Goal: Task Accomplishment & Management: Use online tool/utility

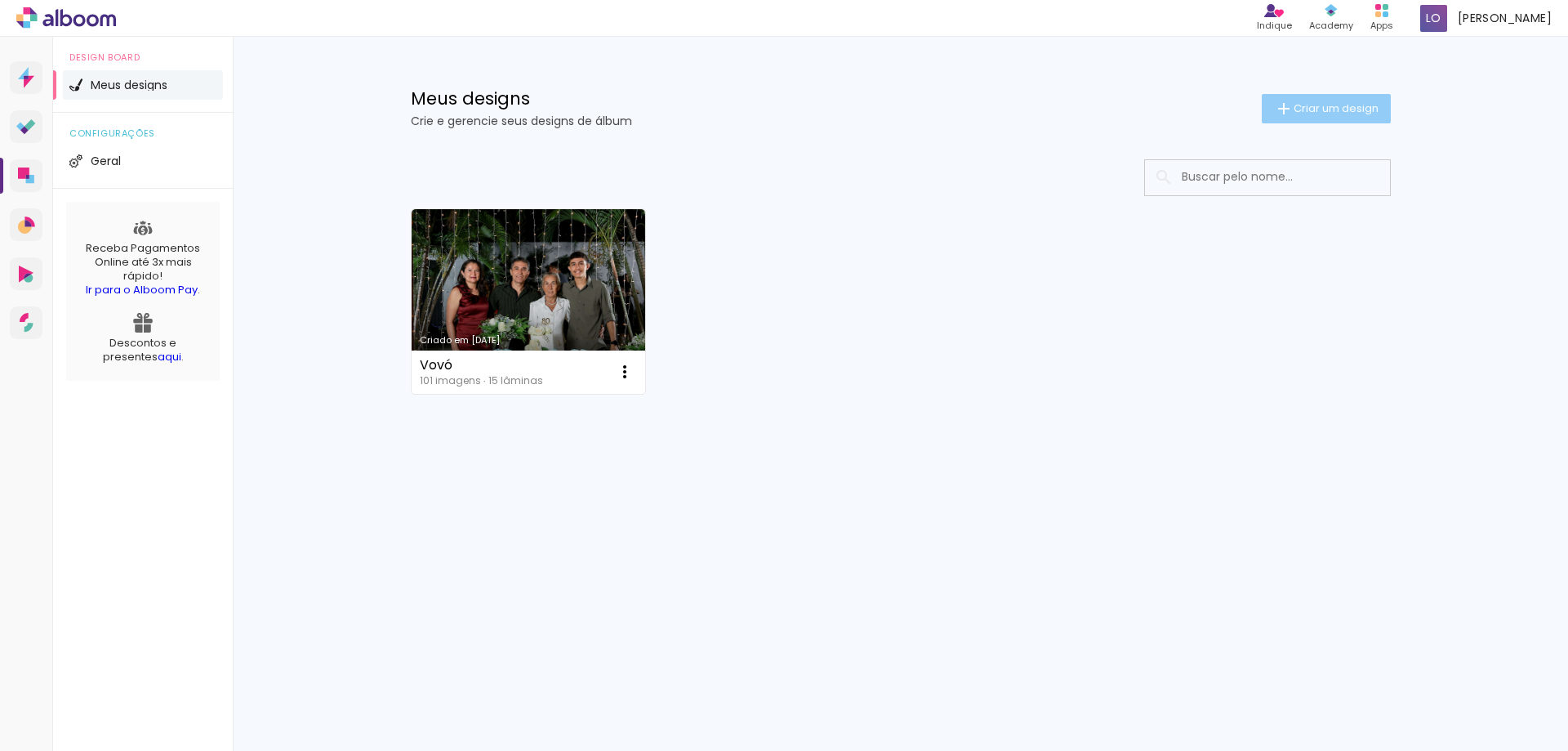
click at [1289, 110] on iron-icon at bounding box center [1284, 109] width 20 height 20
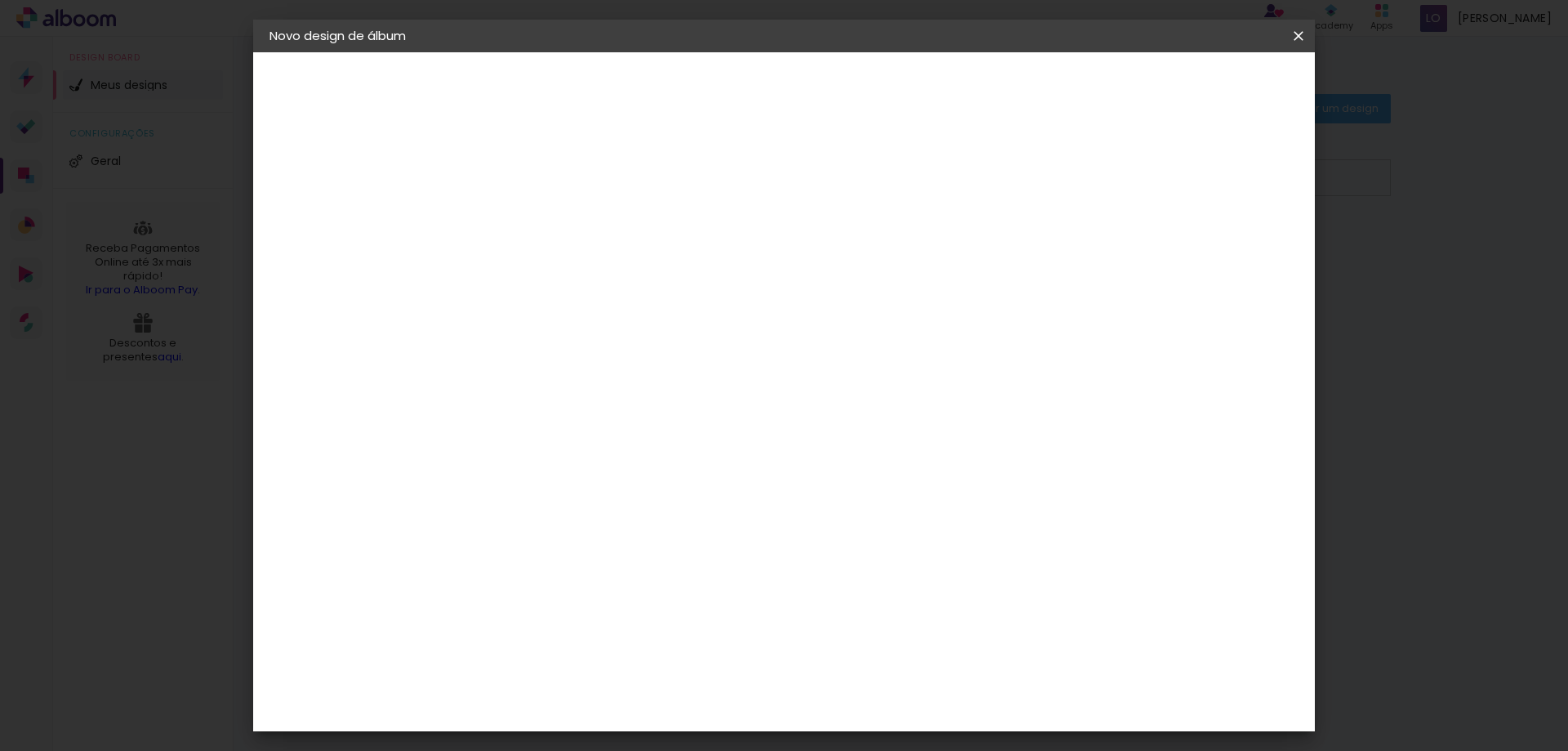
click at [537, 223] on input at bounding box center [537, 219] width 0 height 26
type input "Infantil"
type paper-input "Infantil"
click at [0, 0] on slot "Avançar" at bounding box center [0, 0] width 0 height 0
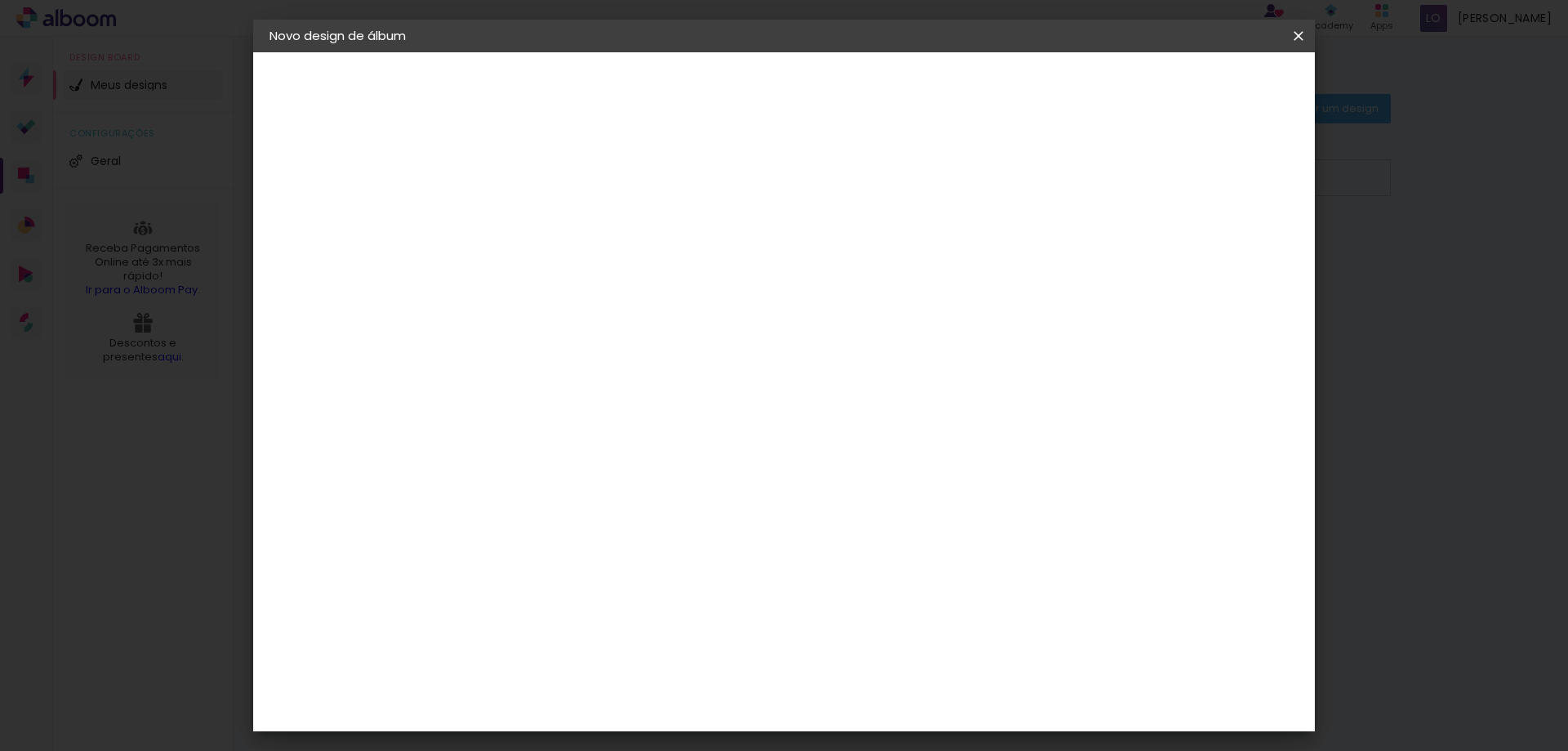
click at [595, 574] on div "Conceitual Álbuns" at bounding box center [561, 587] width 69 height 26
click at [0, 0] on slot "Avançar" at bounding box center [0, 0] width 0 height 0
click at [707, 711] on span "20 × 20 cm" at bounding box center [677, 732] width 60 height 44
click at [803, 76] on paper-button "Avançar" at bounding box center [763, 87] width 80 height 28
click at [1213, 73] on paper-button "Iniciar design" at bounding box center [1160, 87] width 107 height 28
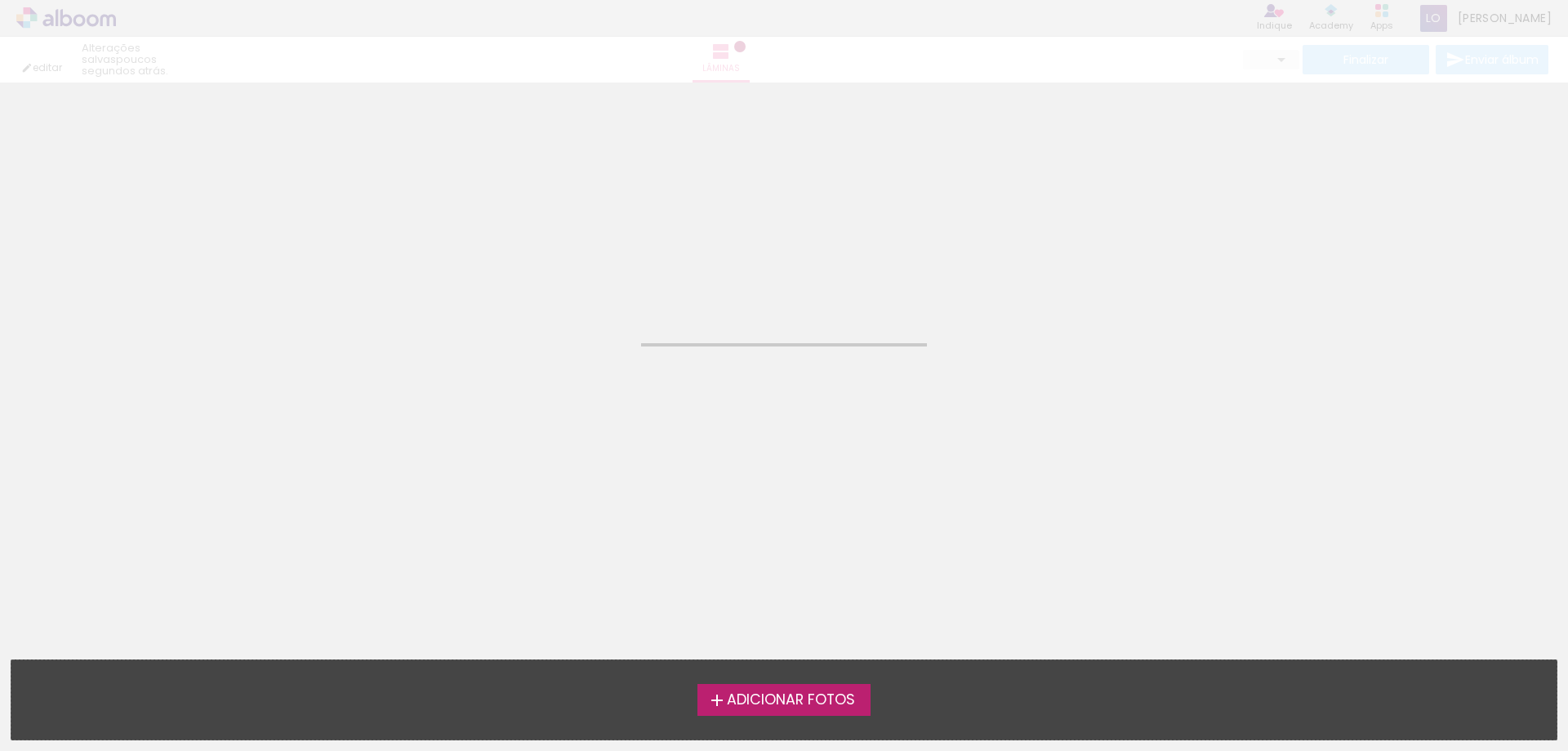
click at [785, 703] on span "Adicionar Fotos" at bounding box center [791, 700] width 129 height 15
click at [0, 0] on input "file" at bounding box center [0, 0] width 0 height 0
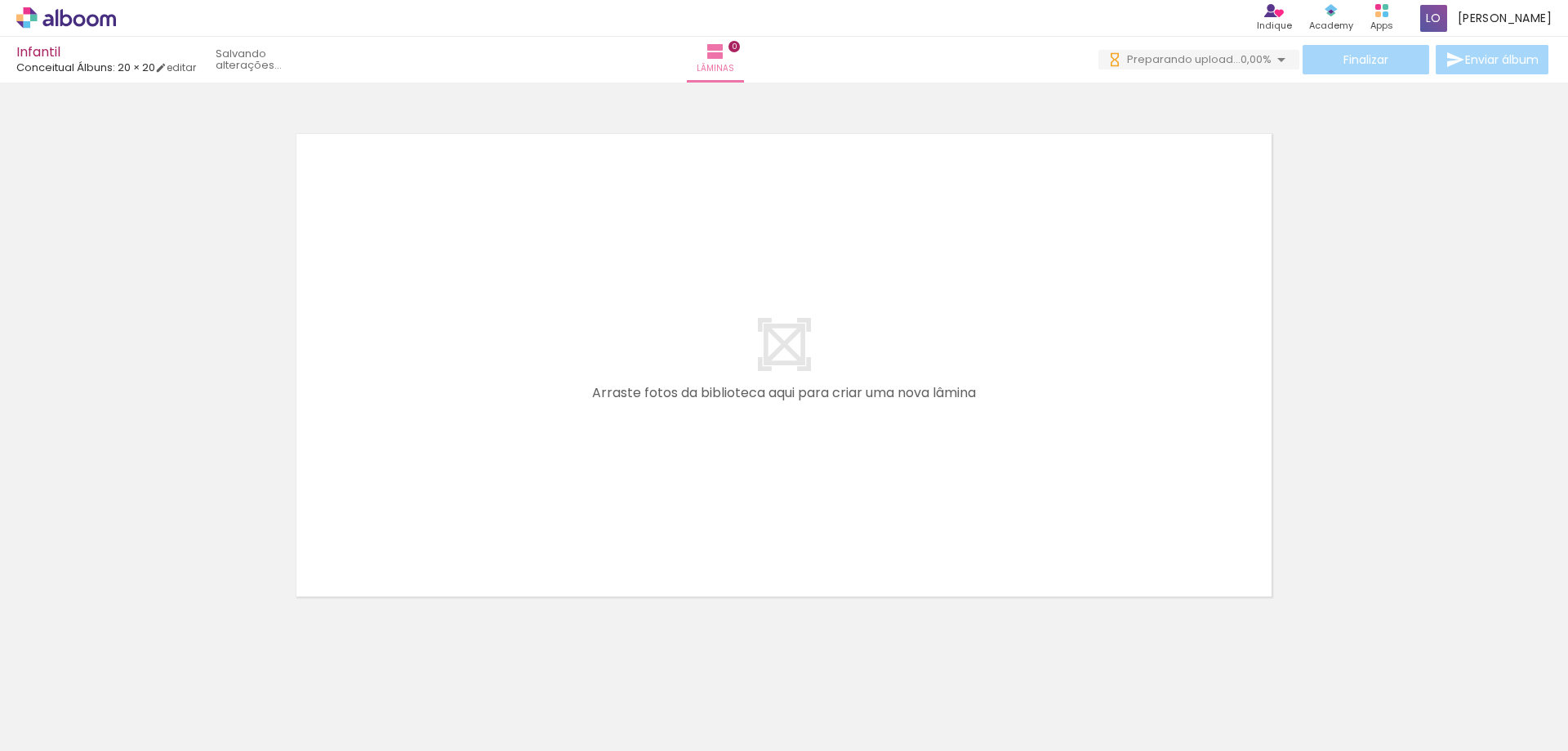
scroll to position [0, 852]
drag, startPoint x: 607, startPoint y: 699, endPoint x: 592, endPoint y: 514, distance: 185.6
click at [592, 514] on quentale-workspace at bounding box center [784, 375] width 1568 height 751
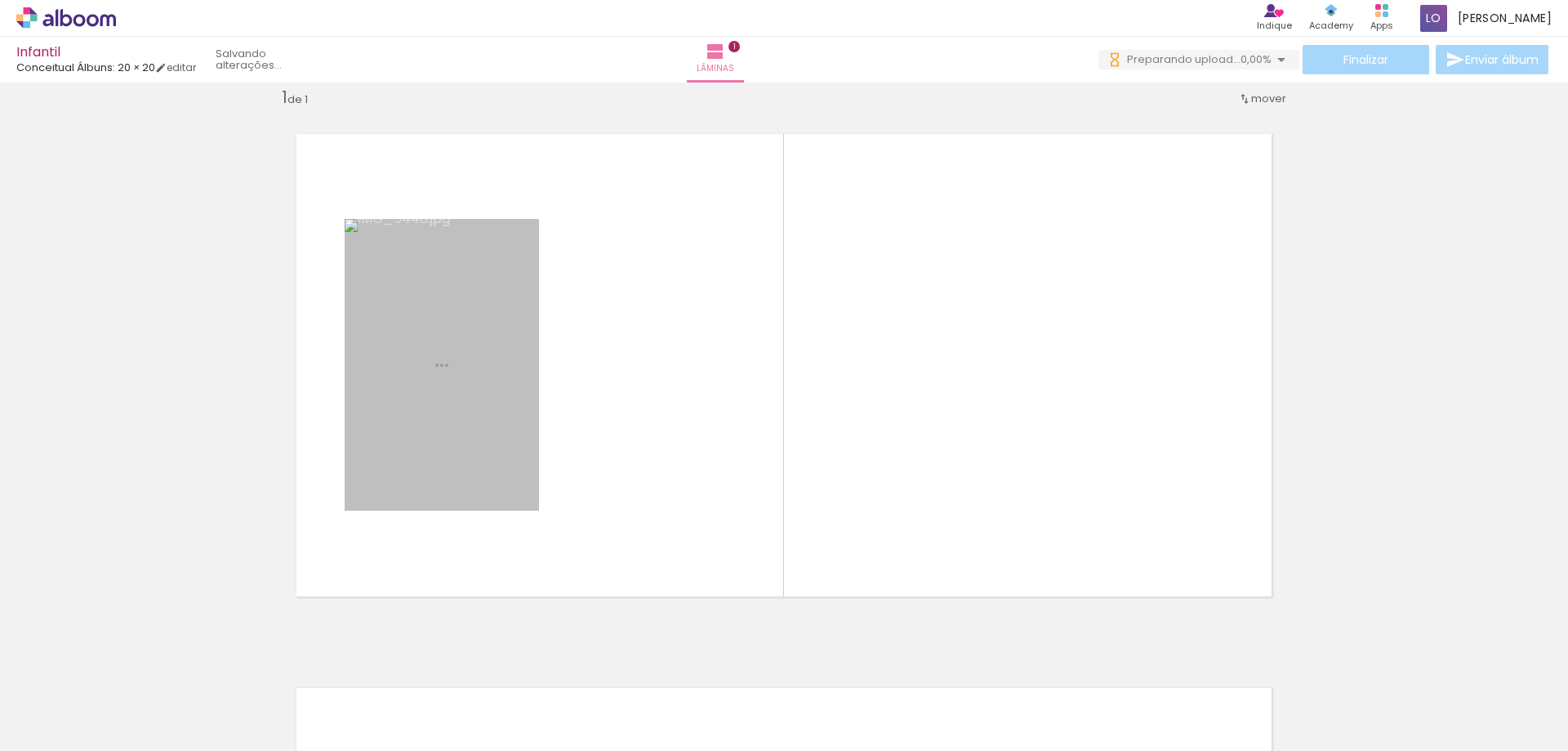
scroll to position [21, 0]
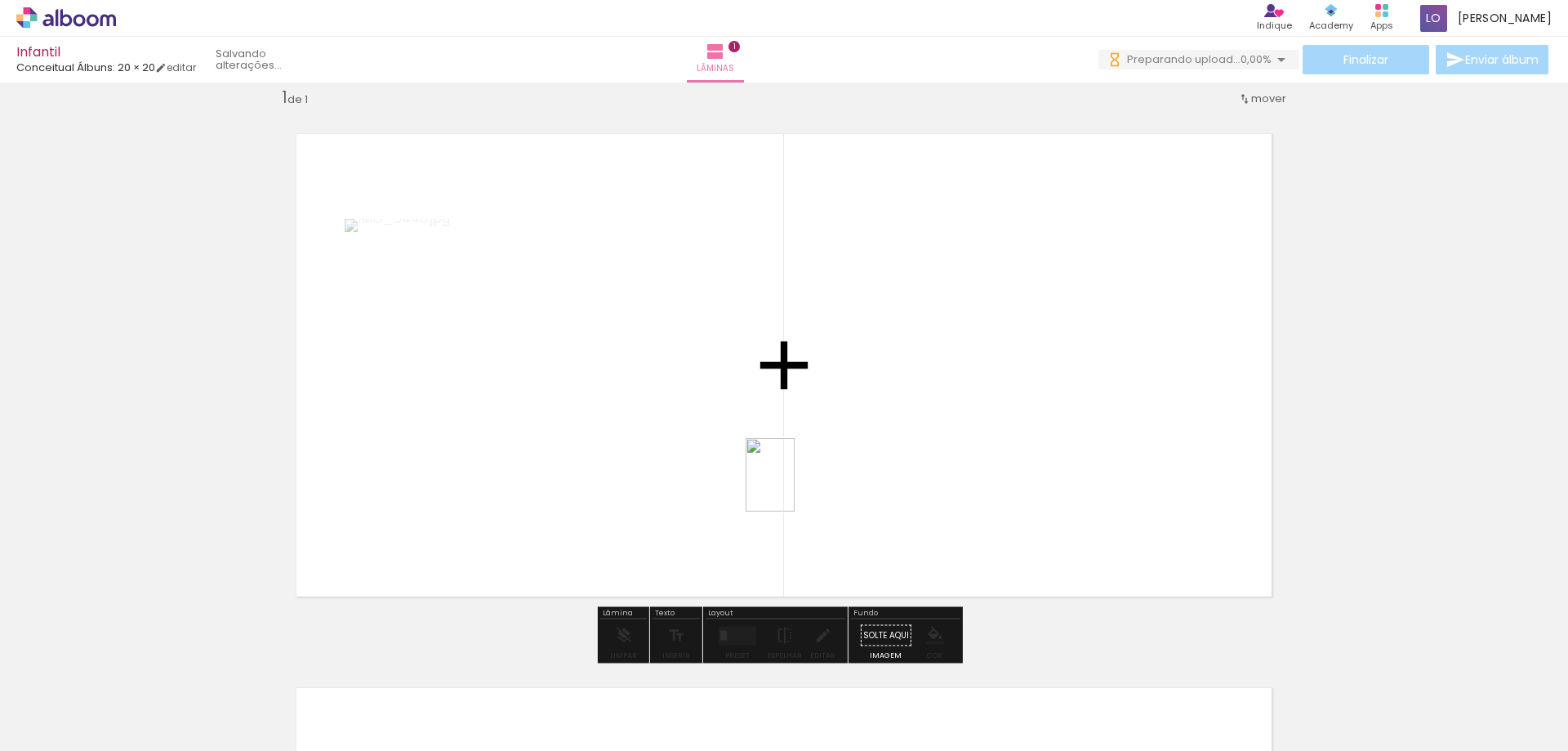
drag, startPoint x: 702, startPoint y: 699, endPoint x: 795, endPoint y: 487, distance: 231.5
click at [795, 487] on quentale-workspace at bounding box center [784, 375] width 1568 height 751
drag, startPoint x: 773, startPoint y: 696, endPoint x: 863, endPoint y: 519, distance: 198.6
click at [863, 519] on quentale-workspace at bounding box center [784, 375] width 1568 height 751
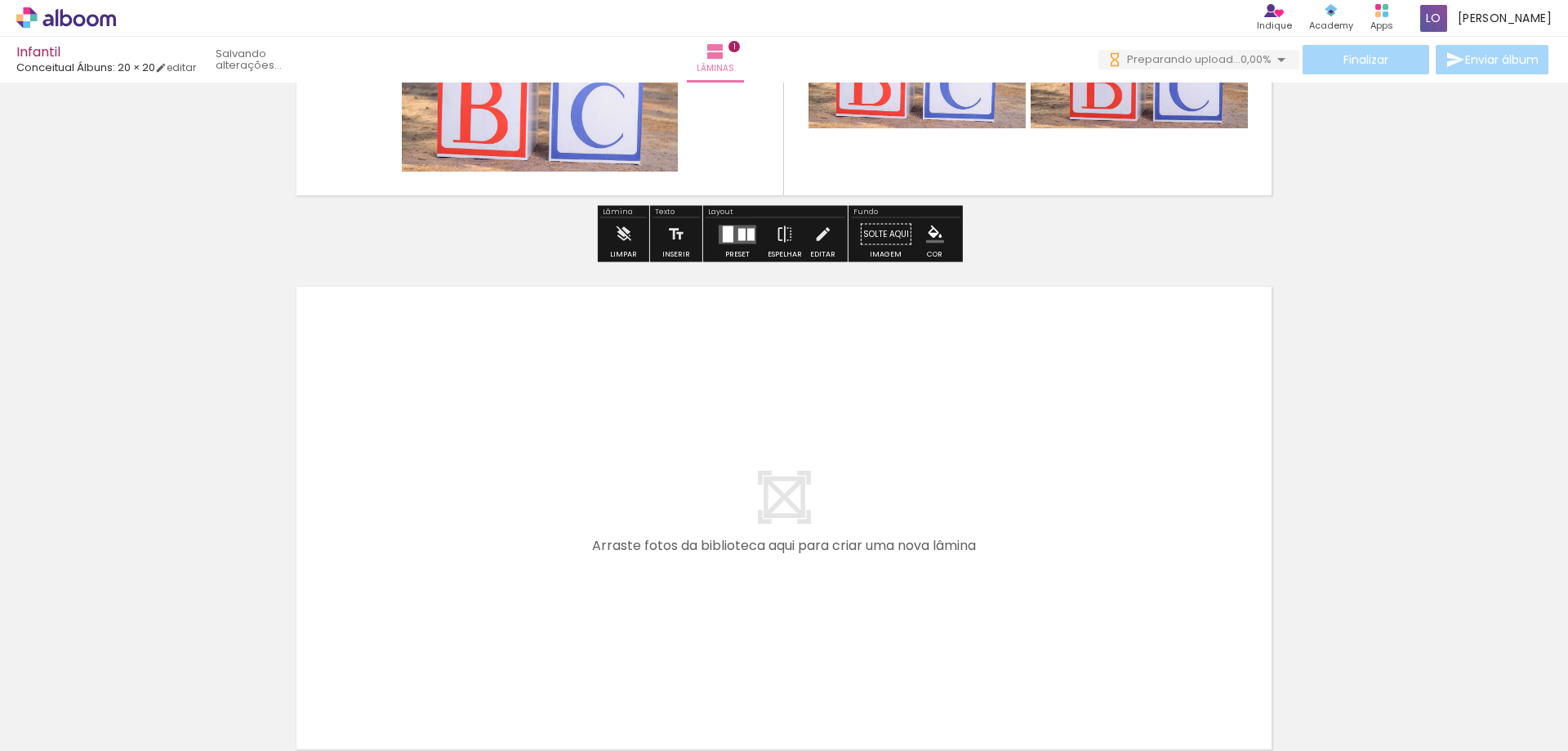
scroll to position [429, 0]
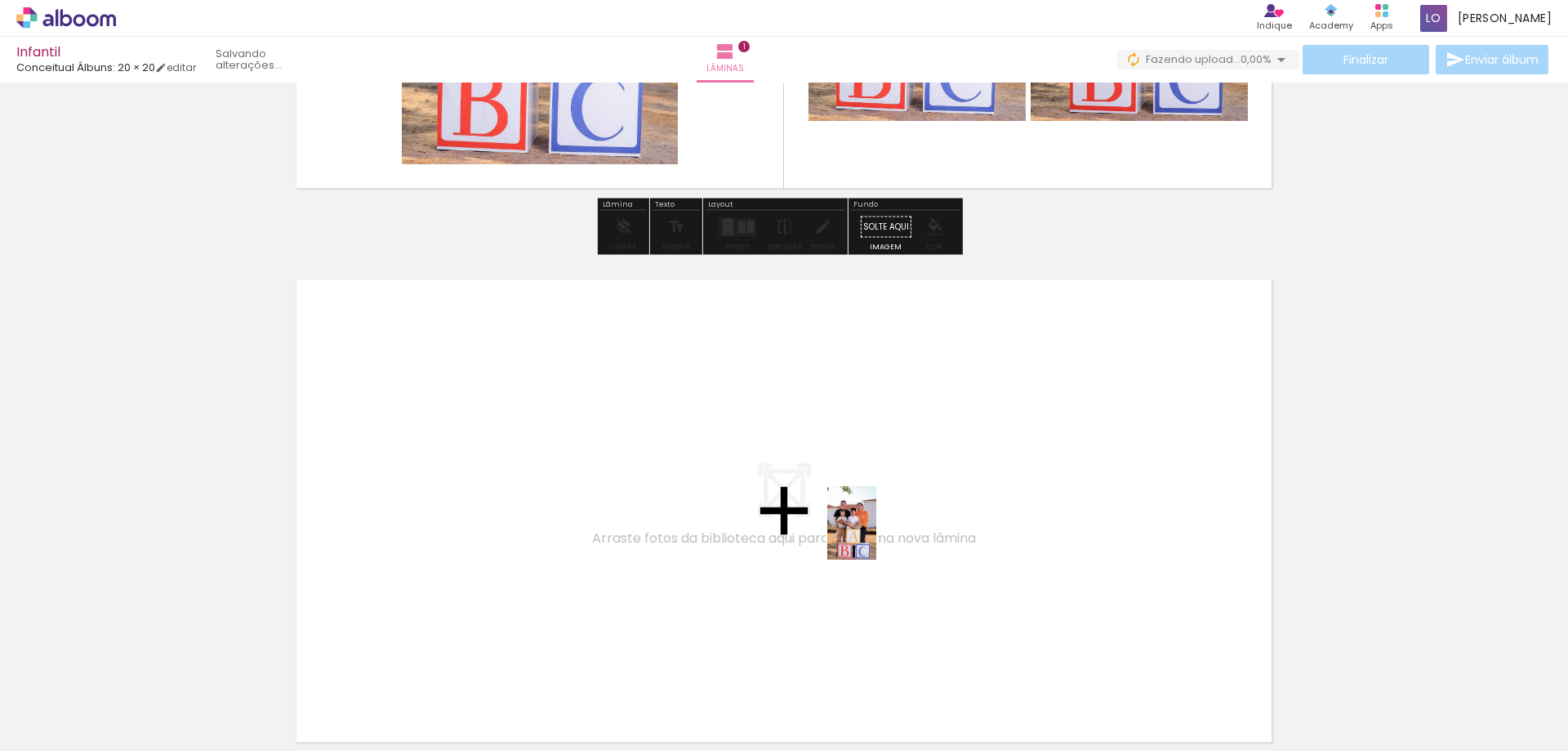
drag, startPoint x: 883, startPoint y: 678, endPoint x: 876, endPoint y: 535, distance: 143.2
click at [876, 535] on quentale-workspace at bounding box center [784, 375] width 1568 height 751
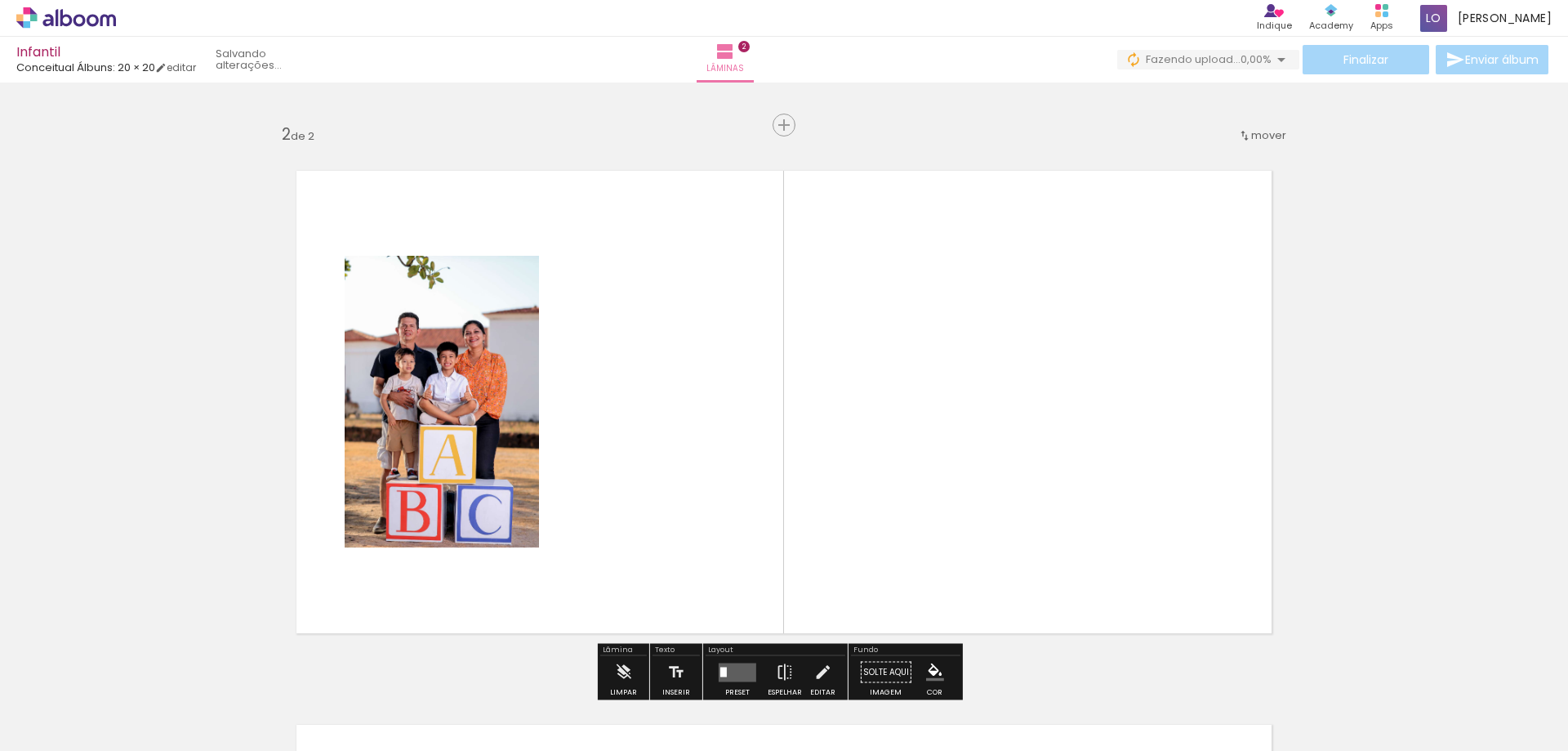
scroll to position [575, 0]
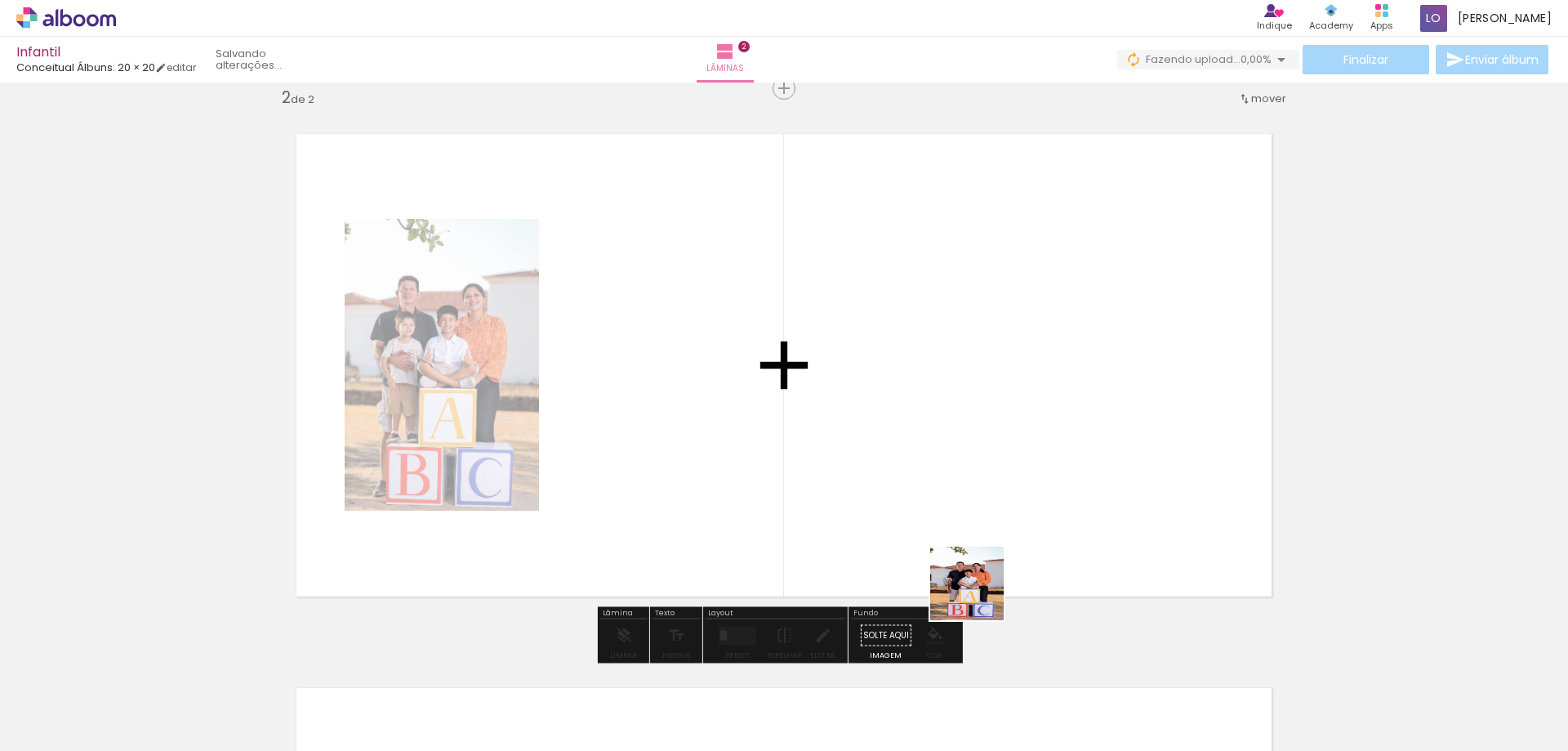
drag, startPoint x: 971, startPoint y: 636, endPoint x: 1011, endPoint y: 502, distance: 139.8
click at [1011, 502] on quentale-workspace at bounding box center [784, 375] width 1568 height 751
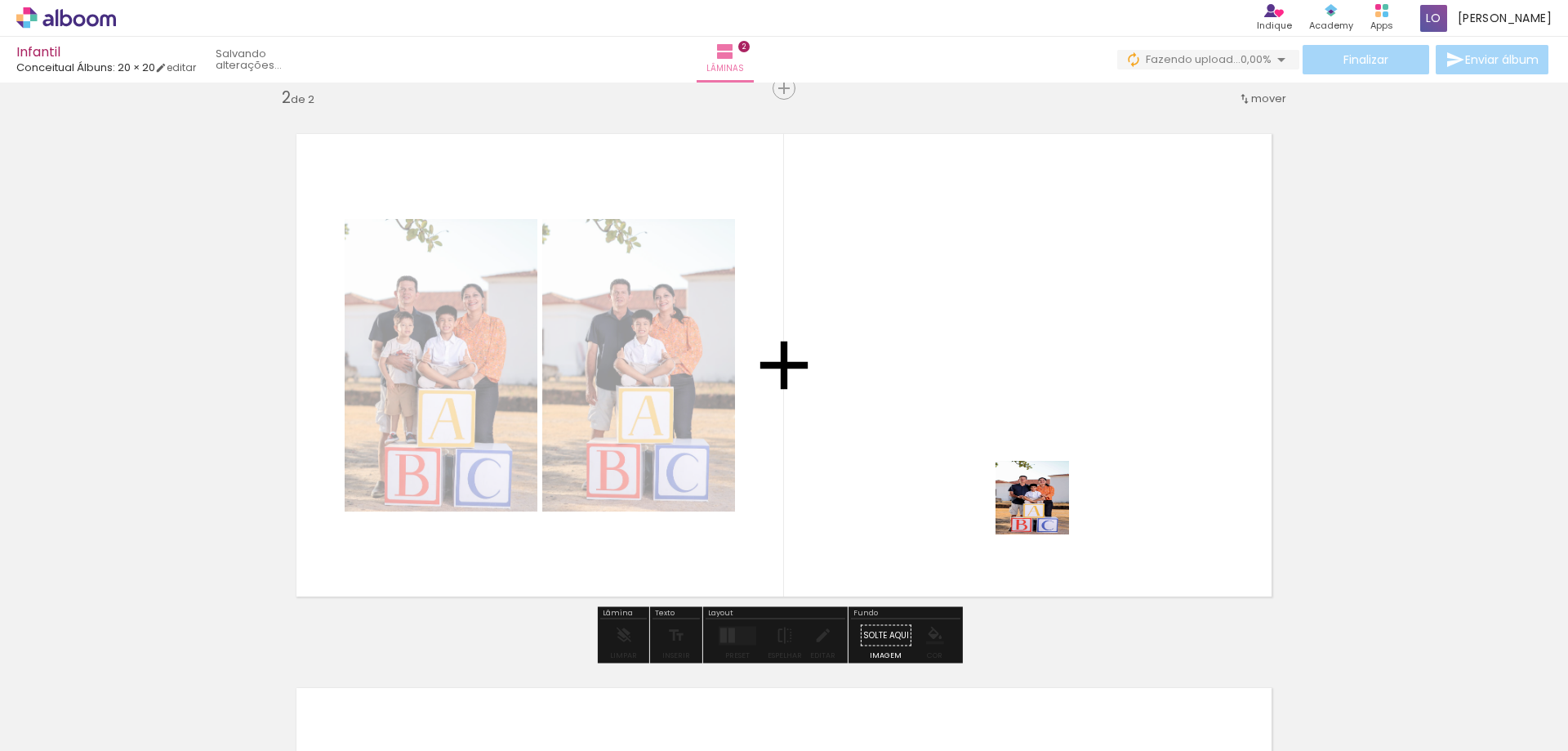
drag, startPoint x: 1059, startPoint y: 685, endPoint x: 1045, endPoint y: 509, distance: 176.6
click at [1045, 509] on quentale-workspace at bounding box center [784, 375] width 1568 height 751
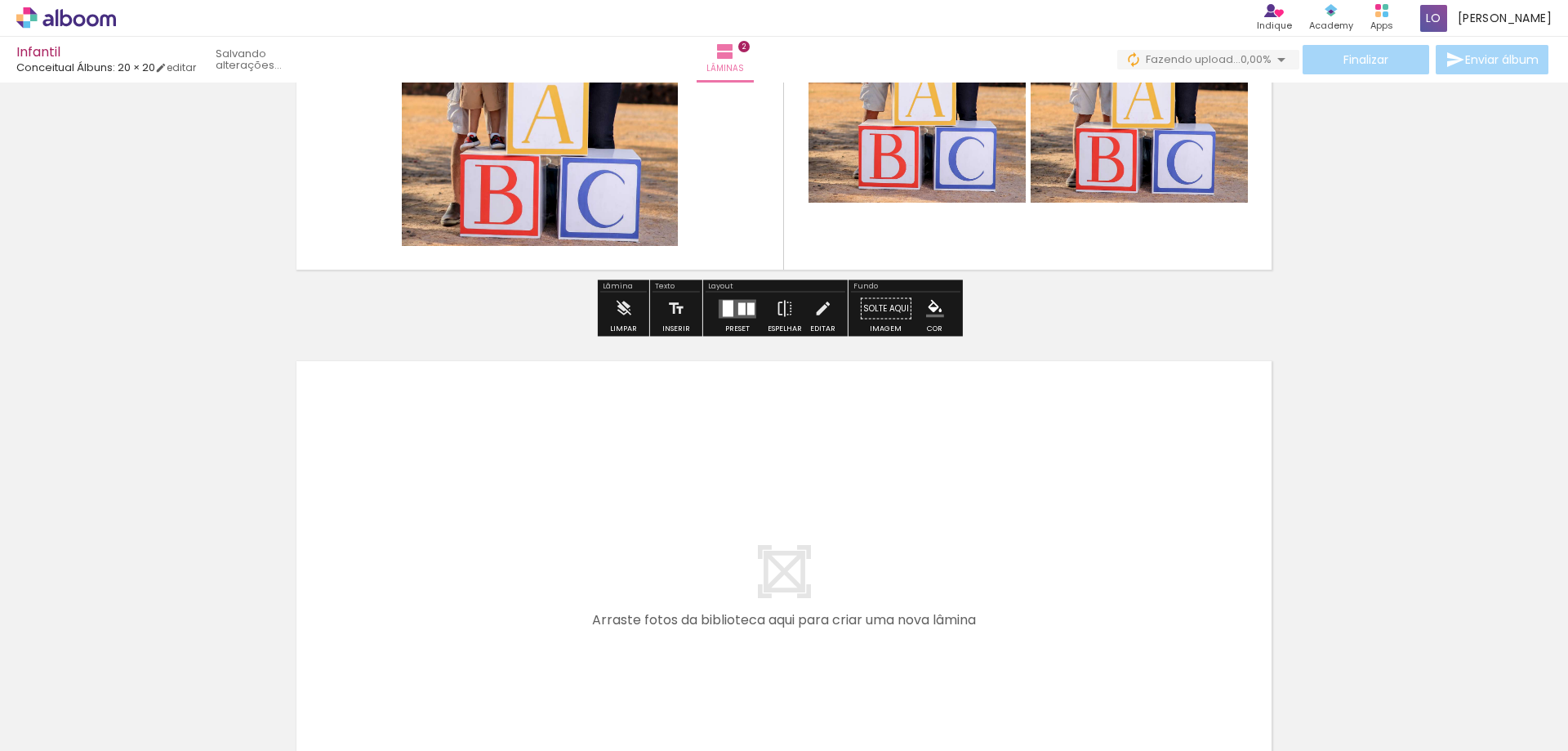
scroll to position [983, 0]
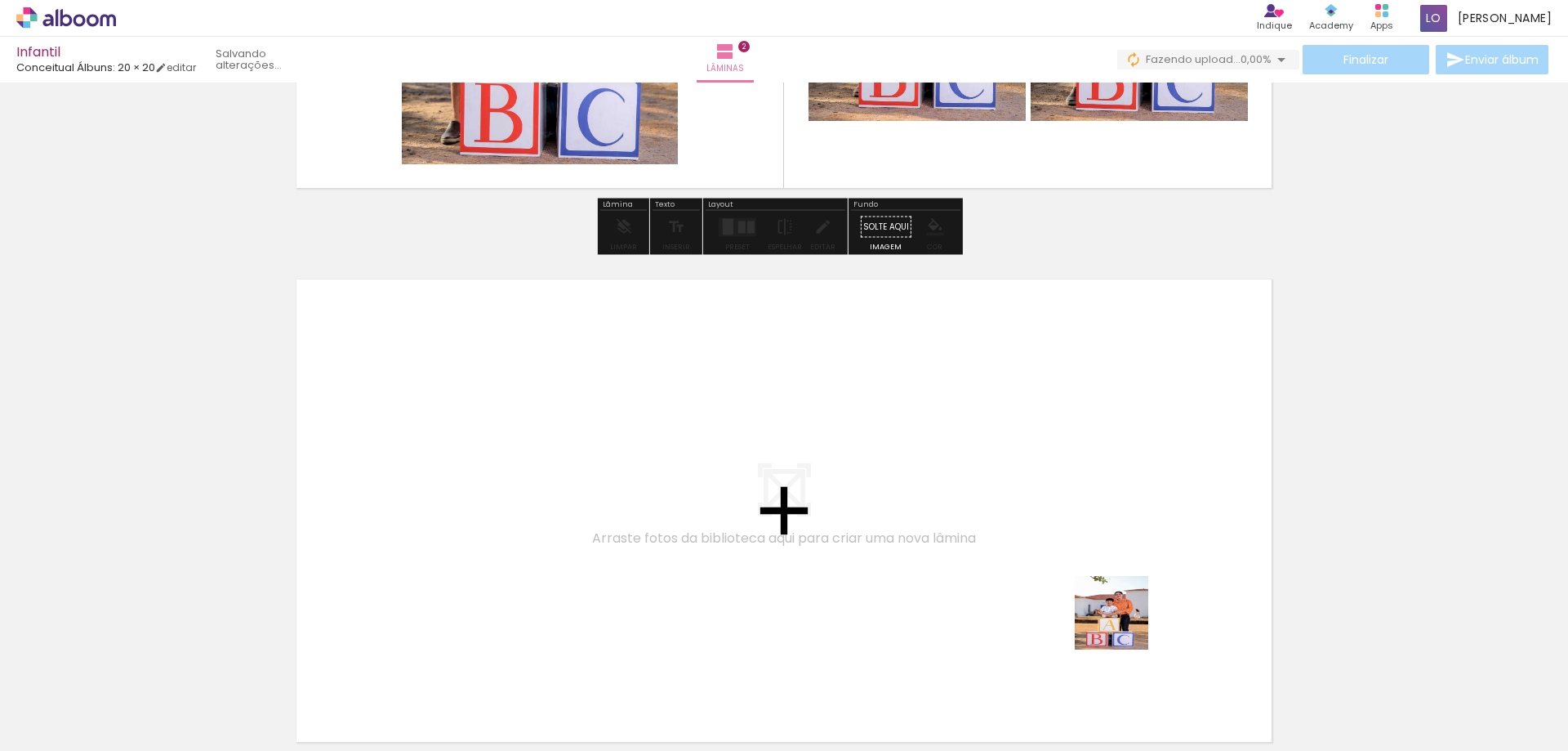
drag, startPoint x: 1138, startPoint y: 688, endPoint x: 1293, endPoint y: 610, distance: 173.5
click at [1101, 465] on quentale-workspace at bounding box center [784, 375] width 1568 height 751
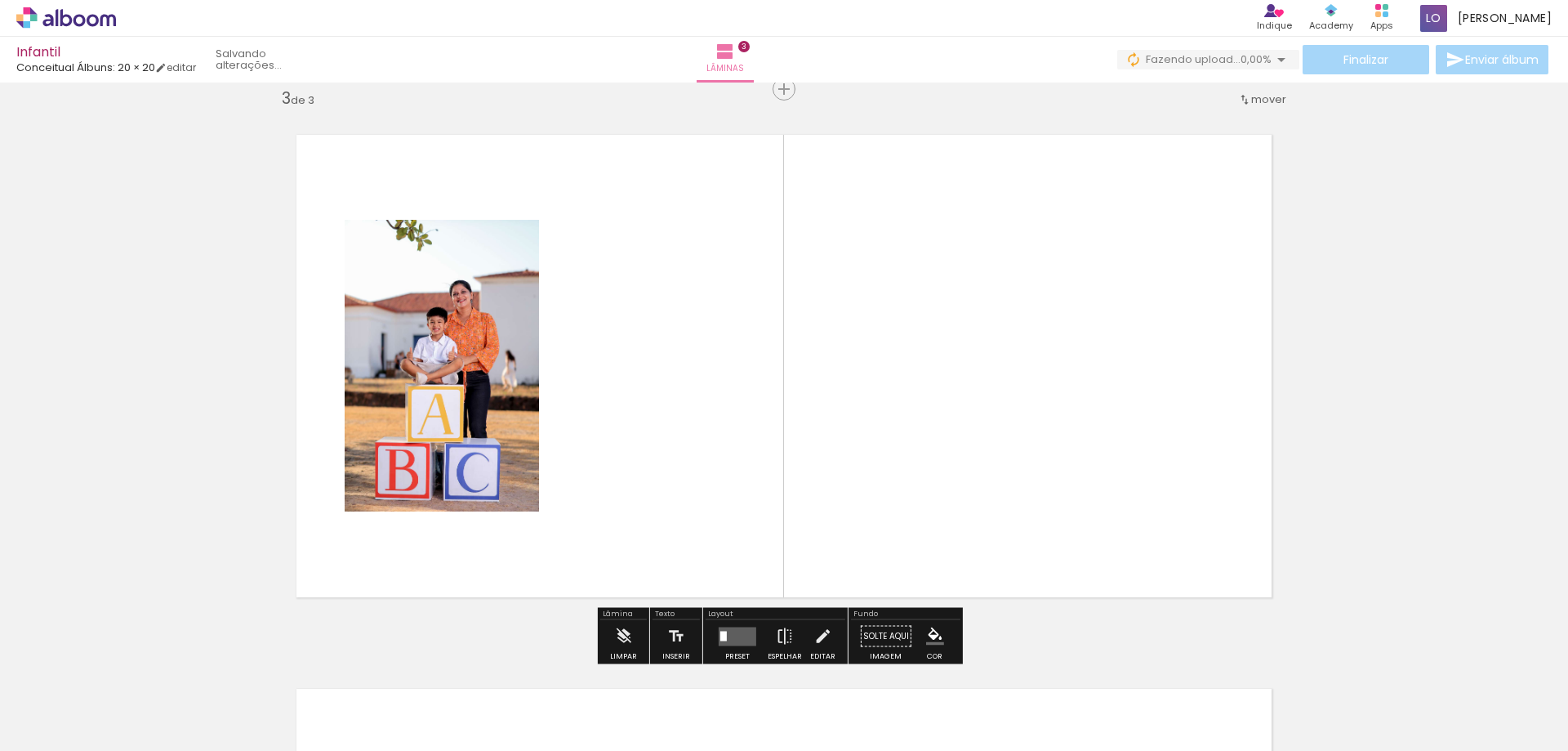
scroll to position [1129, 0]
drag, startPoint x: 1241, startPoint y: 646, endPoint x: 1259, endPoint y: 613, distance: 37.6
click at [1220, 510] on quentale-workspace at bounding box center [784, 375] width 1568 height 751
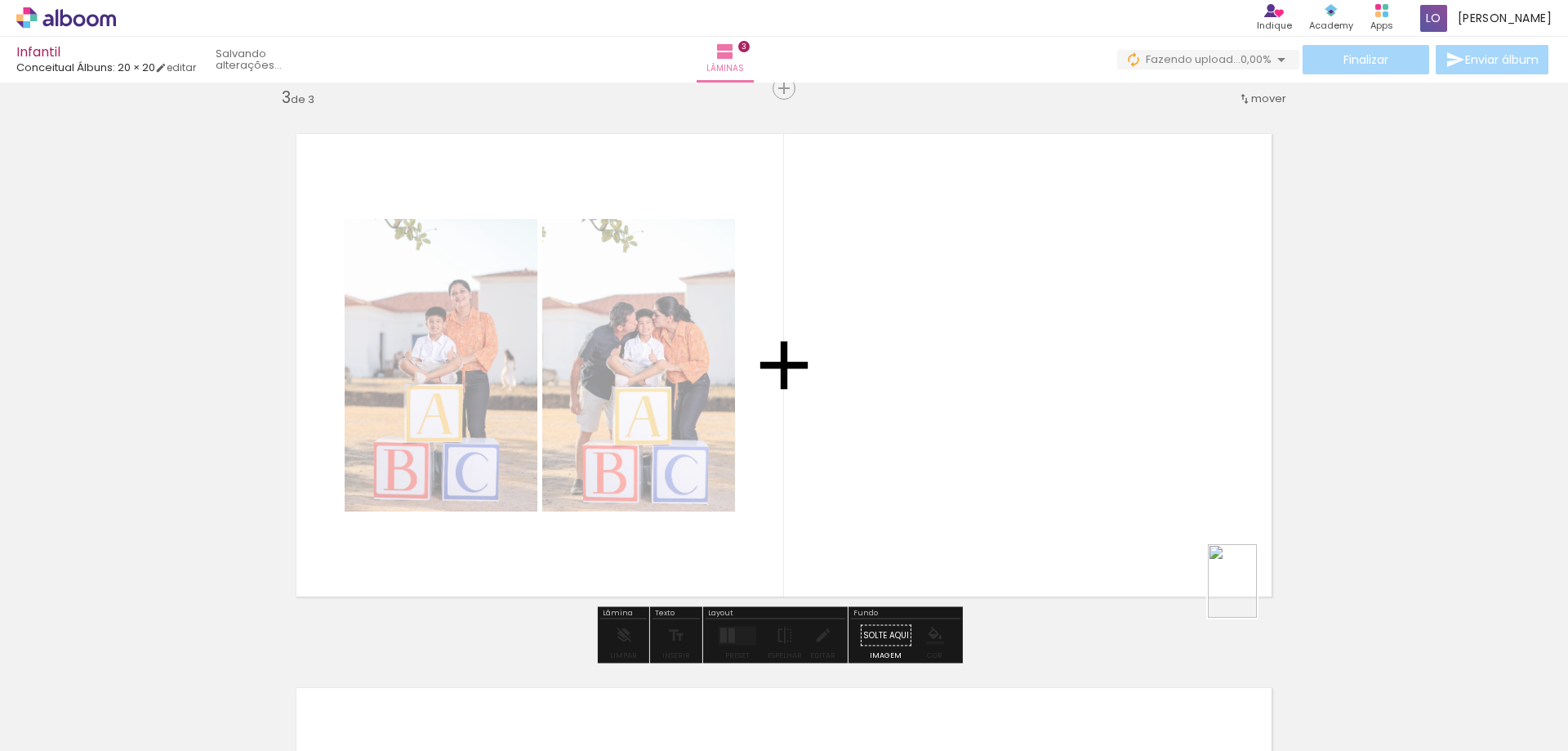
drag, startPoint x: 1324, startPoint y: 678, endPoint x: 1232, endPoint y: 575, distance: 138.1
click at [1232, 575] on quentale-workspace at bounding box center [784, 375] width 1568 height 751
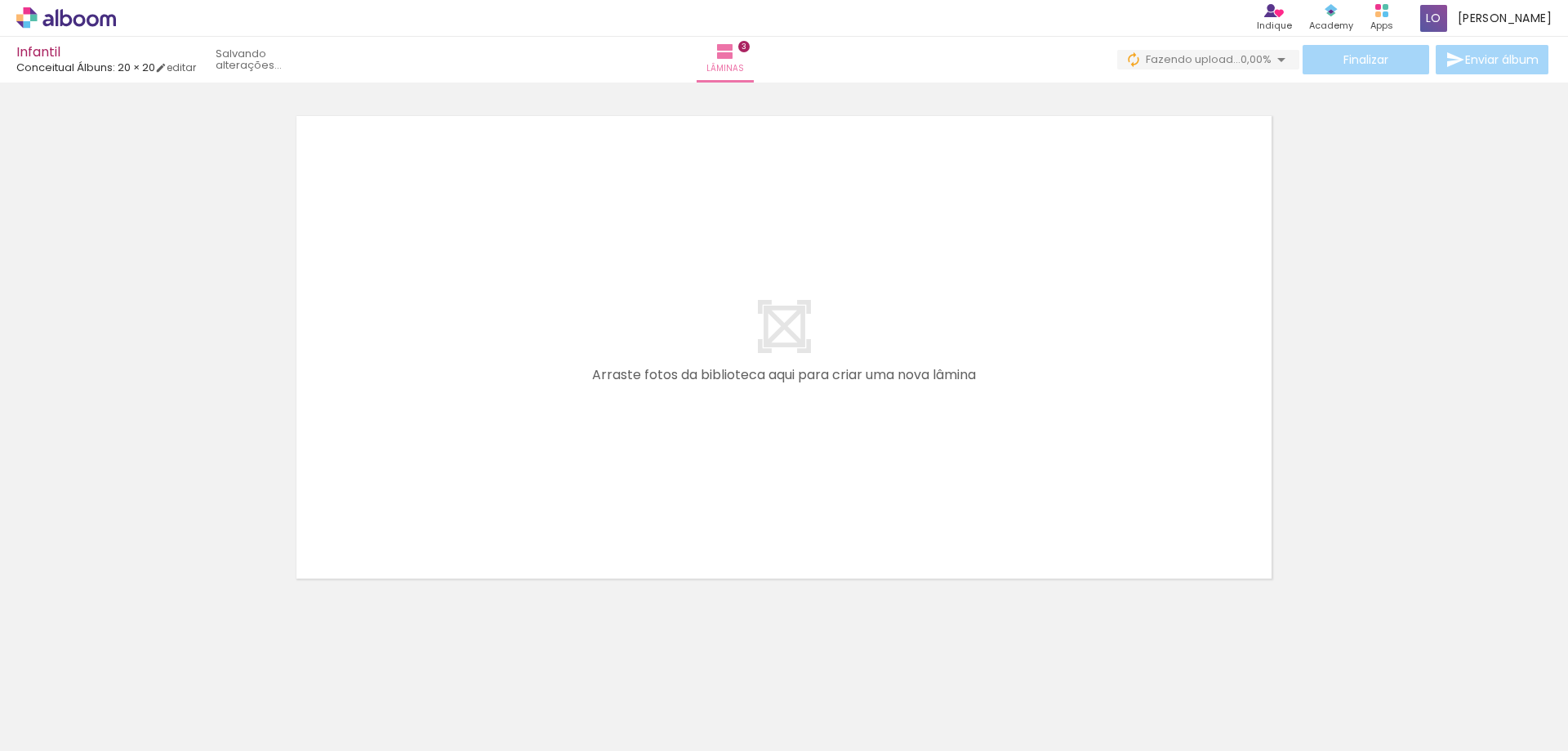
scroll to position [0, 0]
drag, startPoint x: 712, startPoint y: 720, endPoint x: 726, endPoint y: 540, distance: 180.5
click at [627, 422] on quentale-workspace at bounding box center [784, 375] width 1568 height 751
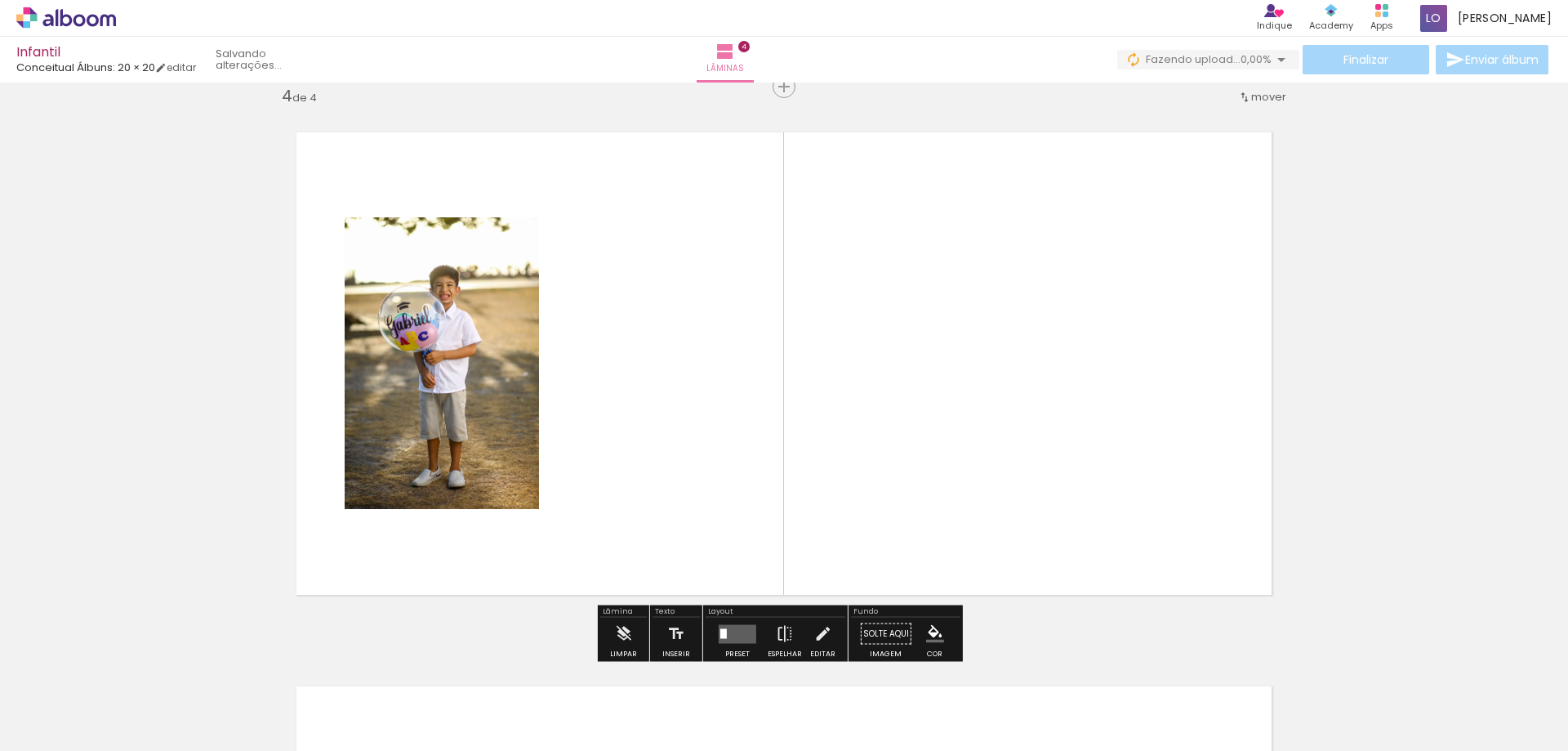
scroll to position [1683, 0]
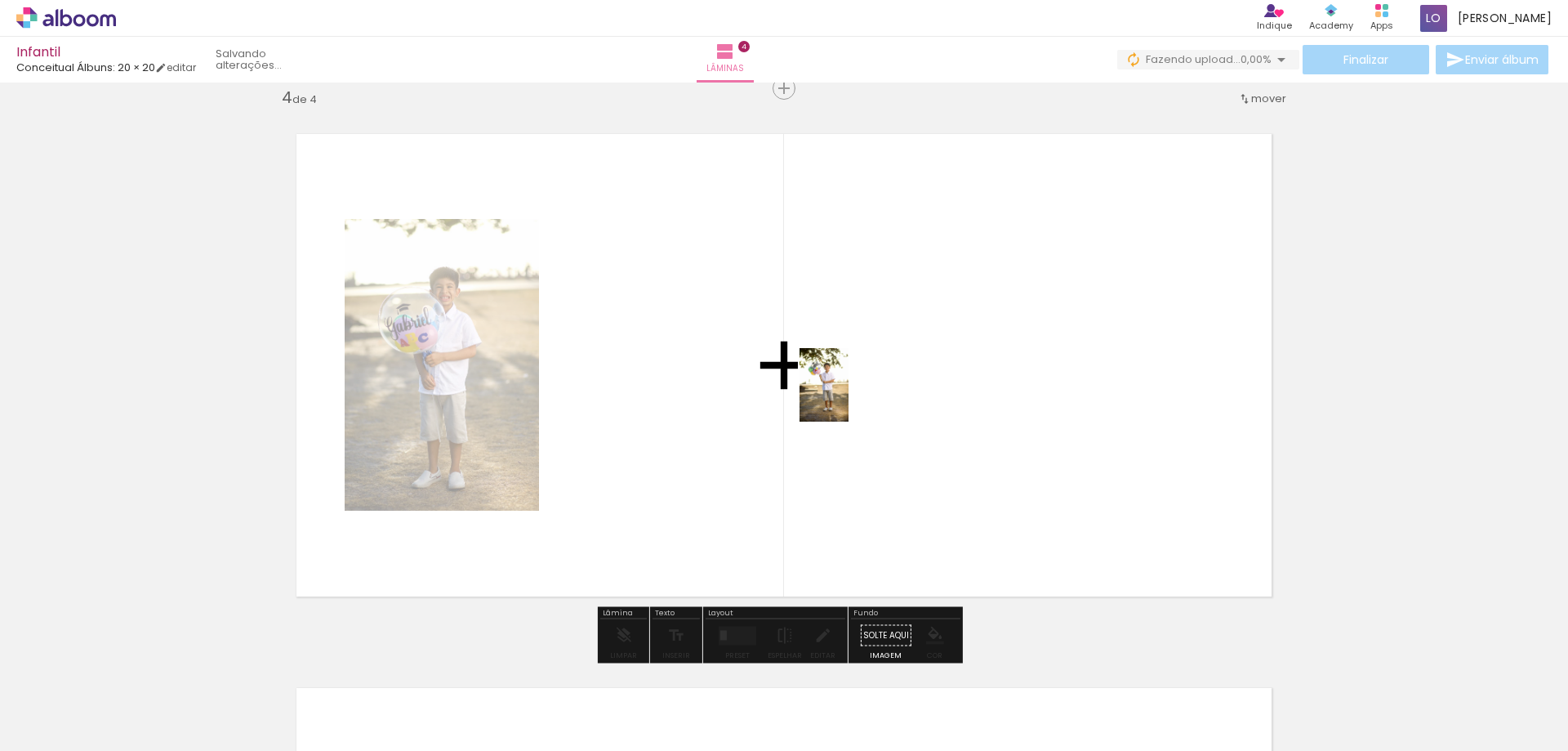
drag, startPoint x: 817, startPoint y: 706, endPoint x: 858, endPoint y: 443, distance: 266.2
click at [850, 397] on quentale-workspace at bounding box center [784, 375] width 1568 height 751
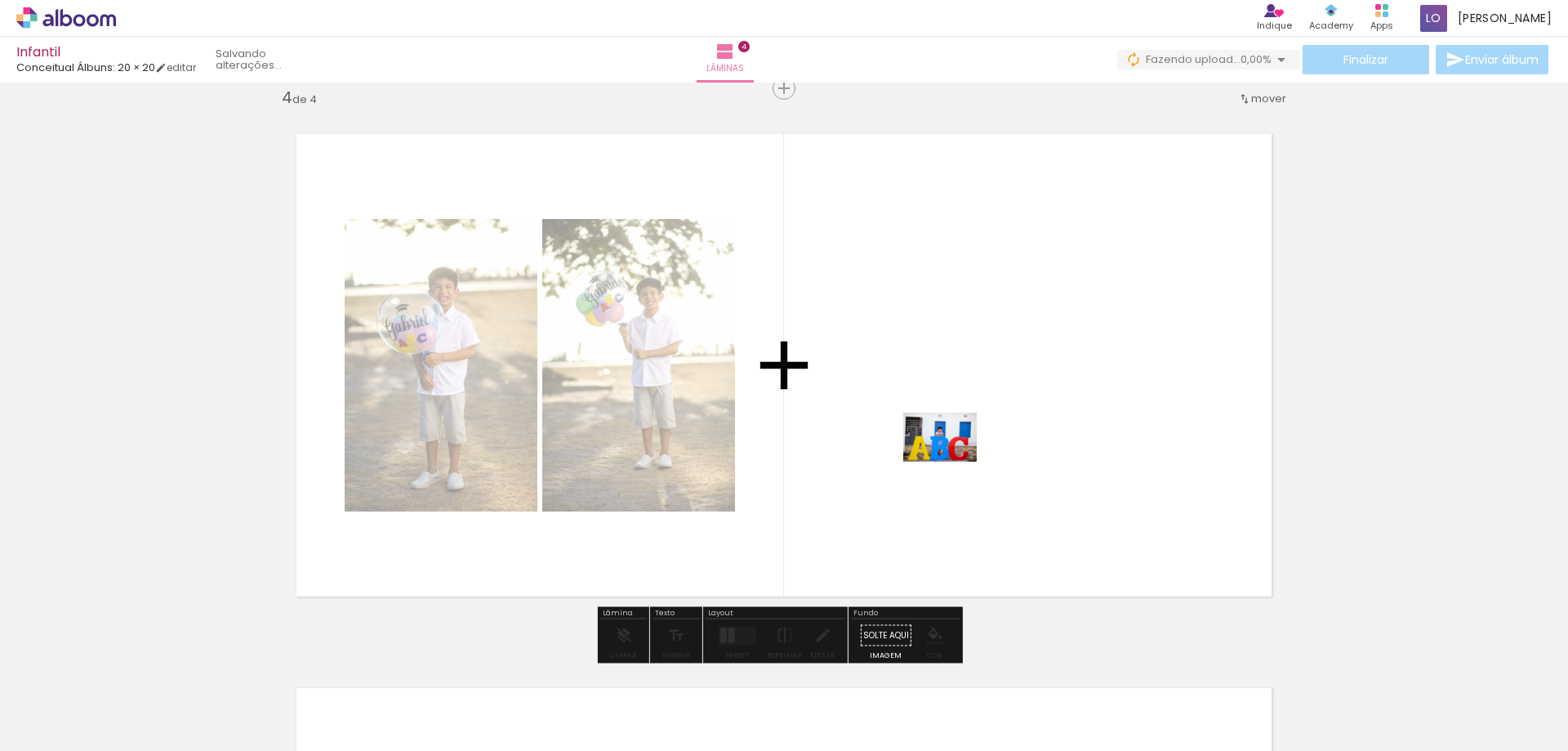
drag, startPoint x: 908, startPoint y: 692, endPoint x: 1009, endPoint y: 581, distance: 150.1
click at [957, 450] on quentale-workspace at bounding box center [784, 375] width 1568 height 751
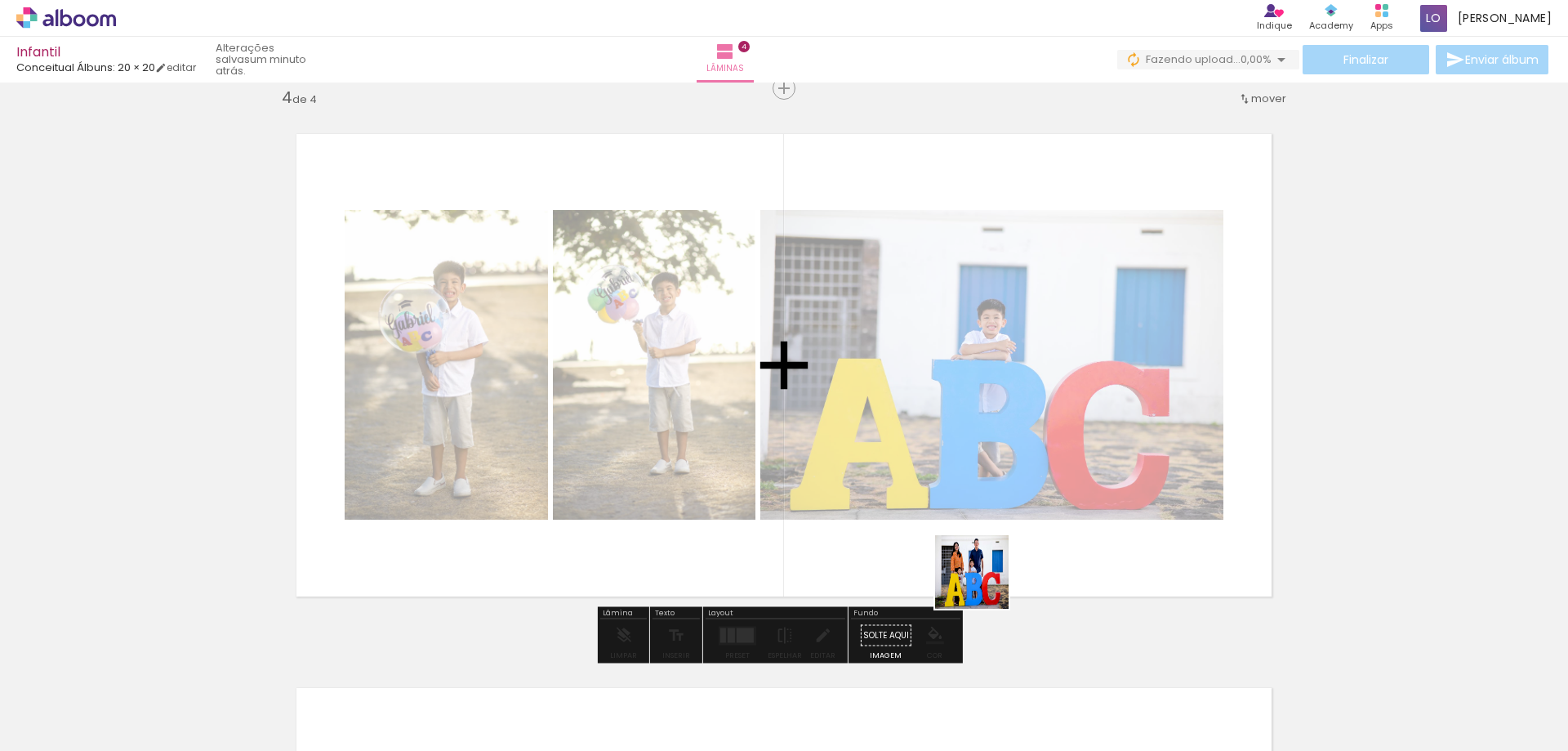
drag, startPoint x: 985, startPoint y: 711, endPoint x: 988, endPoint y: 501, distance: 210.0
click at [988, 501] on quentale-workspace at bounding box center [784, 375] width 1568 height 751
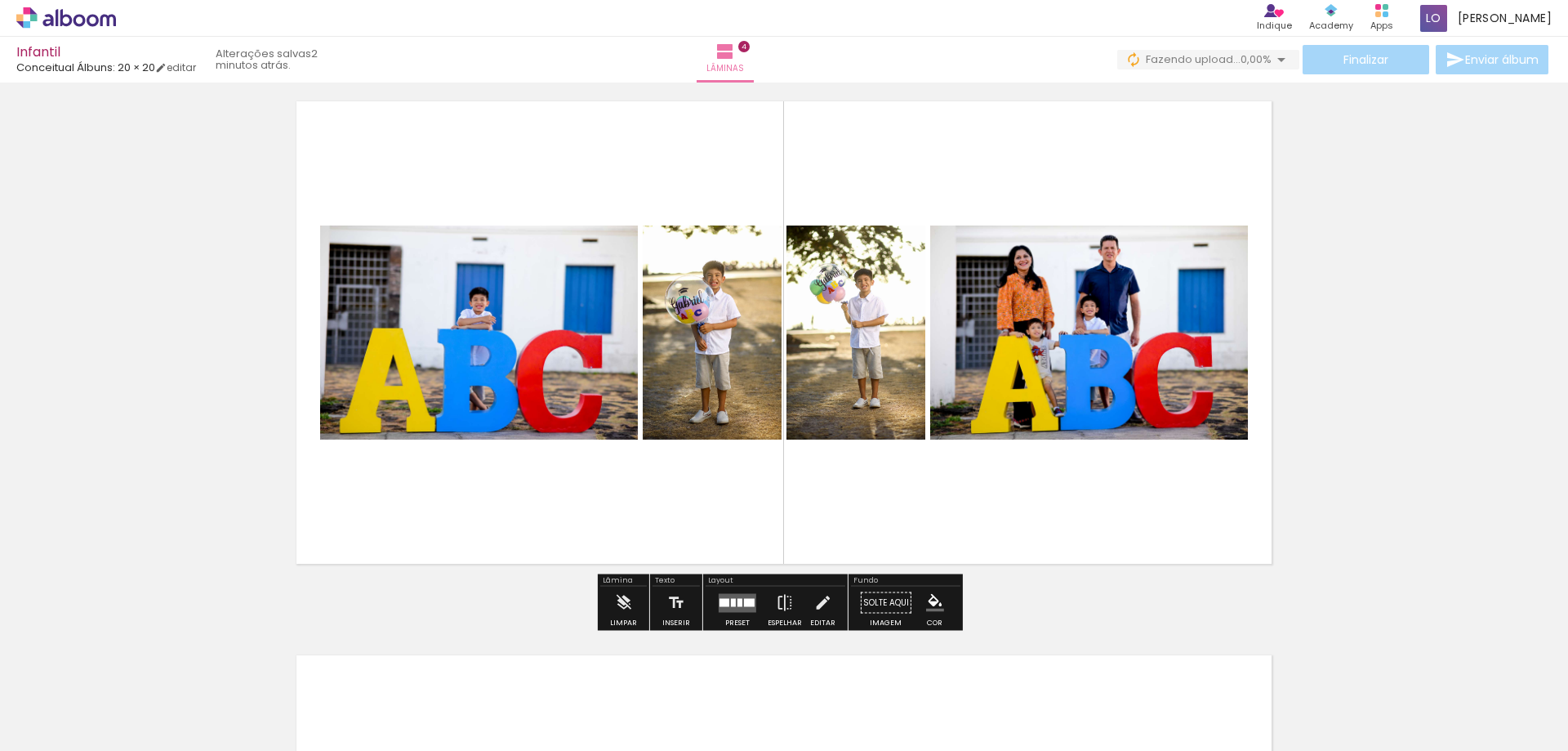
scroll to position [1797, 0]
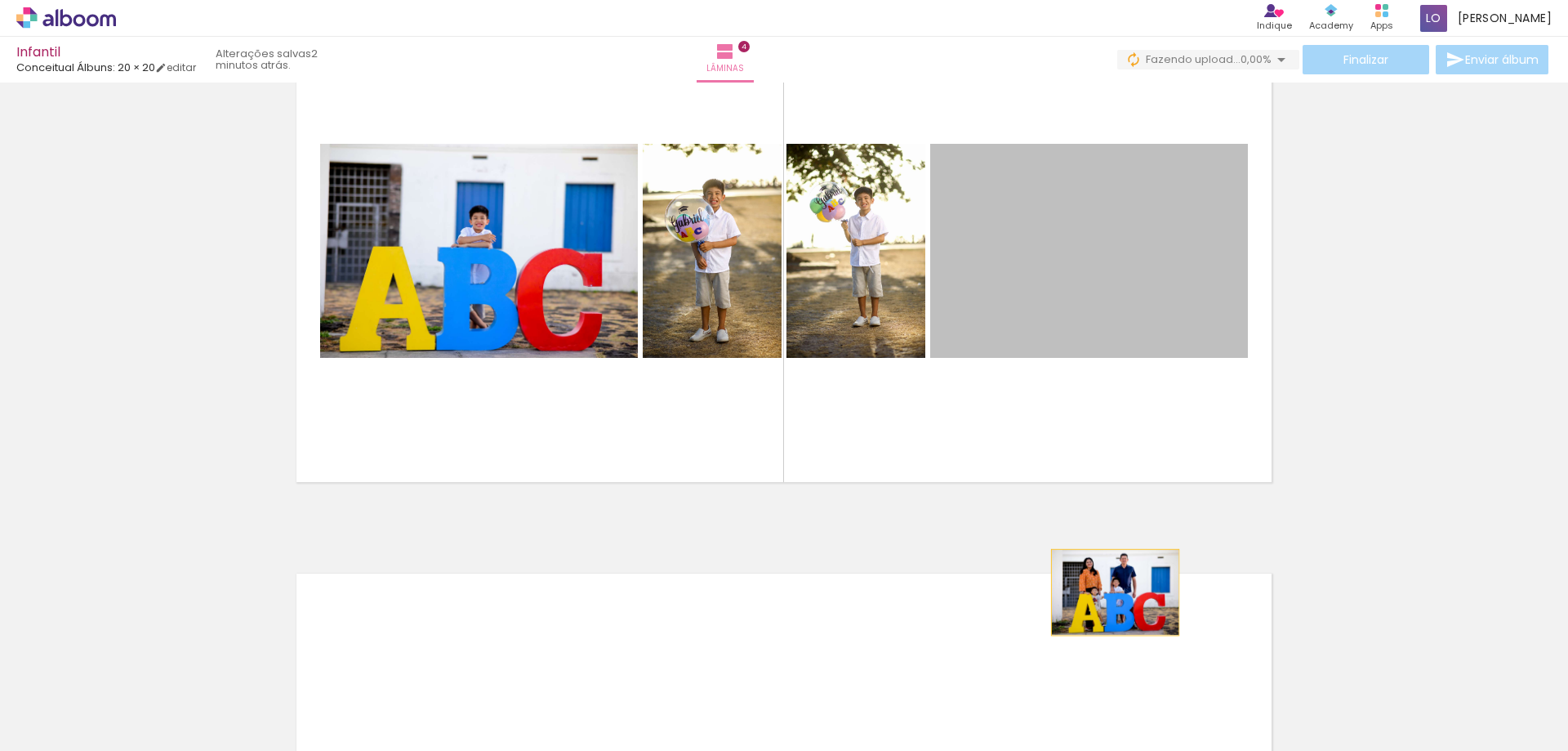
drag, startPoint x: 1088, startPoint y: 302, endPoint x: 1110, endPoint y: 592, distance: 290.8
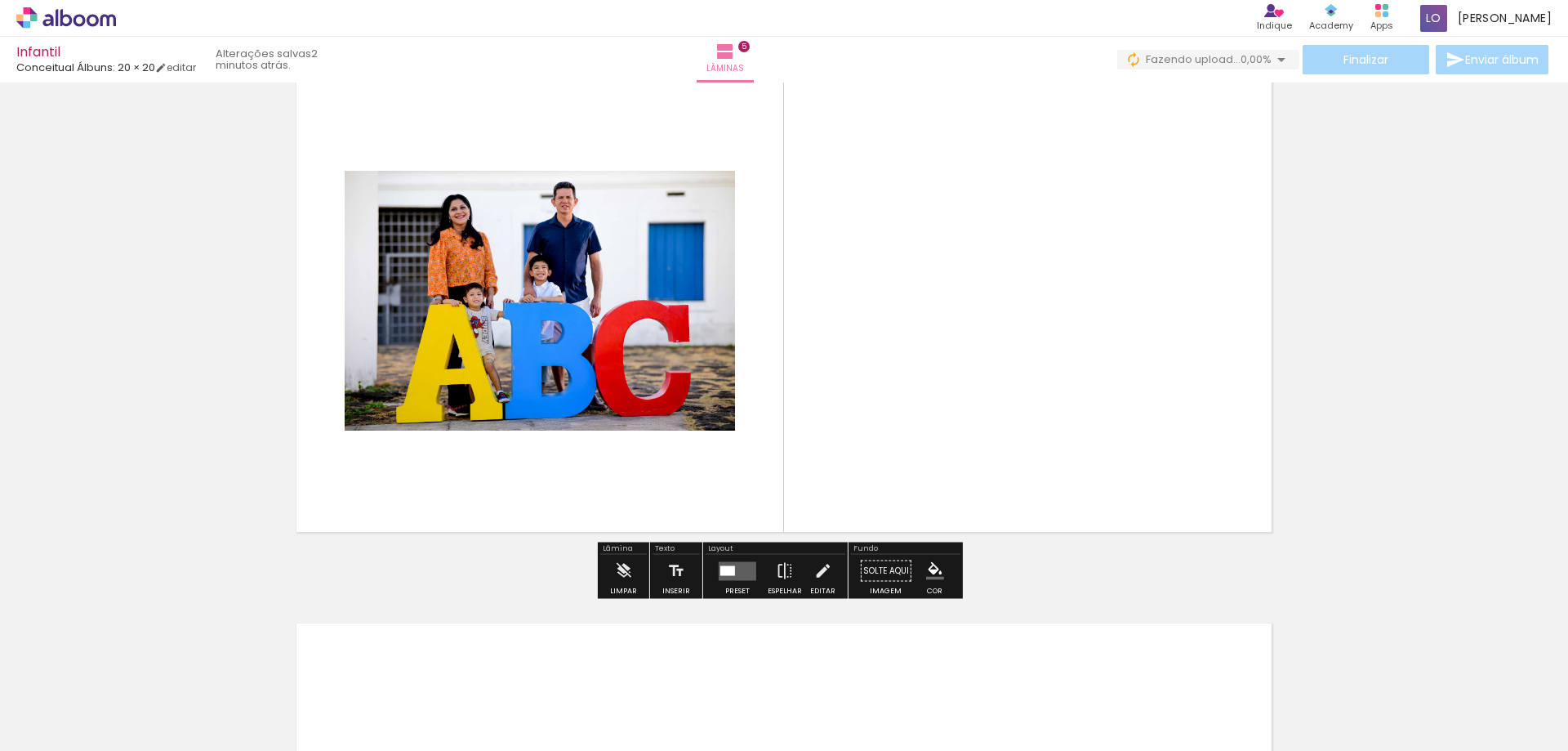
scroll to position [2318, 0]
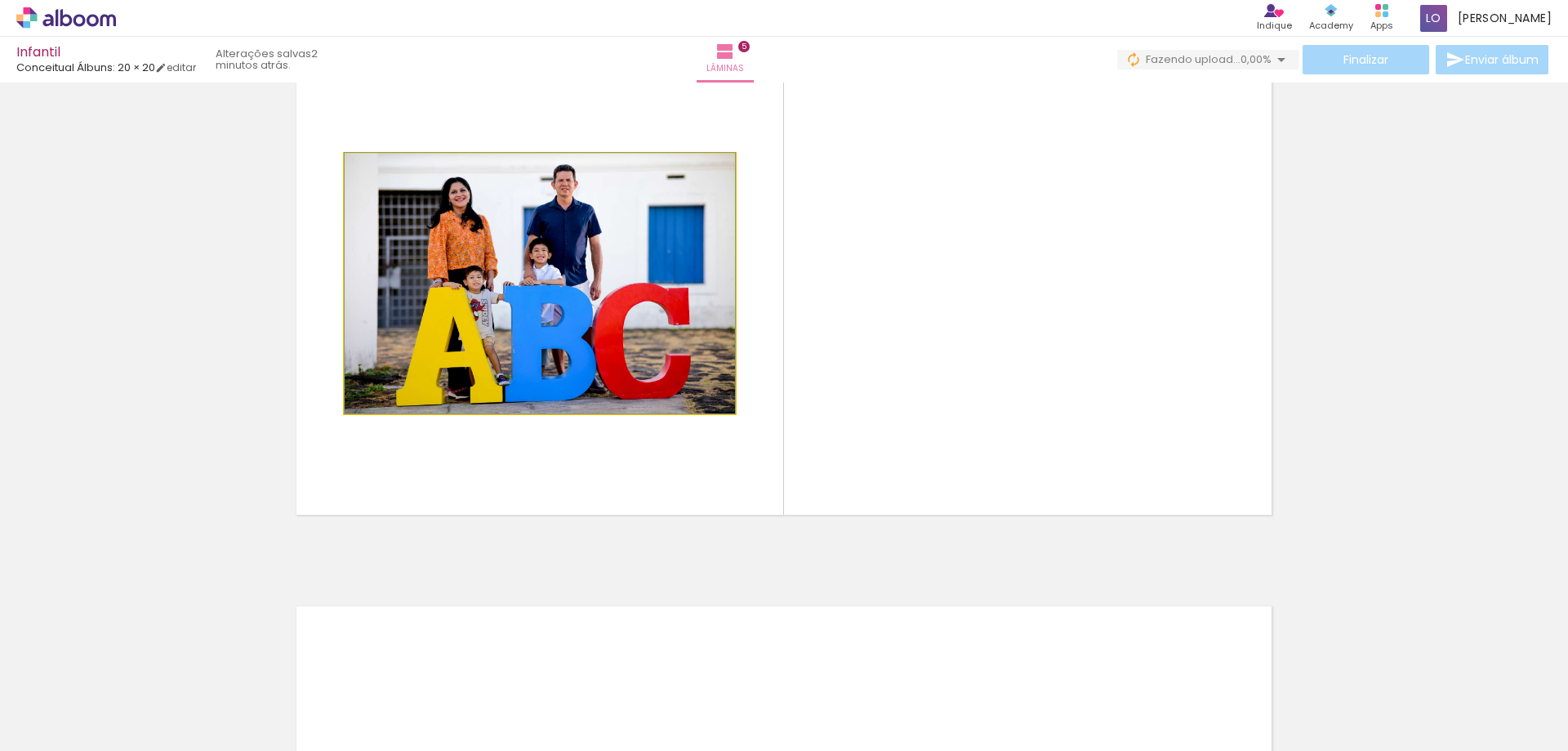
click at [587, 380] on quentale-photo at bounding box center [540, 283] width 391 height 260
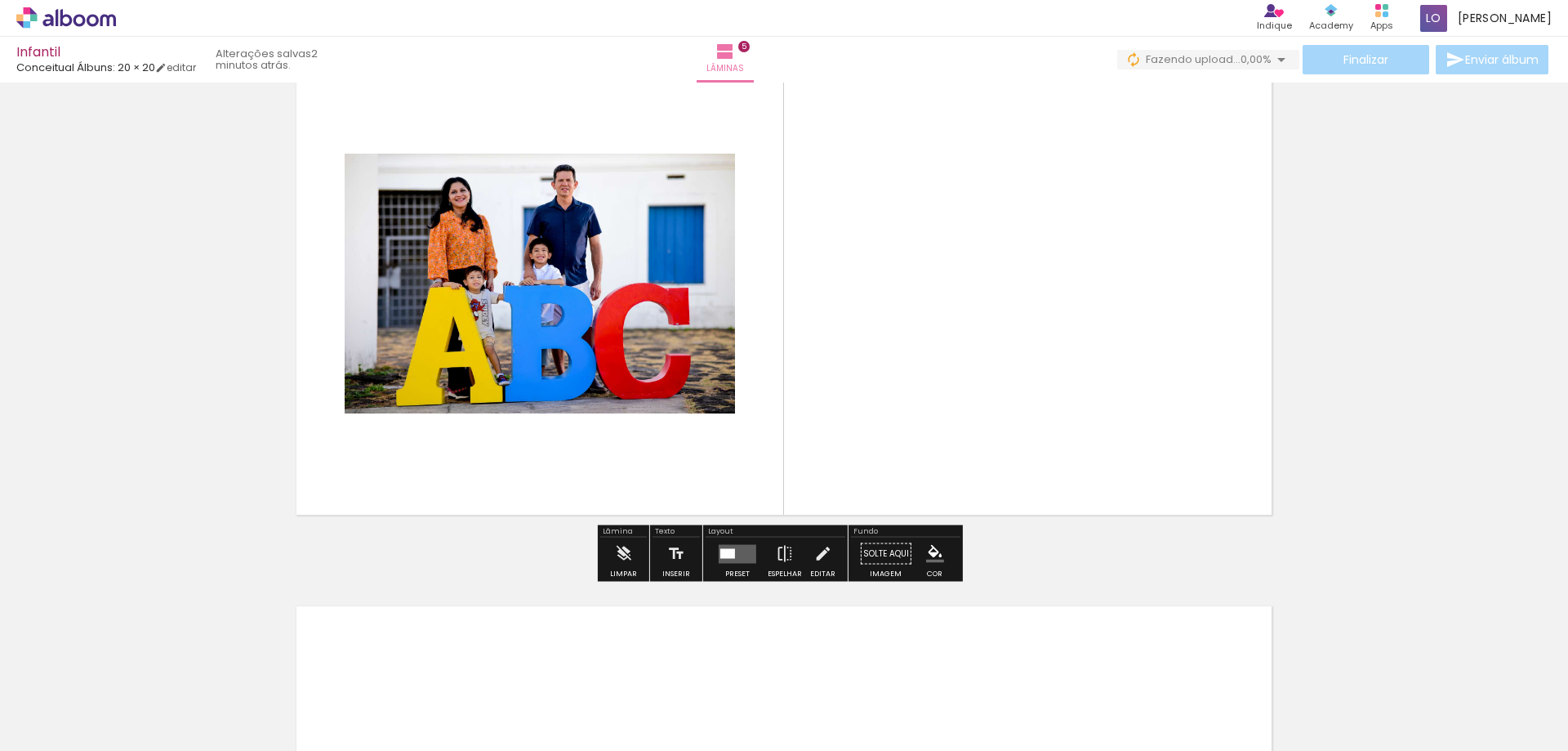
click at [601, 362] on quentale-photo at bounding box center [540, 283] width 391 height 260
click at [721, 556] on div at bounding box center [728, 553] width 15 height 10
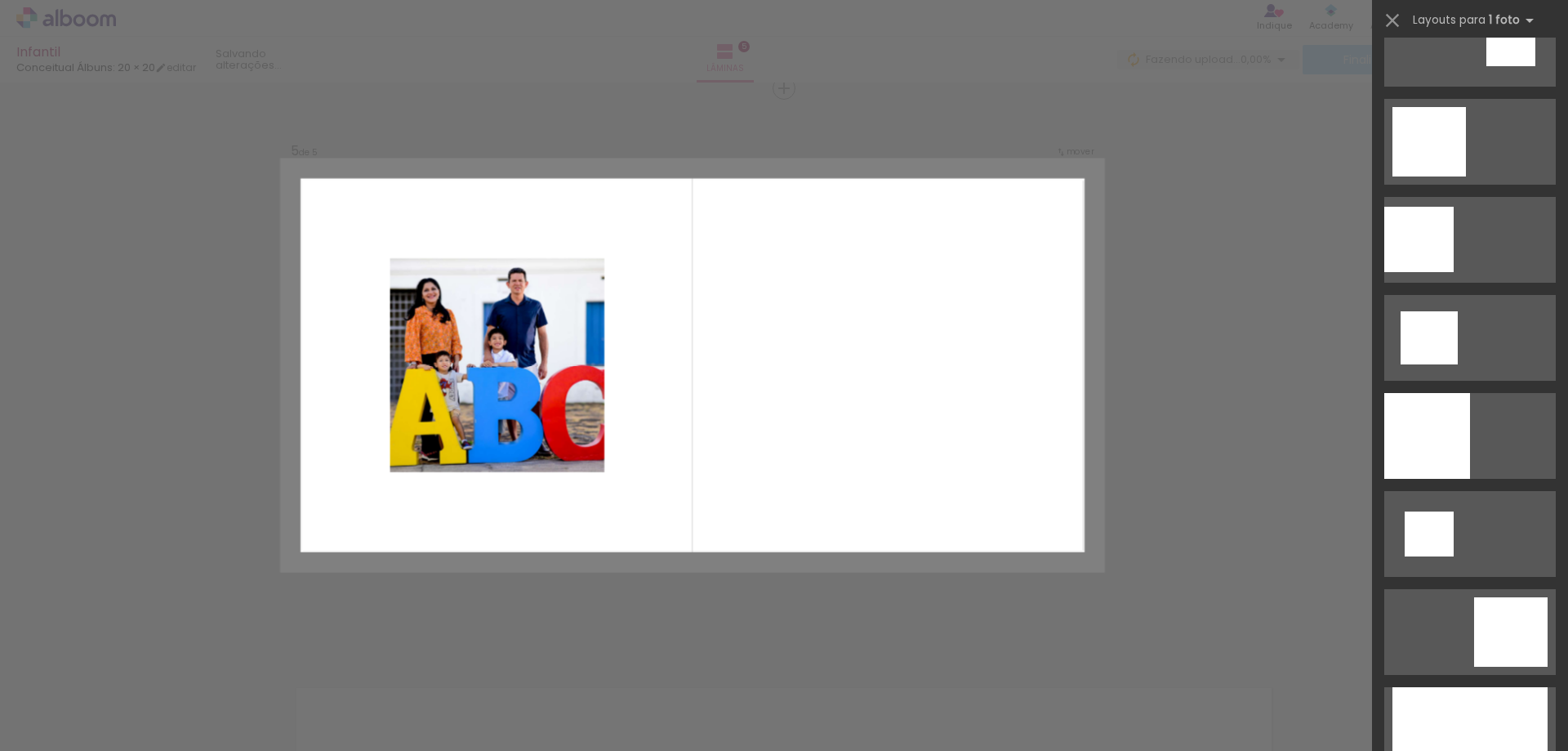
scroll to position [2124, 0]
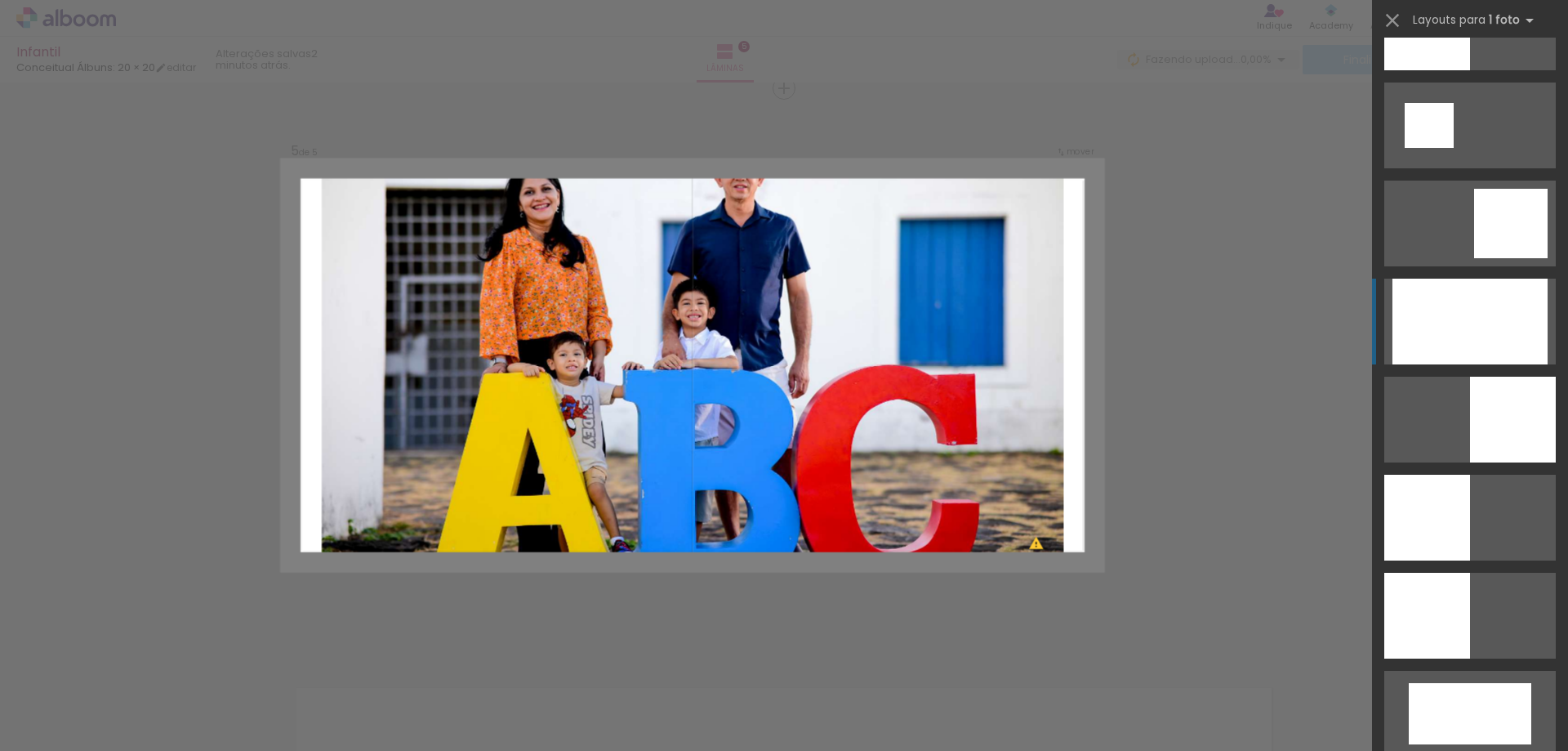
click at [1466, 319] on div at bounding box center [1470, 322] width 155 height 86
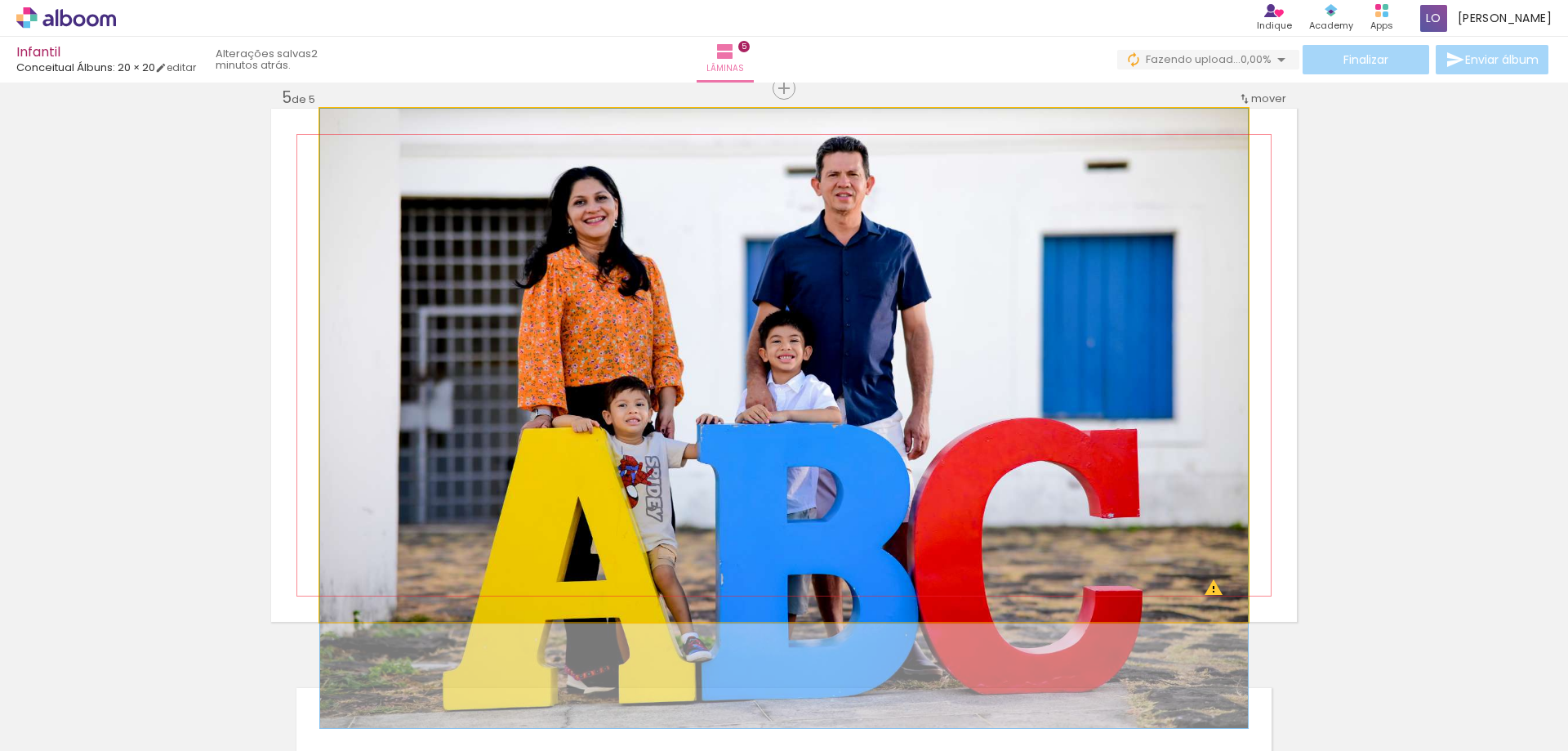
drag, startPoint x: 1081, startPoint y: 293, endPoint x: 1087, endPoint y: 387, distance: 94.2
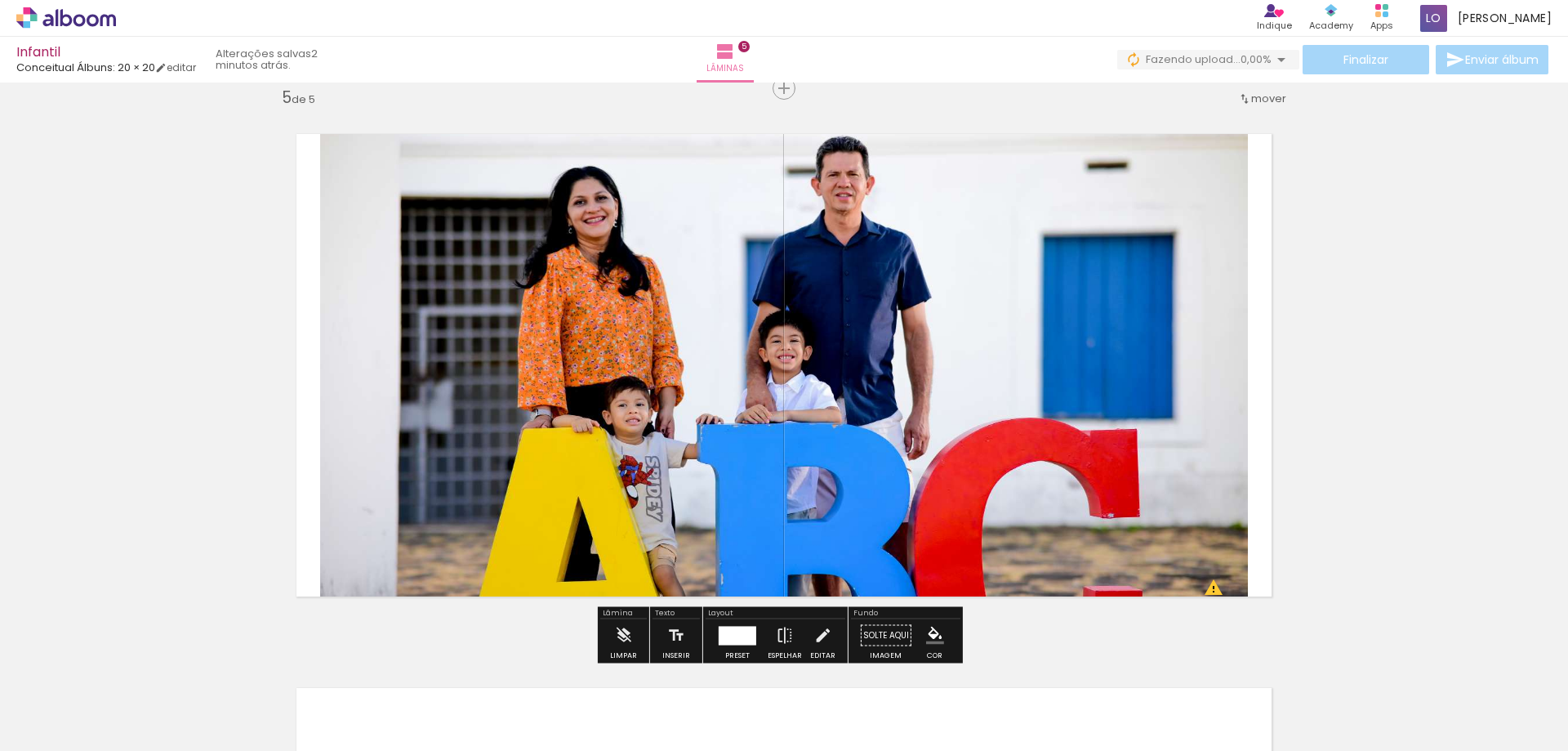
click at [1046, 340] on quentale-photo at bounding box center [784, 365] width 928 height 513
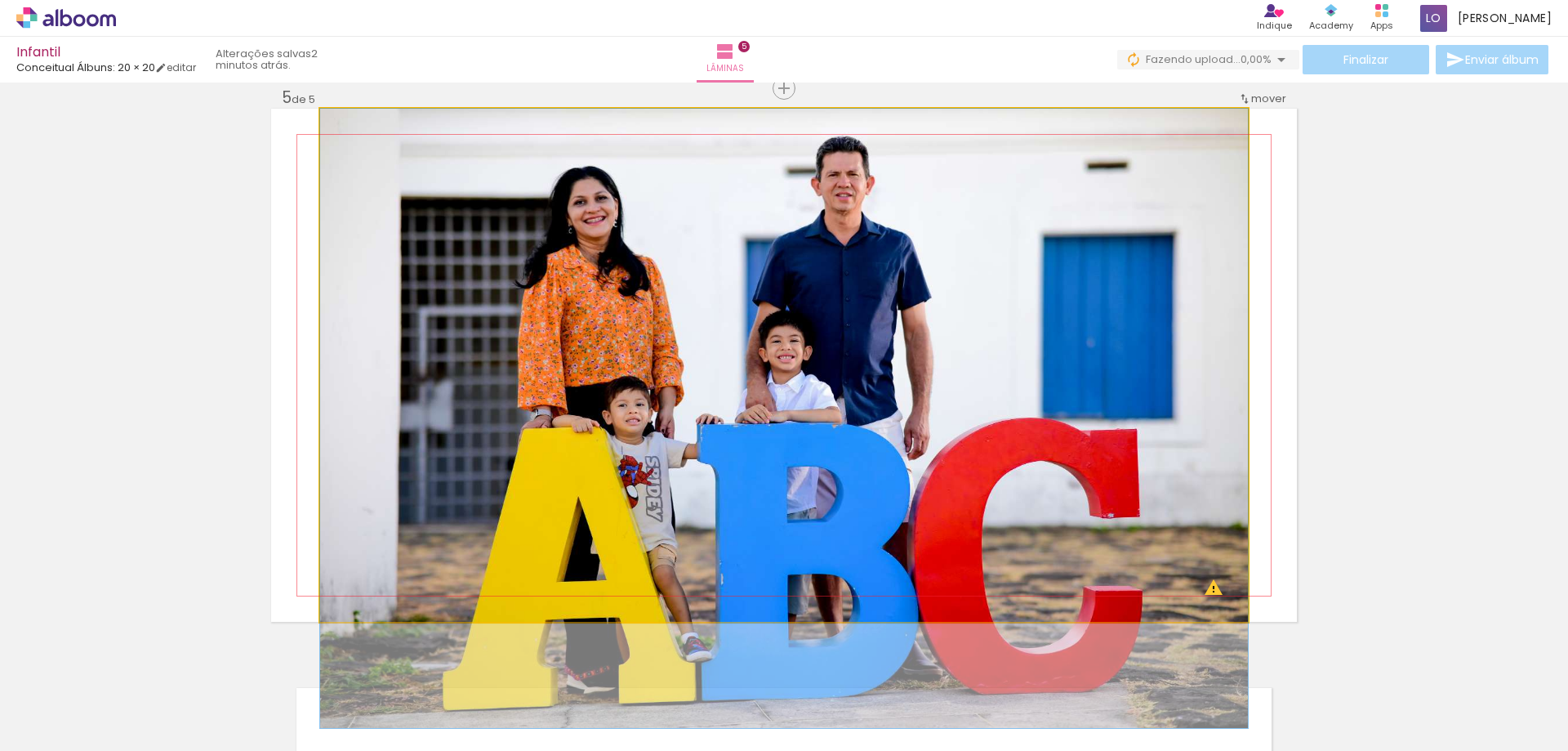
drag, startPoint x: 1046, startPoint y: 340, endPoint x: 1056, endPoint y: 362, distance: 24.2
drag, startPoint x: 1065, startPoint y: 326, endPoint x: 1077, endPoint y: 387, distance: 62.2
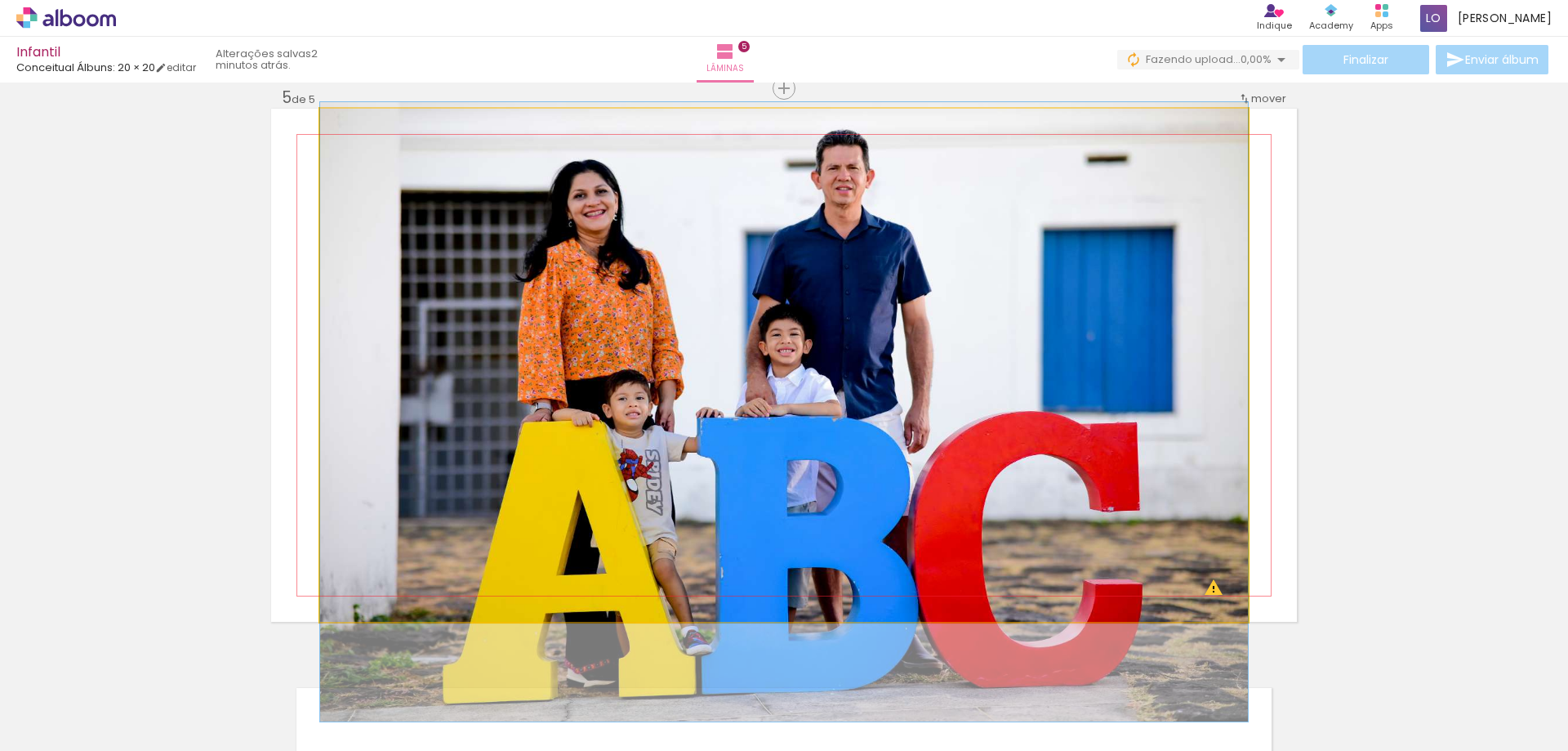
drag, startPoint x: 921, startPoint y: 343, endPoint x: 974, endPoint y: 337, distance: 53.3
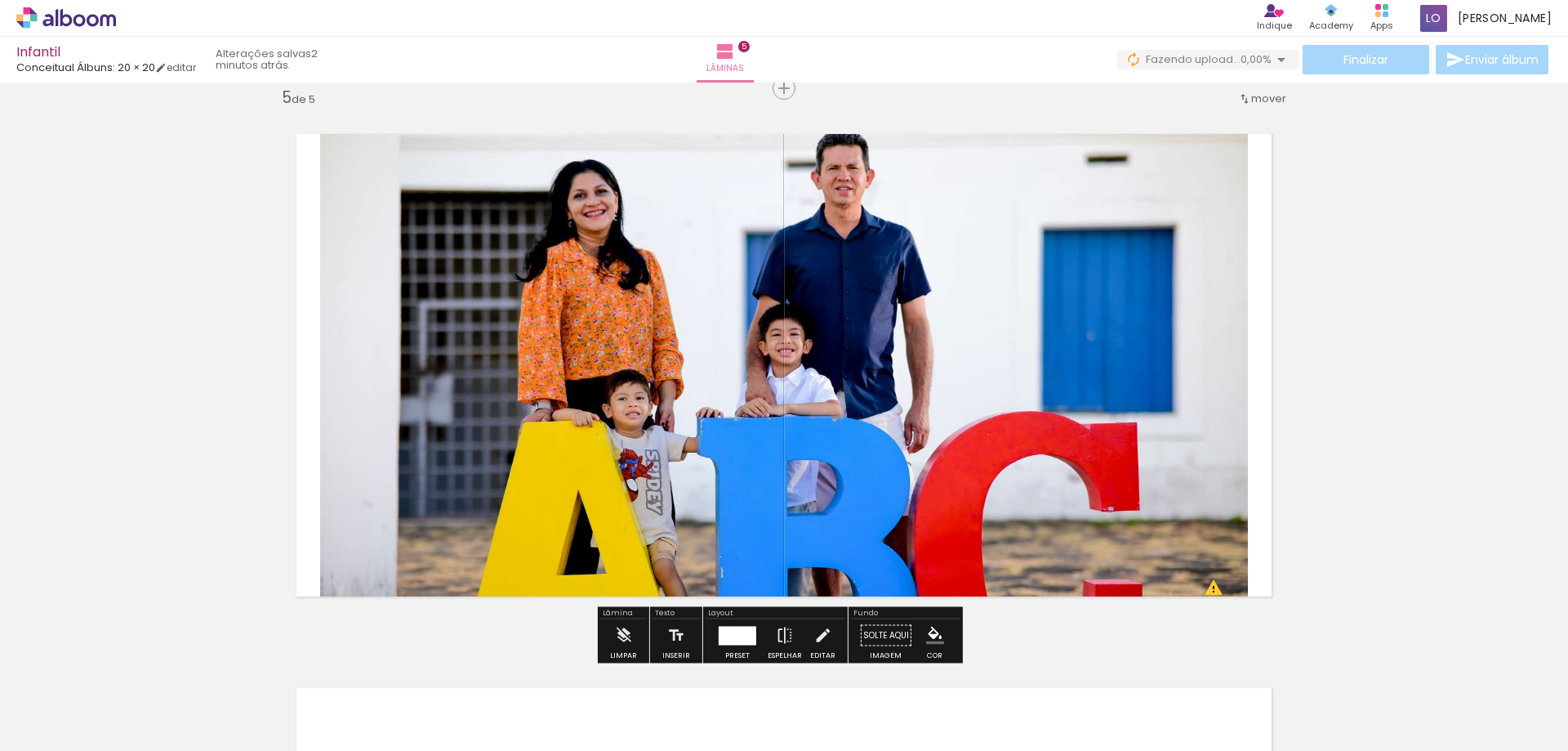
click at [737, 633] on div at bounding box center [738, 635] width 38 height 19
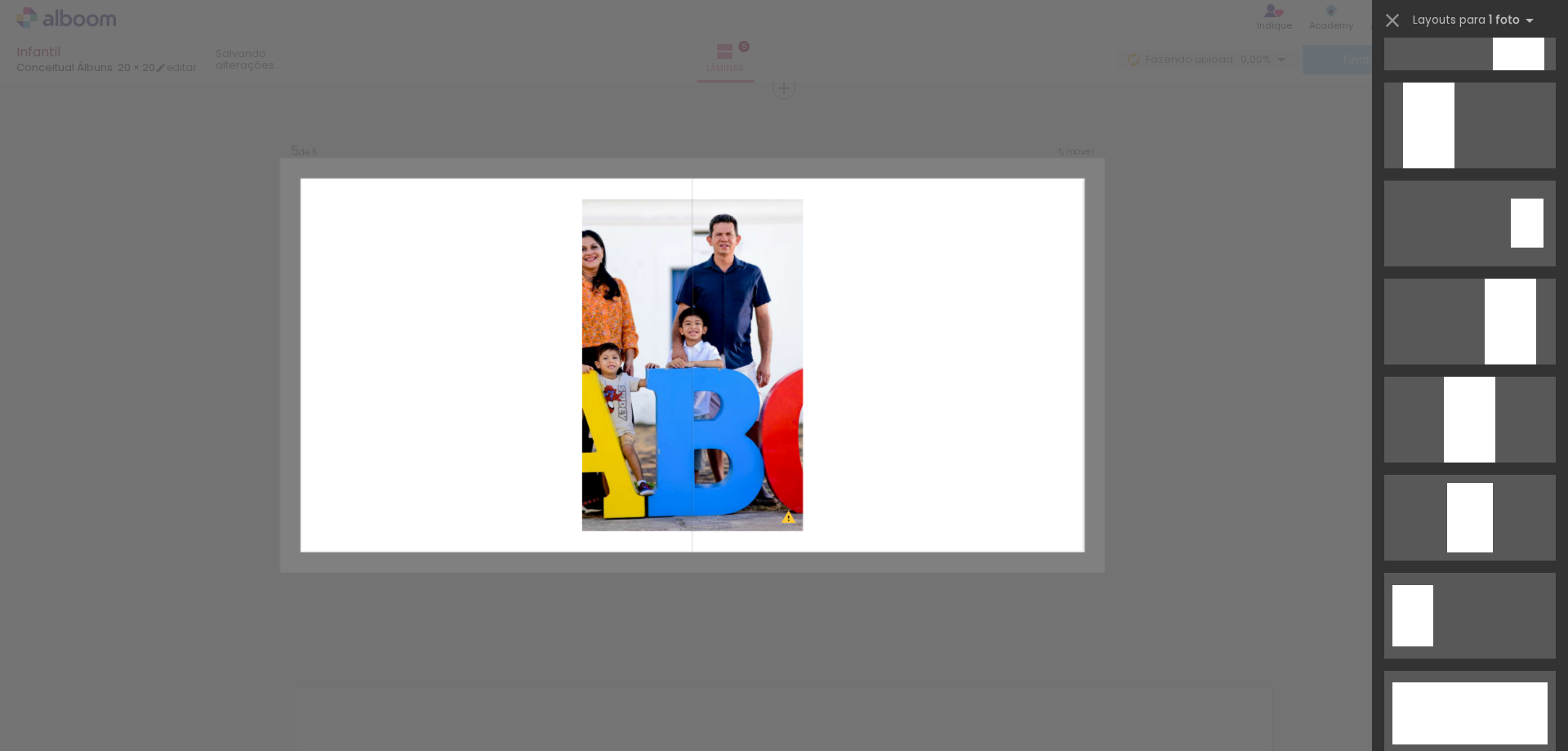
scroll to position [3823, 0]
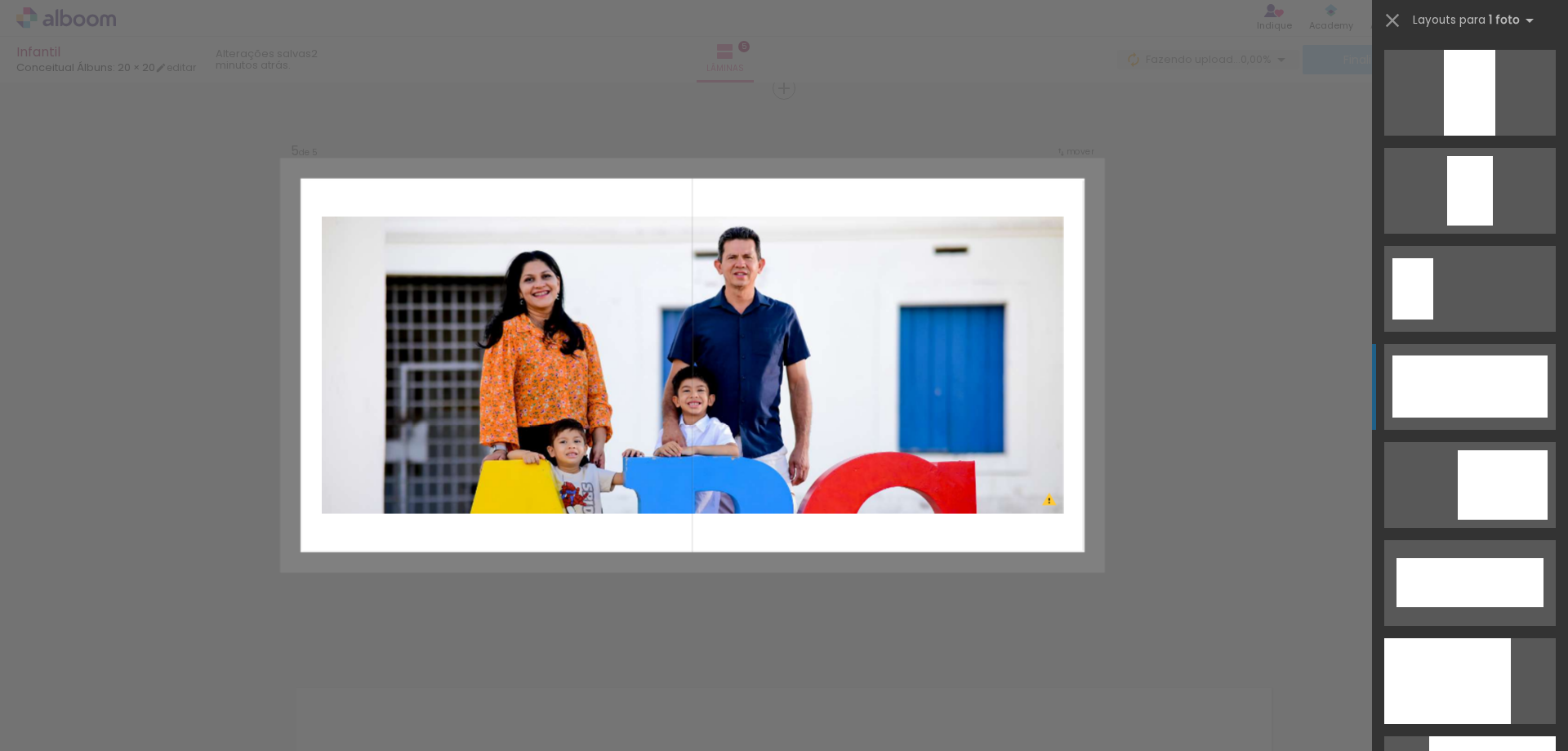
click at [1446, 378] on div at bounding box center [1470, 386] width 155 height 62
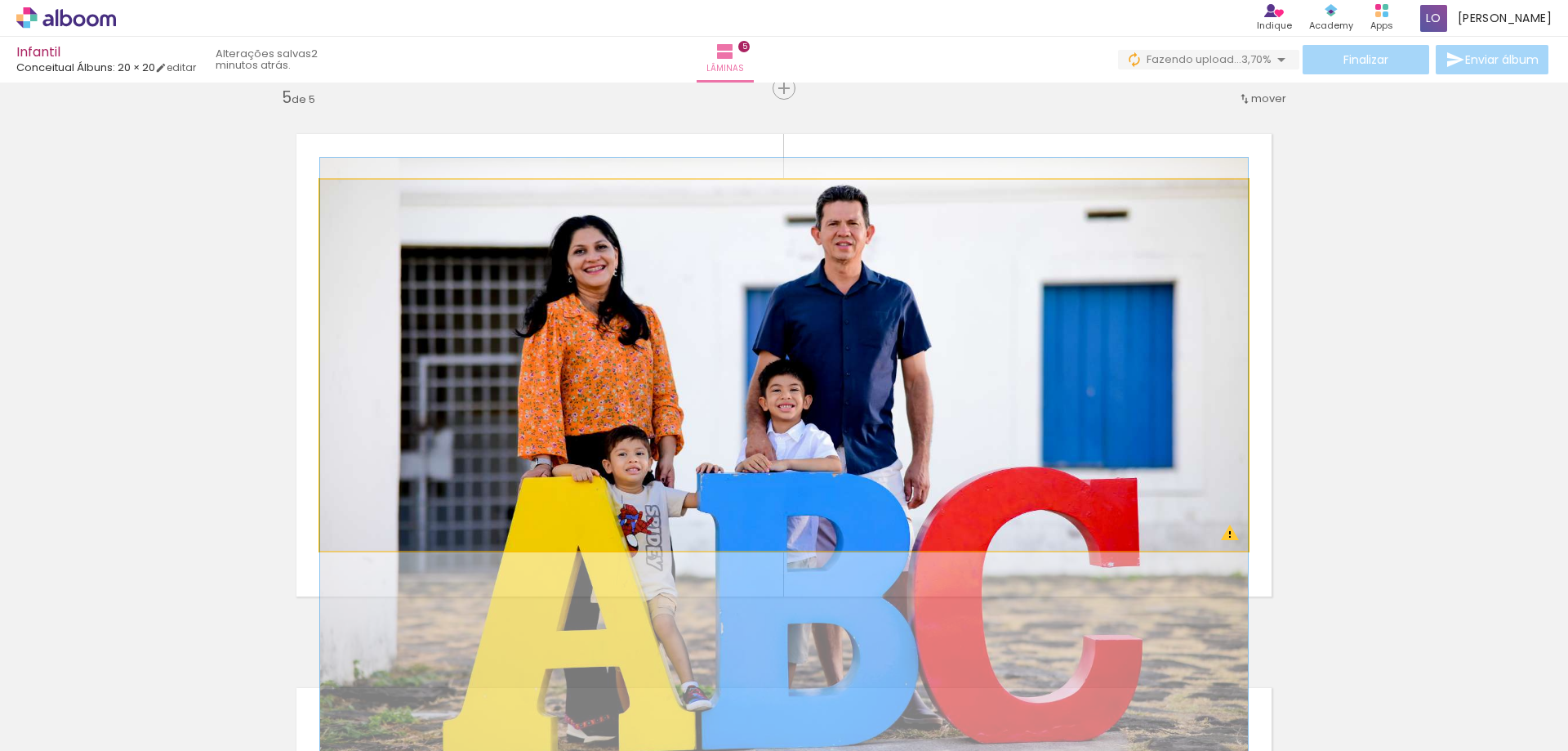
drag, startPoint x: 913, startPoint y: 429, endPoint x: 941, endPoint y: 425, distance: 28.3
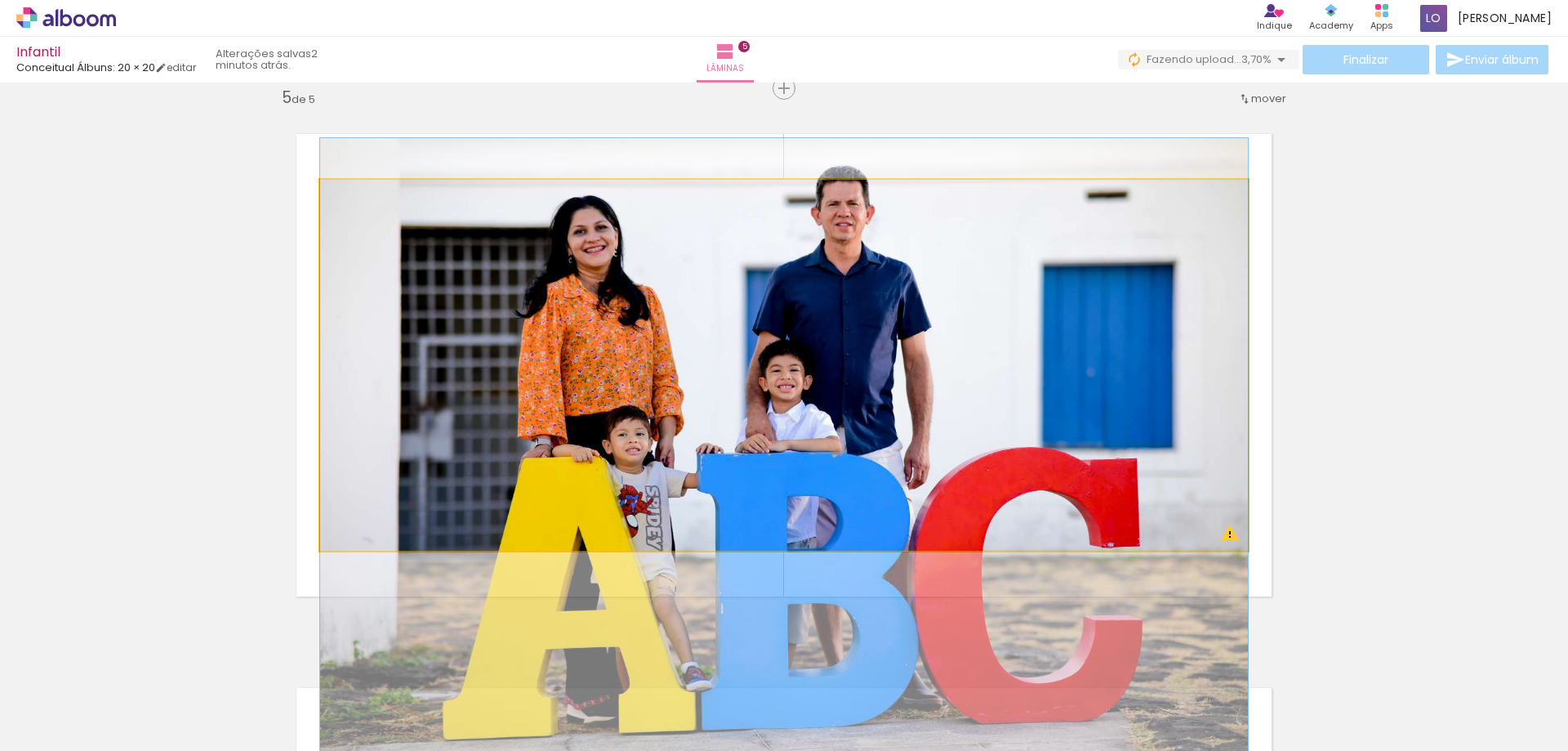
drag, startPoint x: 913, startPoint y: 385, endPoint x: 913, endPoint y: 365, distance: 20.0
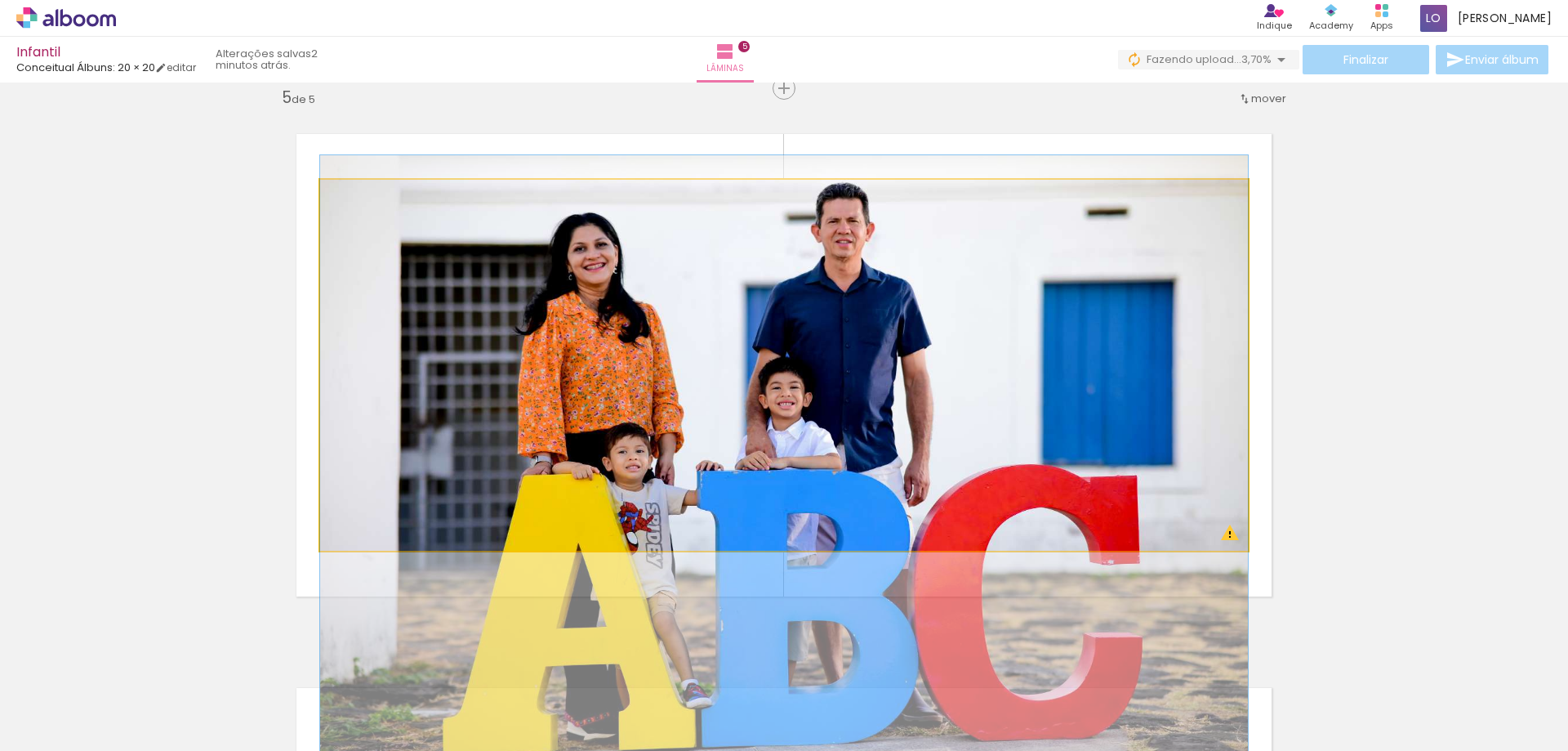
drag, startPoint x: 916, startPoint y: 345, endPoint x: 924, endPoint y: 363, distance: 19.7
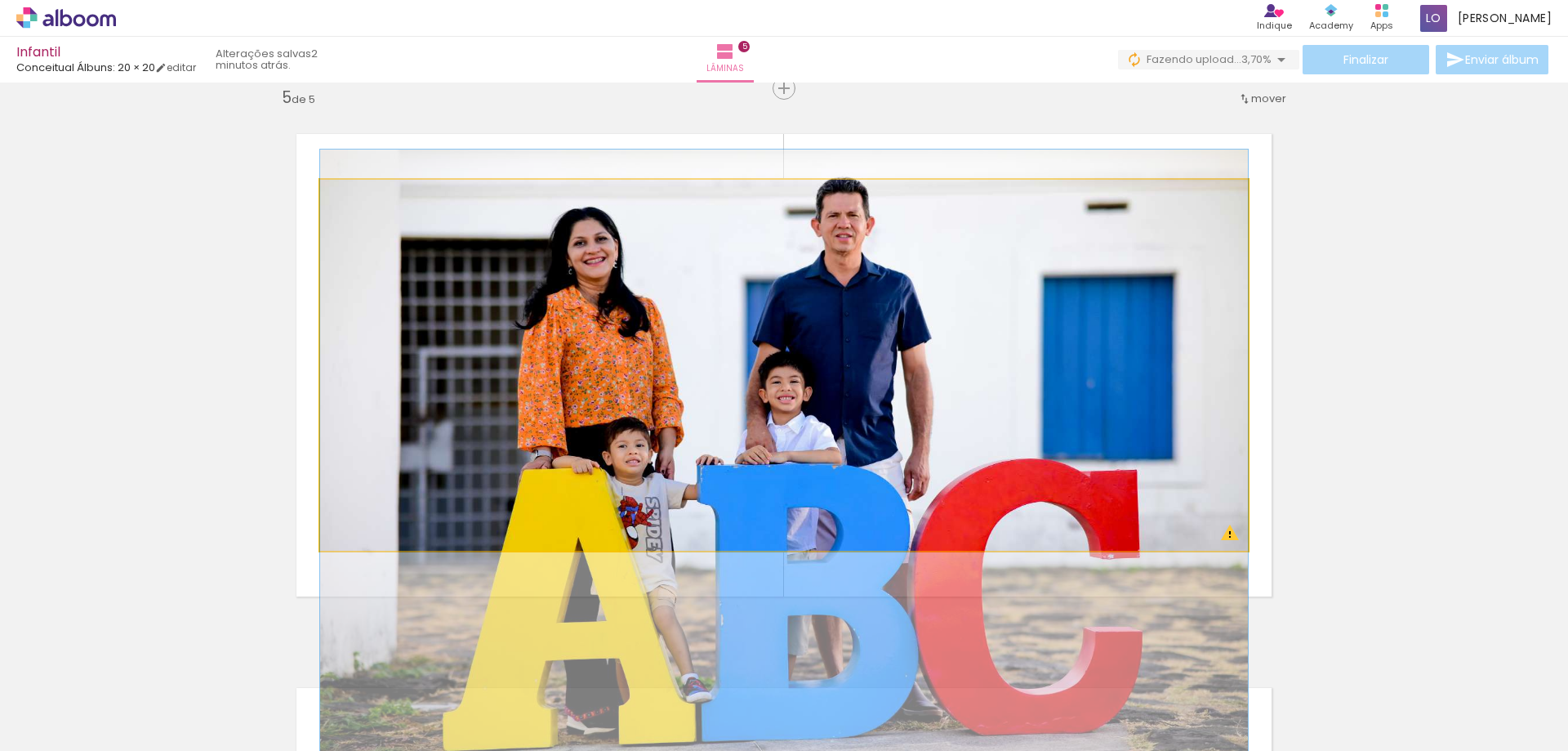
drag, startPoint x: 946, startPoint y: 395, endPoint x: 986, endPoint y: 389, distance: 40.4
drag, startPoint x: 922, startPoint y: 387, endPoint x: 898, endPoint y: 375, distance: 26.8
click at [898, 375] on quentale-photo at bounding box center [784, 365] width 928 height 371
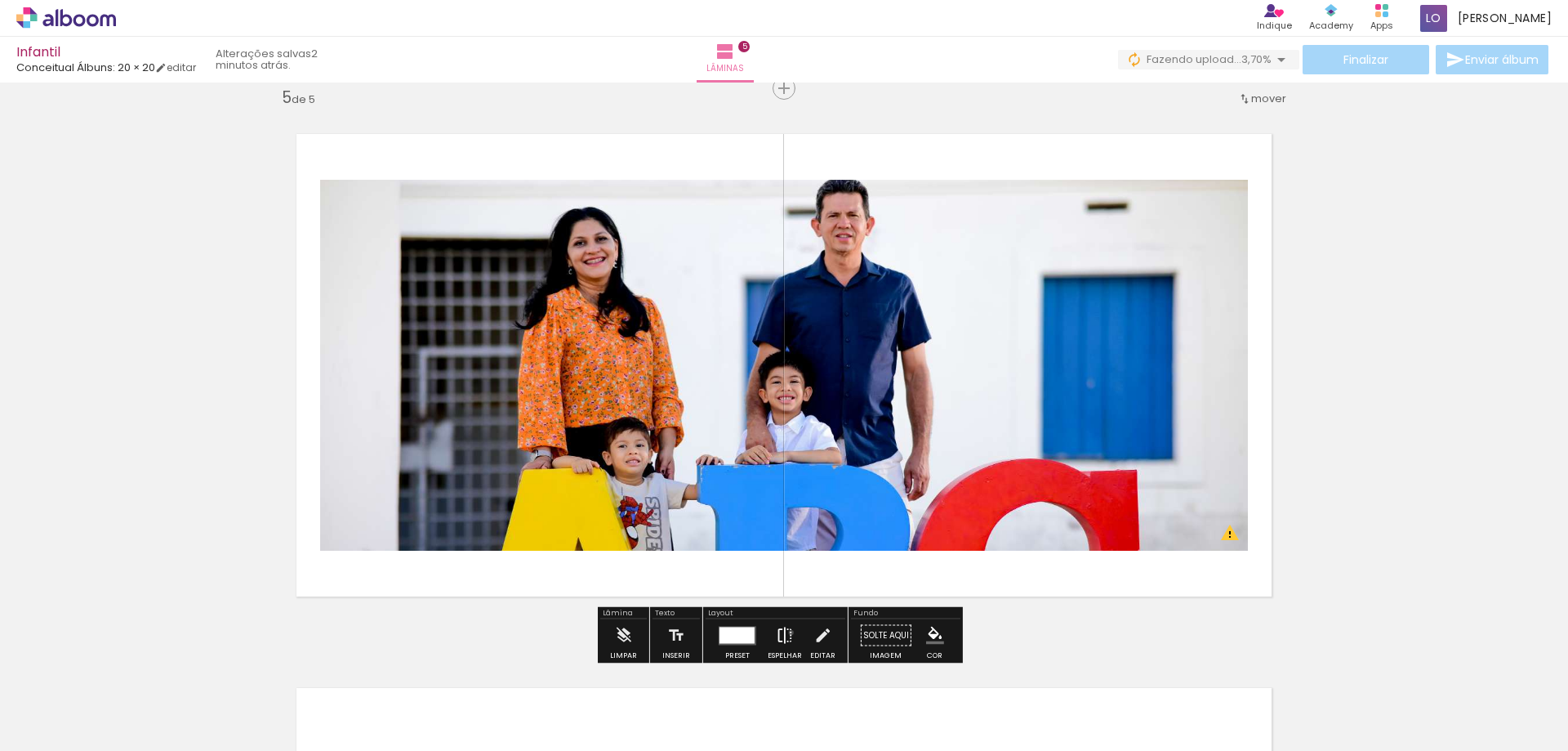
click at [787, 632] on iron-icon at bounding box center [785, 636] width 18 height 33
click at [781, 632] on iron-icon at bounding box center [785, 636] width 18 height 33
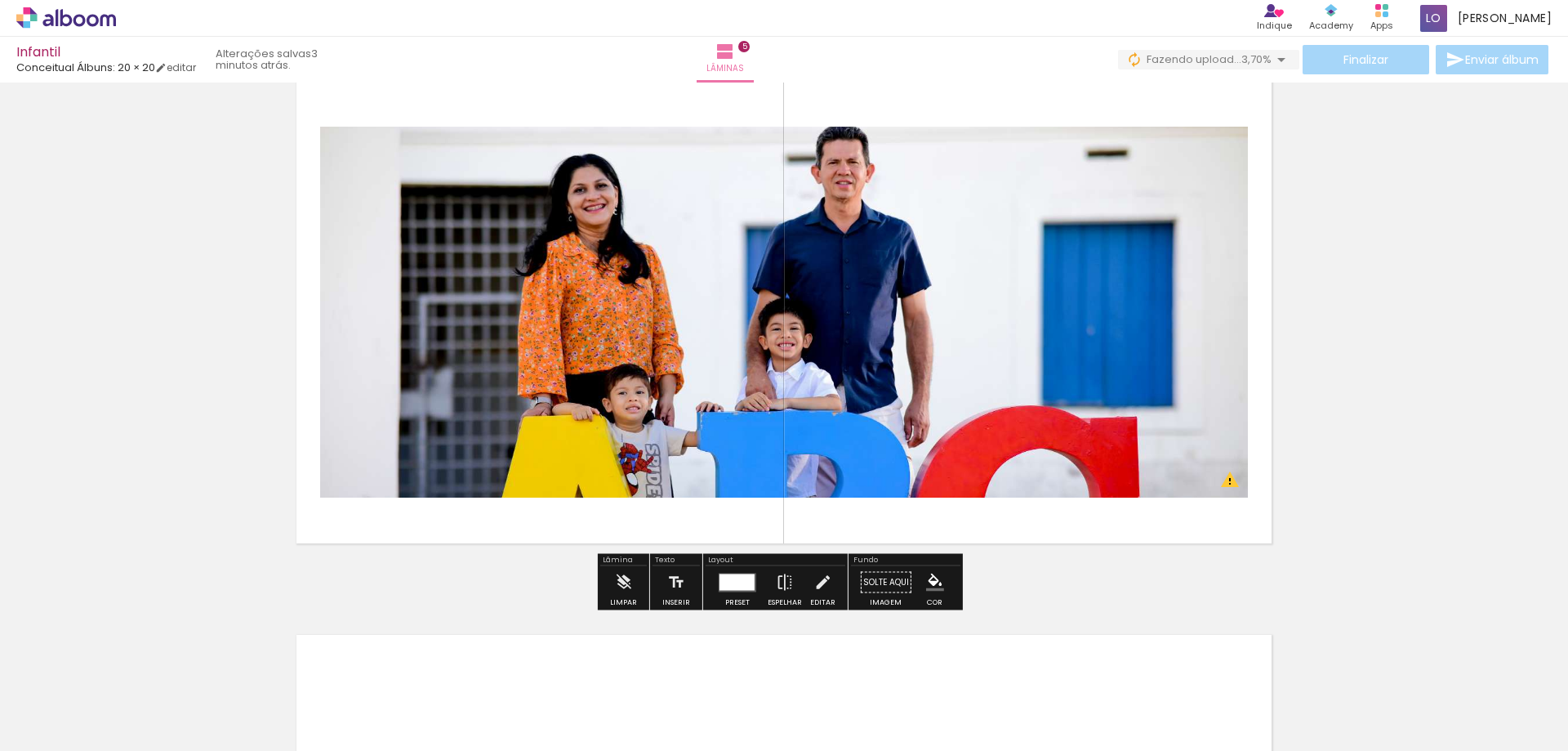
scroll to position [2318, 0]
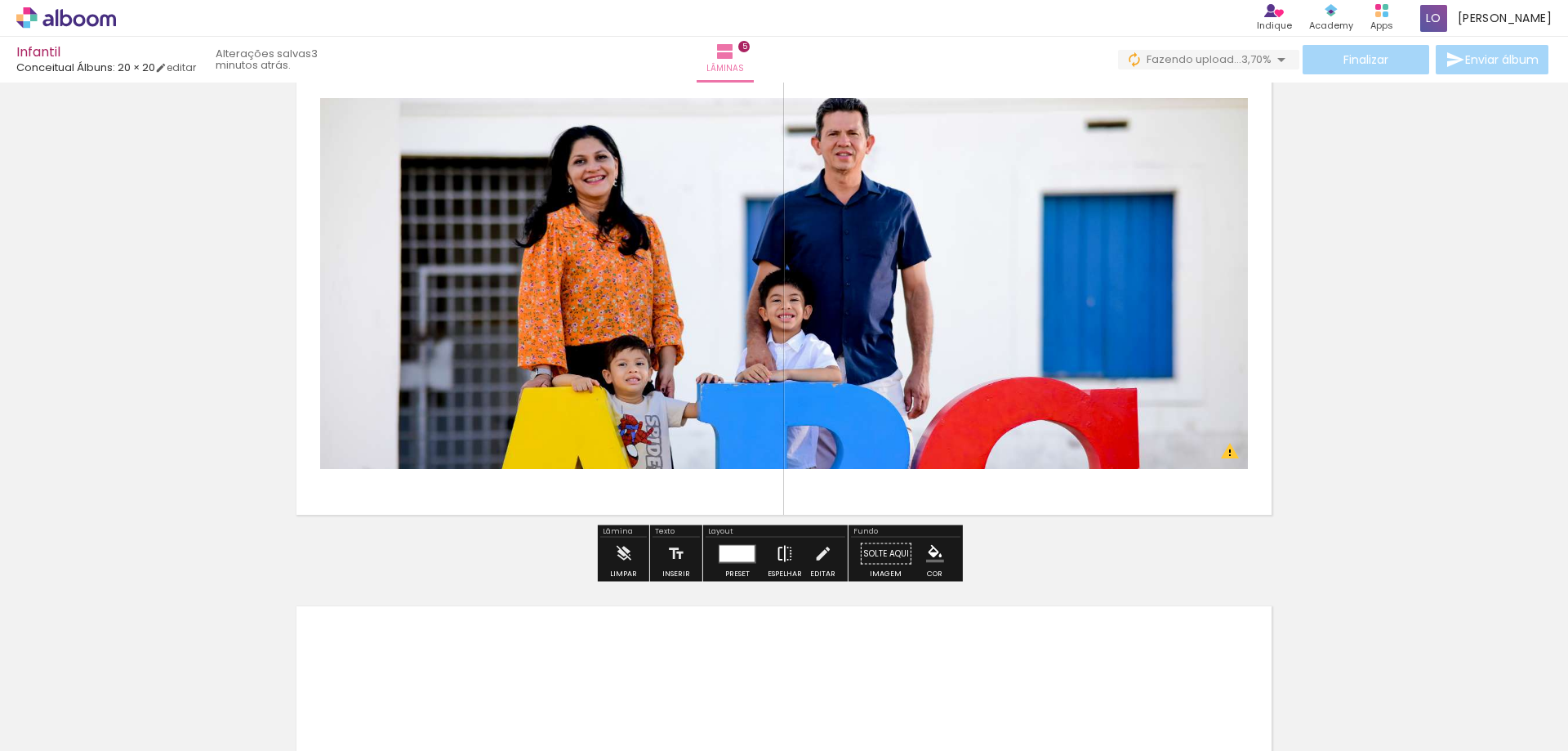
click at [791, 552] on paper-button "Espelhar" at bounding box center [785, 558] width 43 height 42
drag, startPoint x: 782, startPoint y: 554, endPoint x: 821, endPoint y: 545, distance: 40.0
click at [821, 545] on div "Preset Espelhar Editar" at bounding box center [775, 558] width 139 height 42
click at [776, 552] on iron-icon at bounding box center [785, 554] width 18 height 33
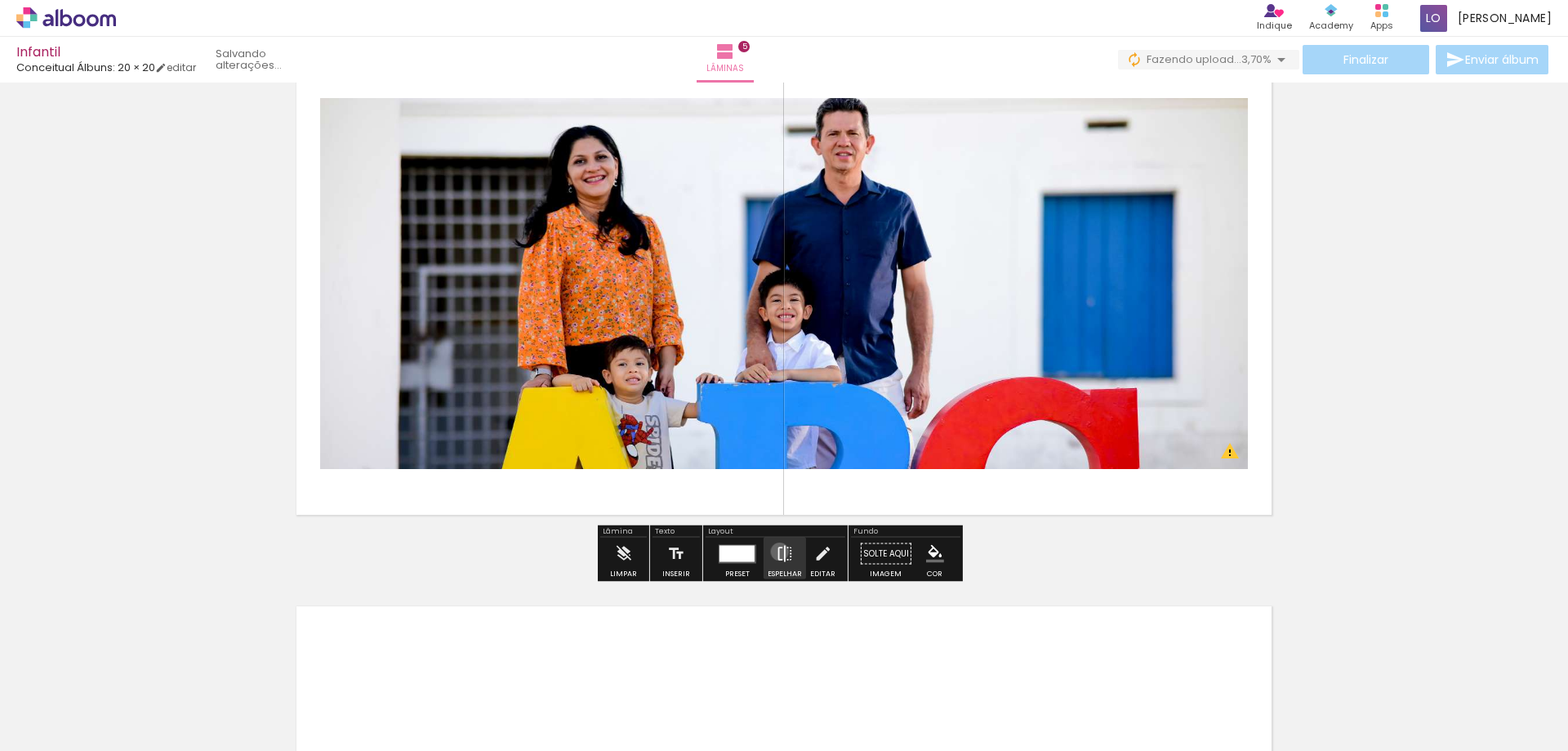
click at [776, 552] on iron-icon at bounding box center [785, 554] width 18 height 33
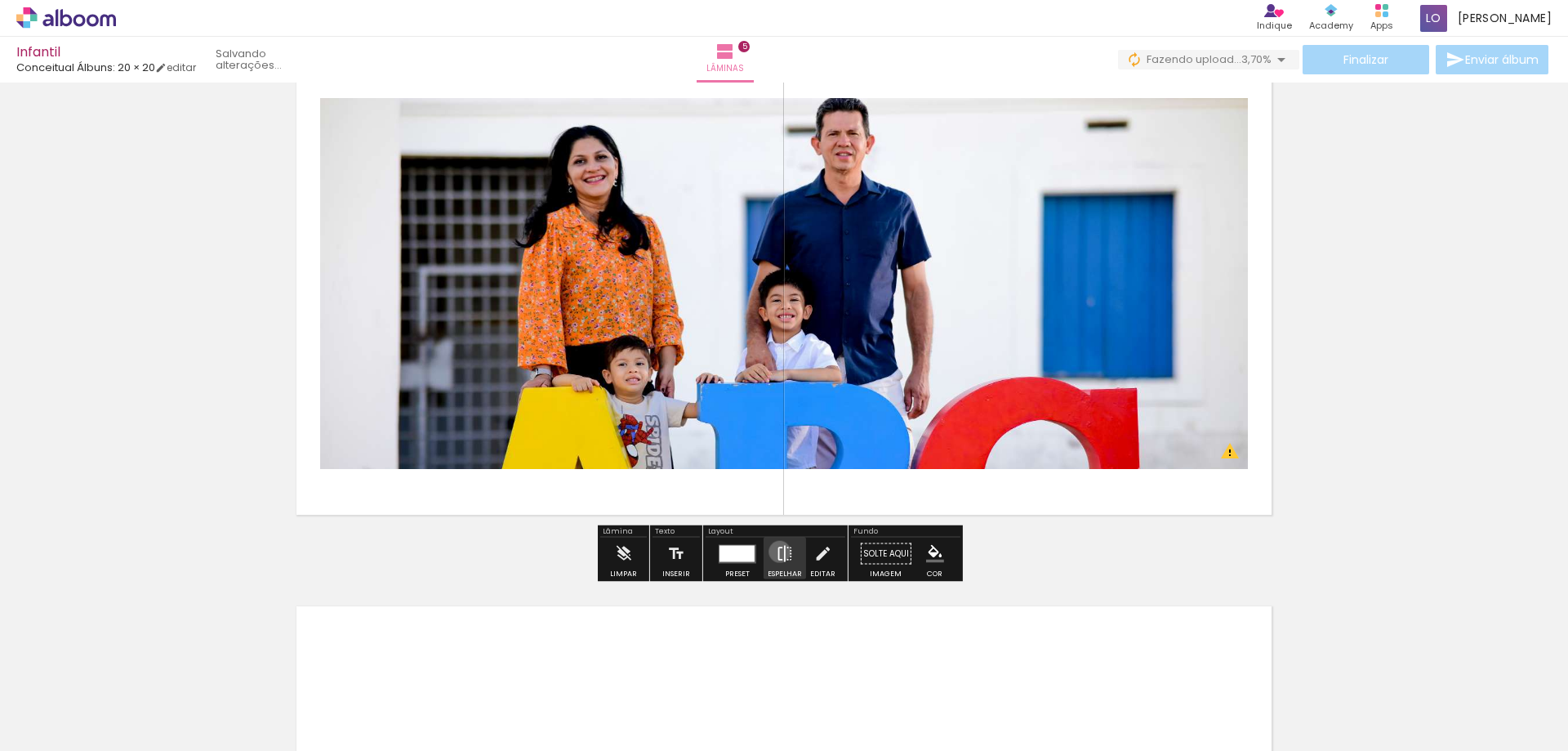
click at [776, 552] on iron-icon at bounding box center [785, 554] width 18 height 33
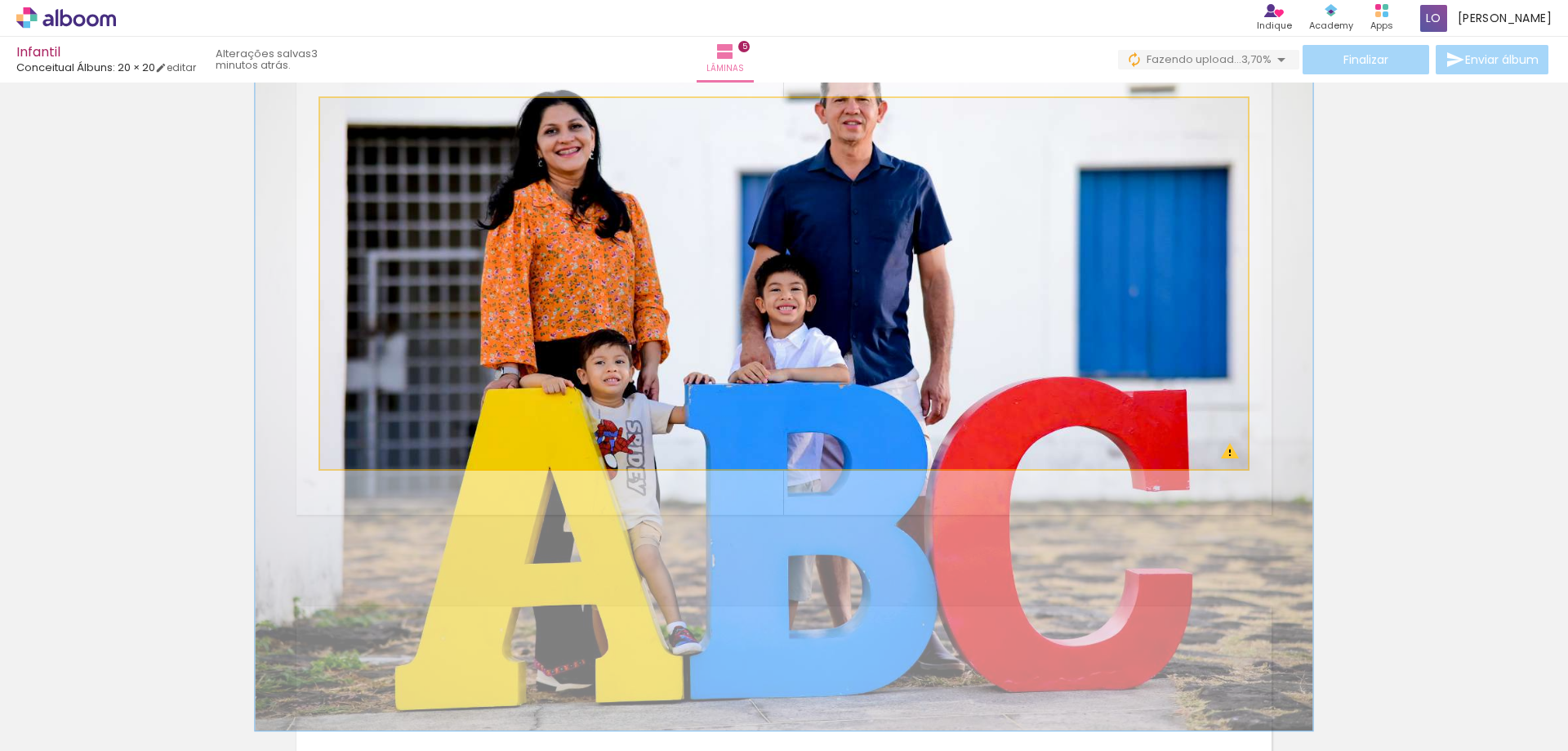
drag, startPoint x: 349, startPoint y: 115, endPoint x: 357, endPoint y: 115, distance: 8.0
type paper-slider "114"
click at [359, 115] on div at bounding box center [367, 115] width 15 height 15
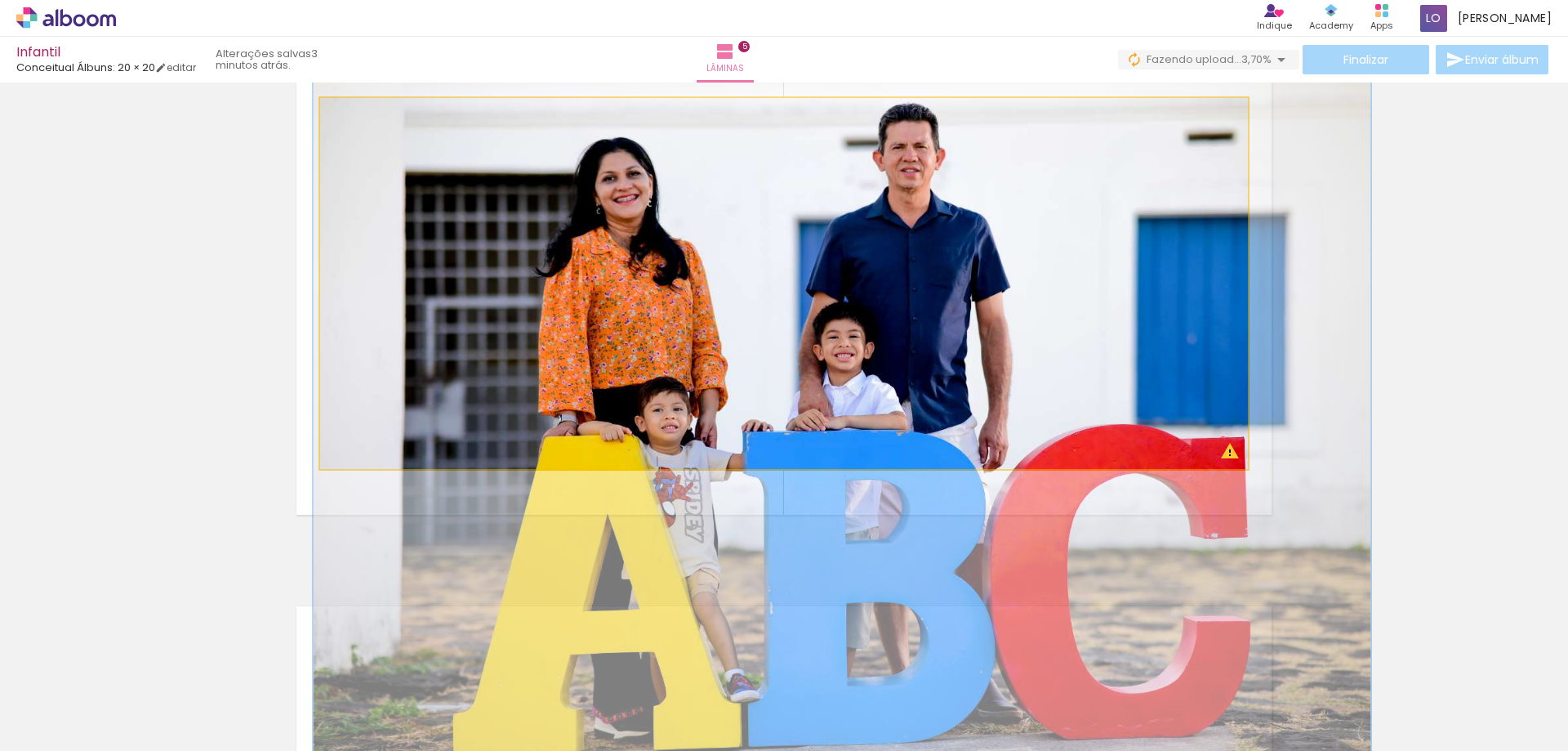
drag, startPoint x: 775, startPoint y: 206, endPoint x: 827, endPoint y: 249, distance: 67.5
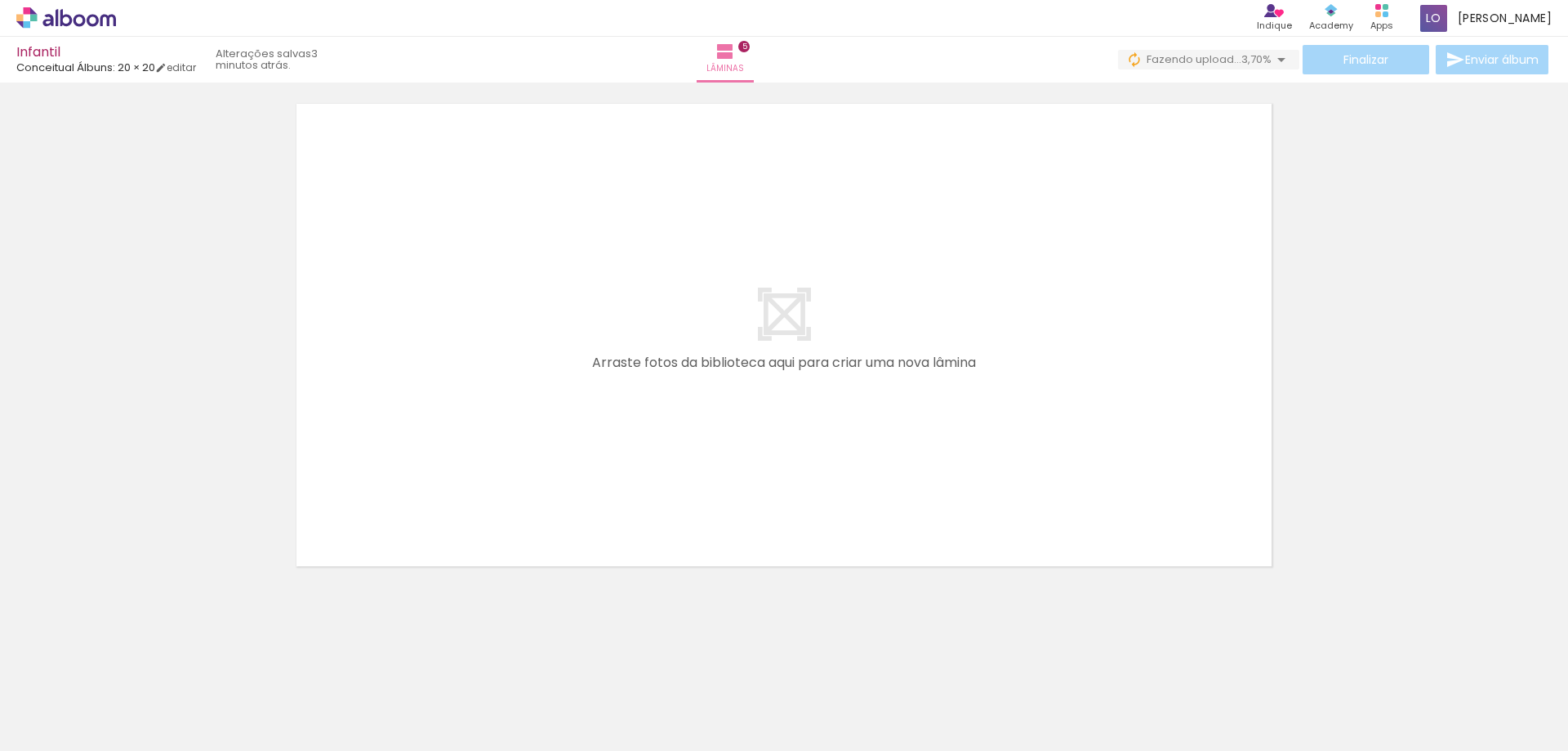
scroll to position [0, 0]
drag, startPoint x: 627, startPoint y: 706, endPoint x: 594, endPoint y: 490, distance: 218.5
click at [594, 490] on quentale-workspace at bounding box center [784, 375] width 1568 height 751
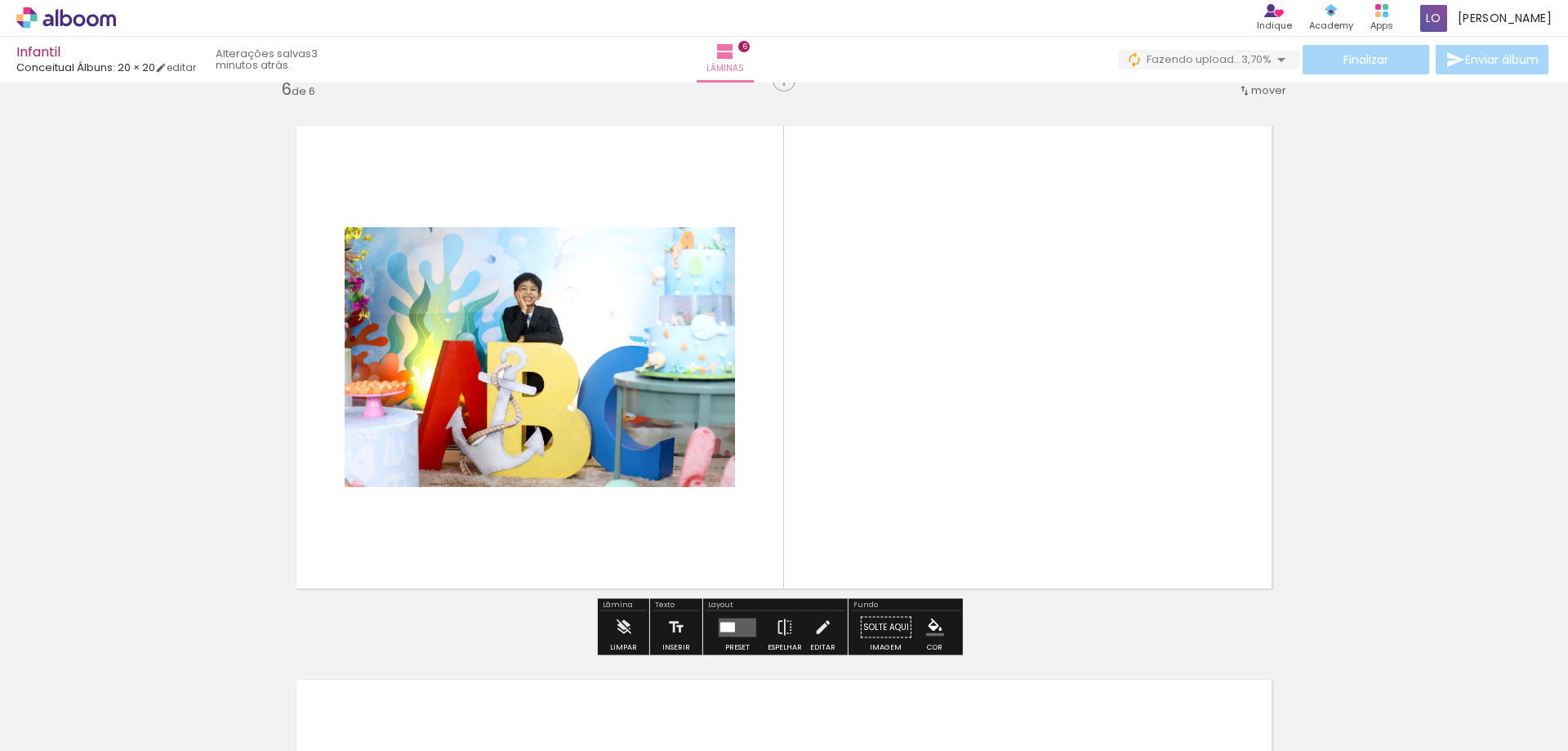
scroll to position [2790, 0]
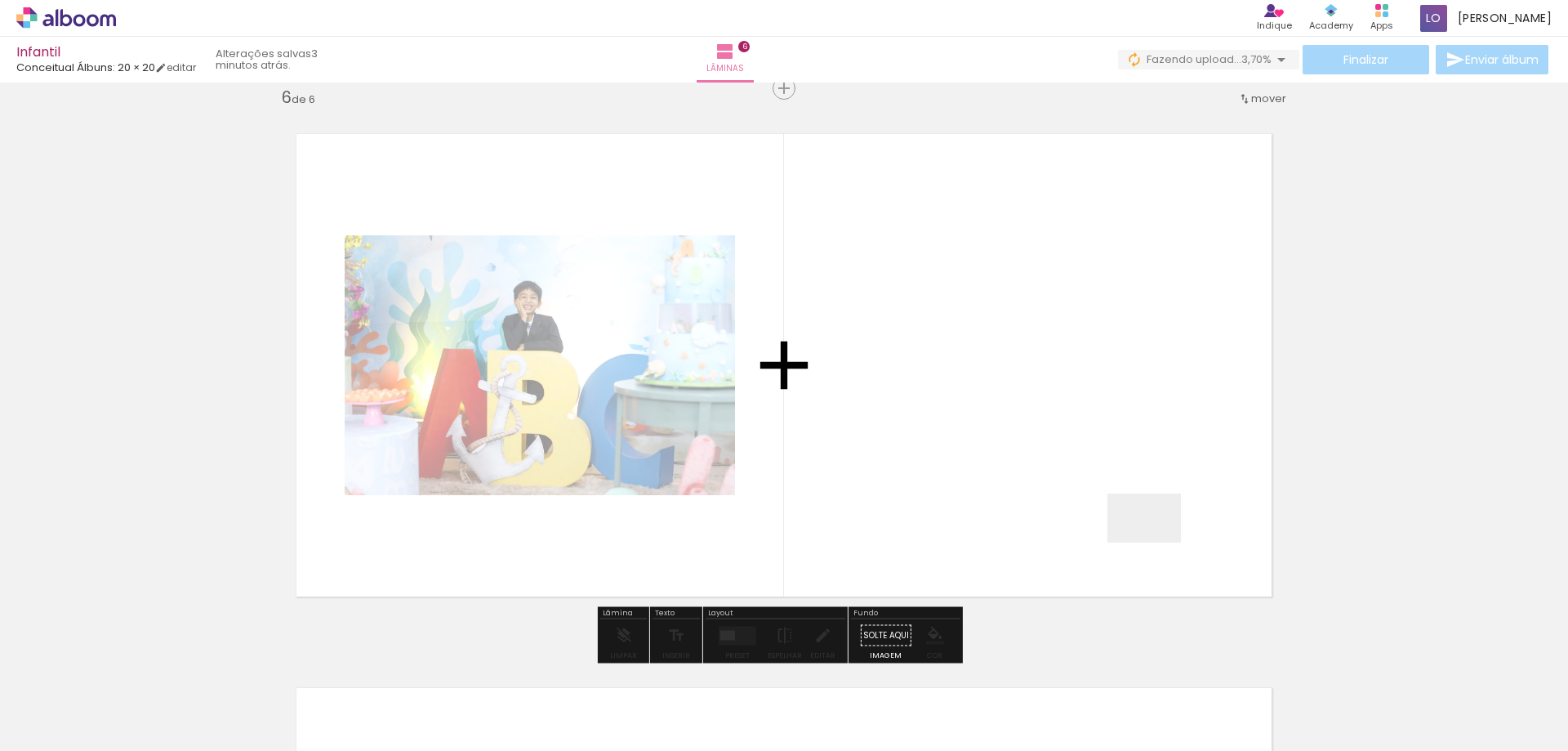
drag, startPoint x: 1258, startPoint y: 698, endPoint x: 1063, endPoint y: 468, distance: 301.5
click at [1063, 468] on quentale-workspace at bounding box center [784, 375] width 1568 height 751
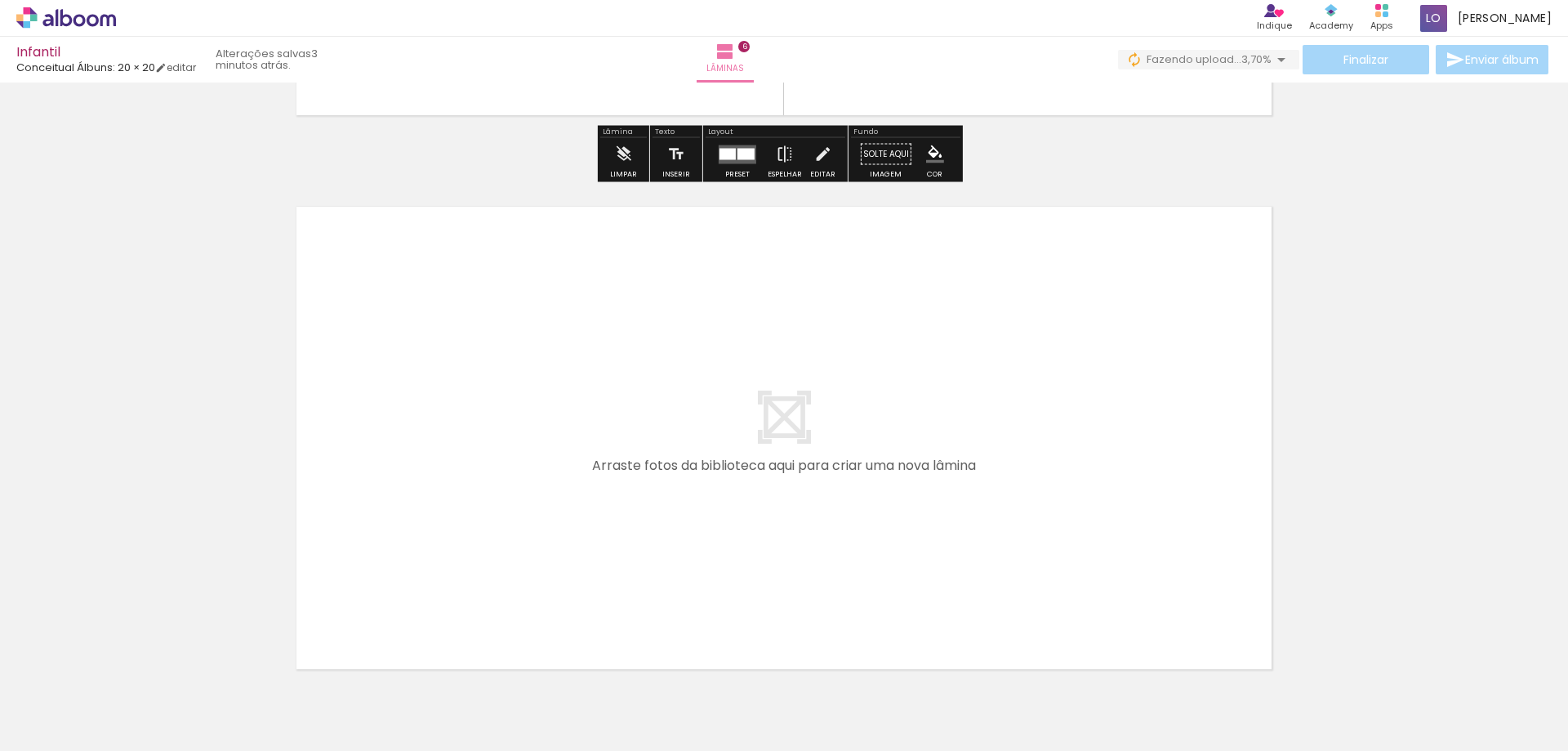
scroll to position [3280, 0]
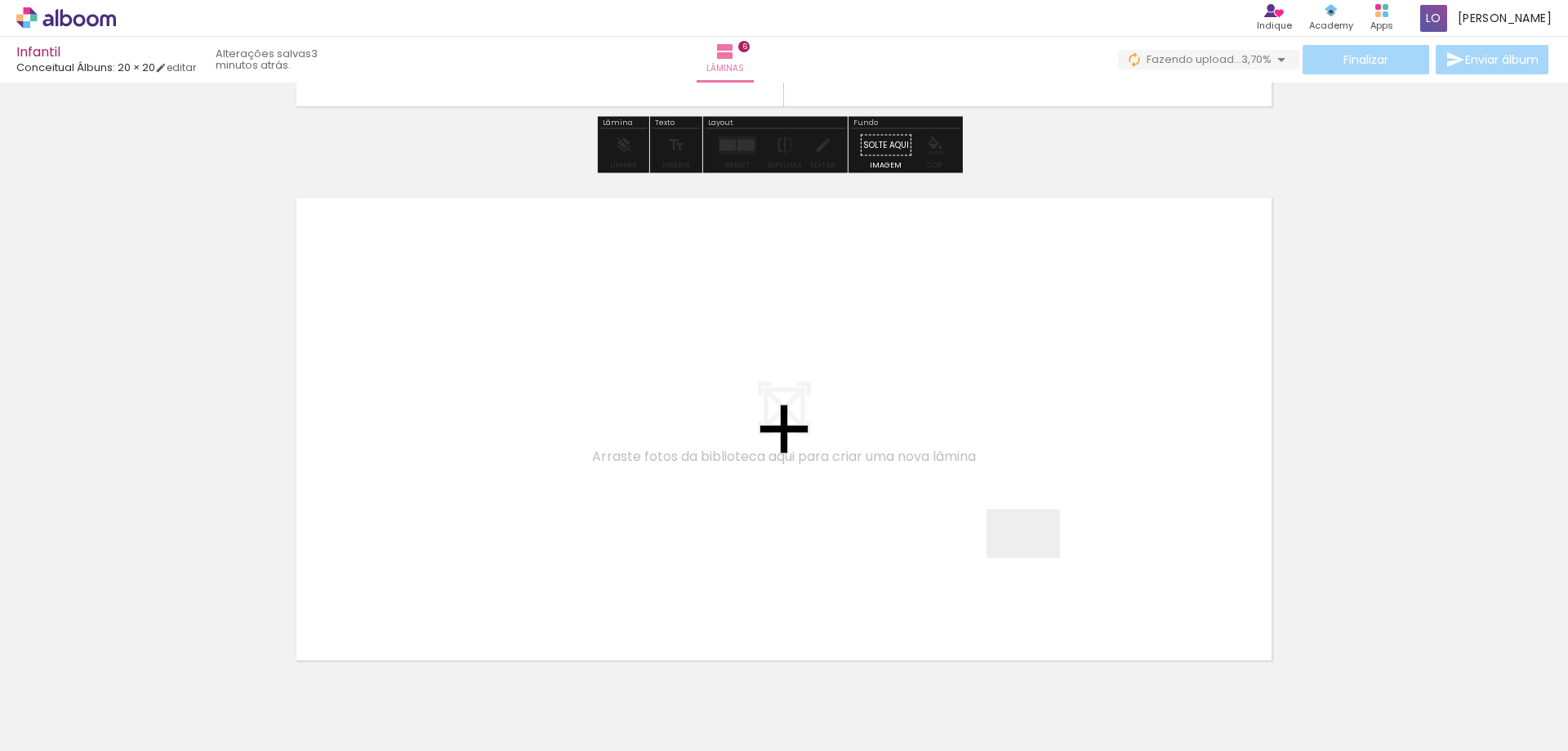
drag, startPoint x: 1358, startPoint y: 706, endPoint x: 1021, endPoint y: 542, distance: 374.8
click at [1021, 542] on quentale-workspace at bounding box center [784, 375] width 1568 height 751
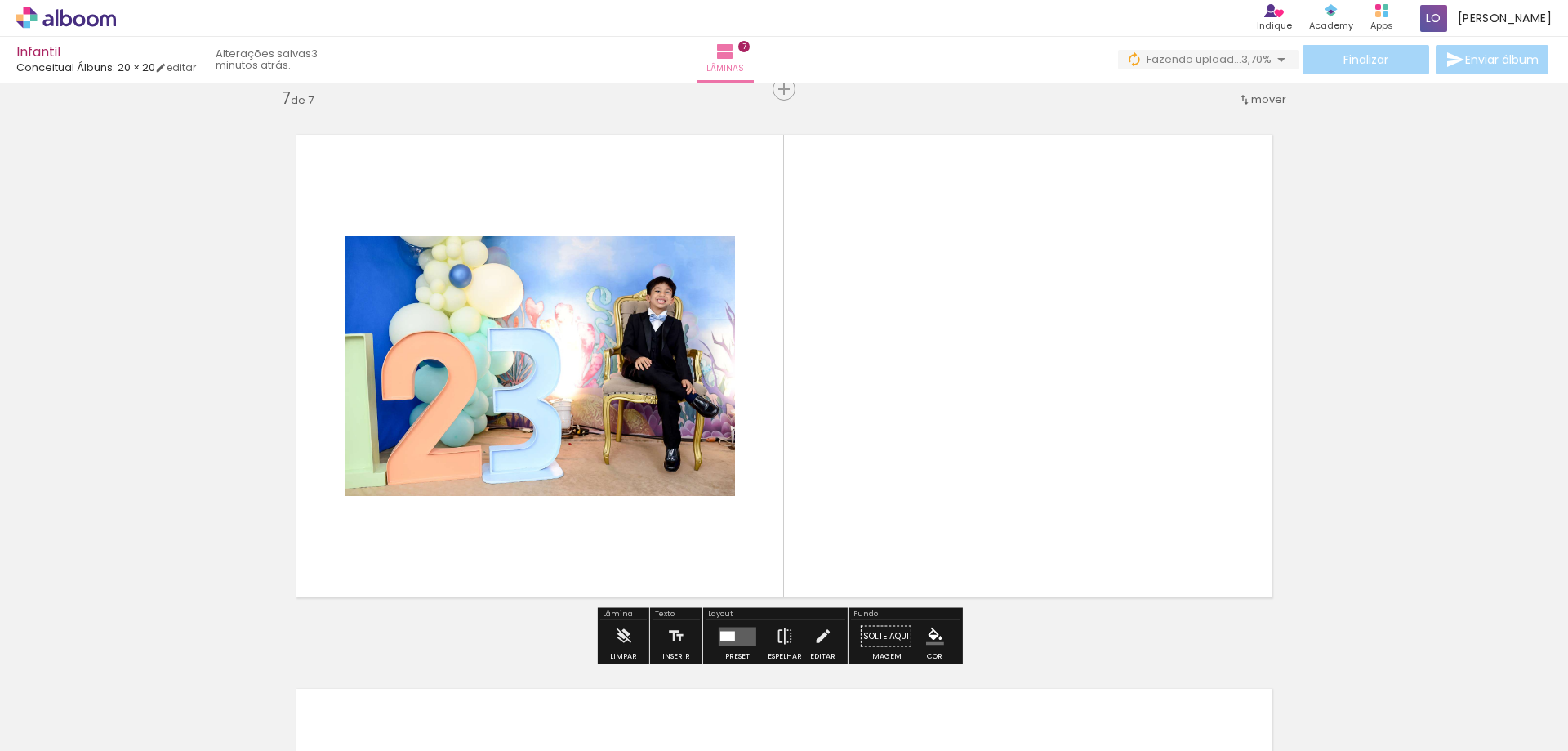
scroll to position [3344, 0]
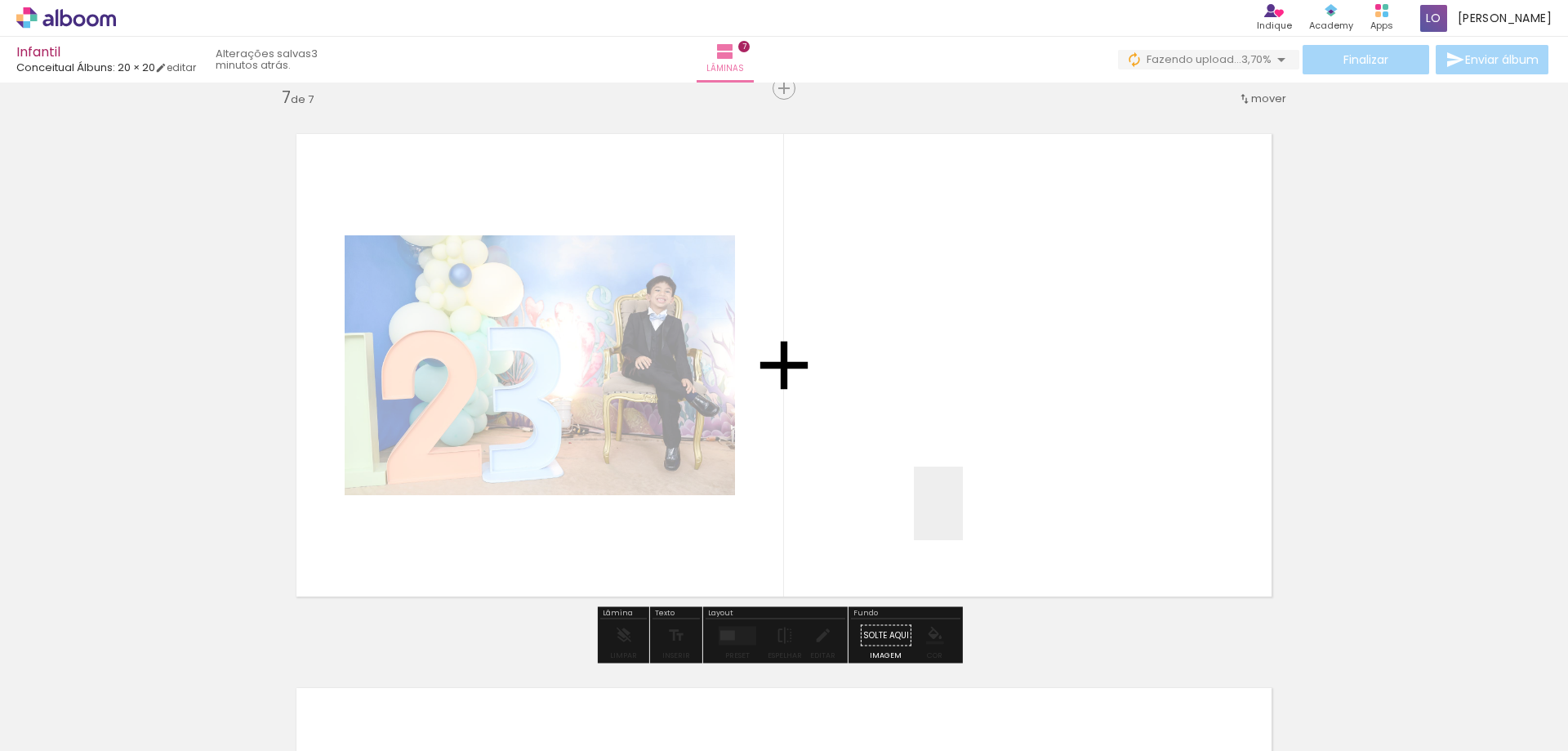
drag, startPoint x: 430, startPoint y: 697, endPoint x: 964, endPoint y: 515, distance: 564.2
click at [964, 515] on quentale-workspace at bounding box center [784, 375] width 1568 height 751
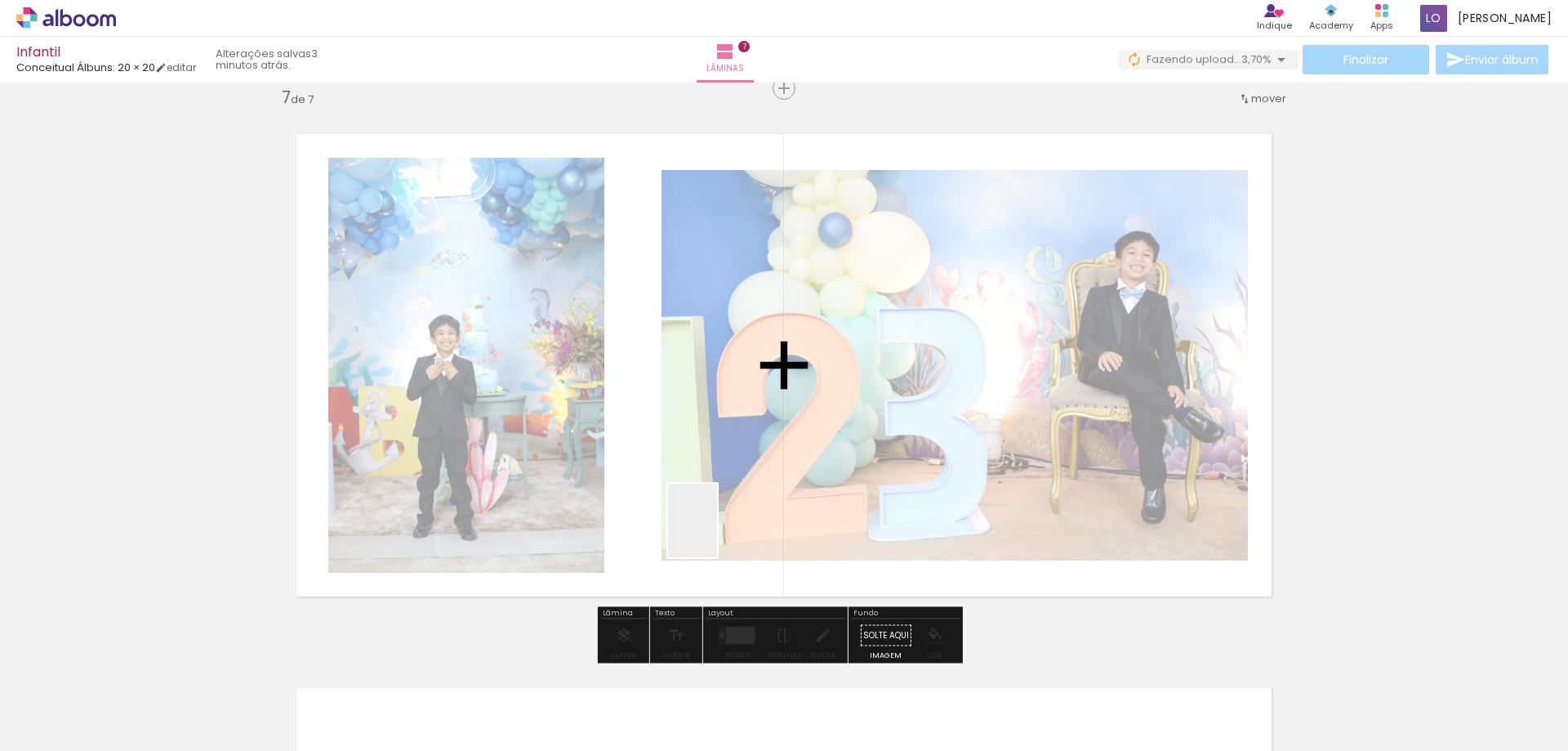
drag, startPoint x: 369, startPoint y: 701, endPoint x: 719, endPoint y: 532, distance: 388.7
click at [719, 532] on quentale-workspace at bounding box center [784, 375] width 1568 height 751
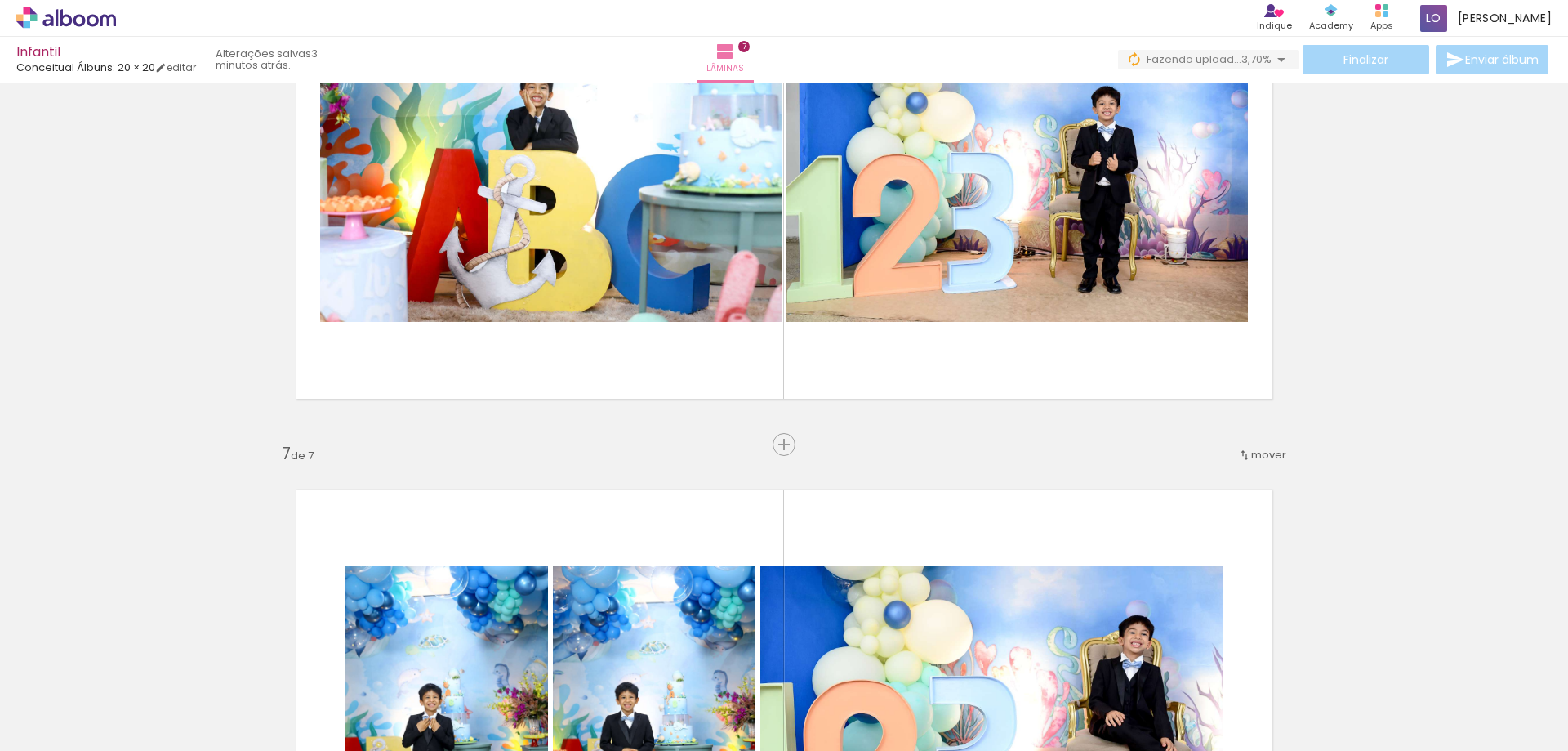
scroll to position [3017, 0]
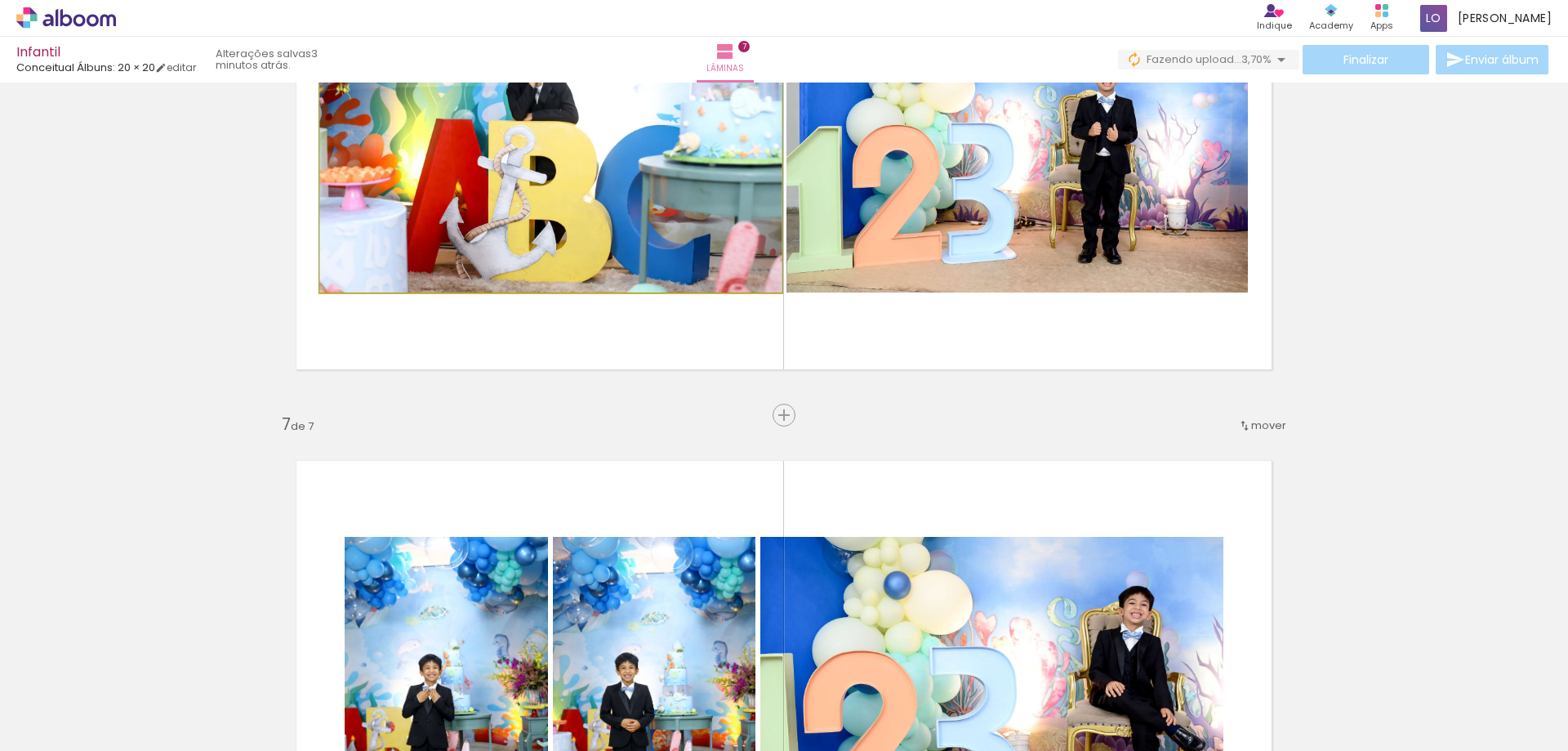
drag, startPoint x: 665, startPoint y: 288, endPoint x: 715, endPoint y: 352, distance: 81.2
click at [710, 346] on quentale-layouter at bounding box center [784, 138] width 1026 height 513
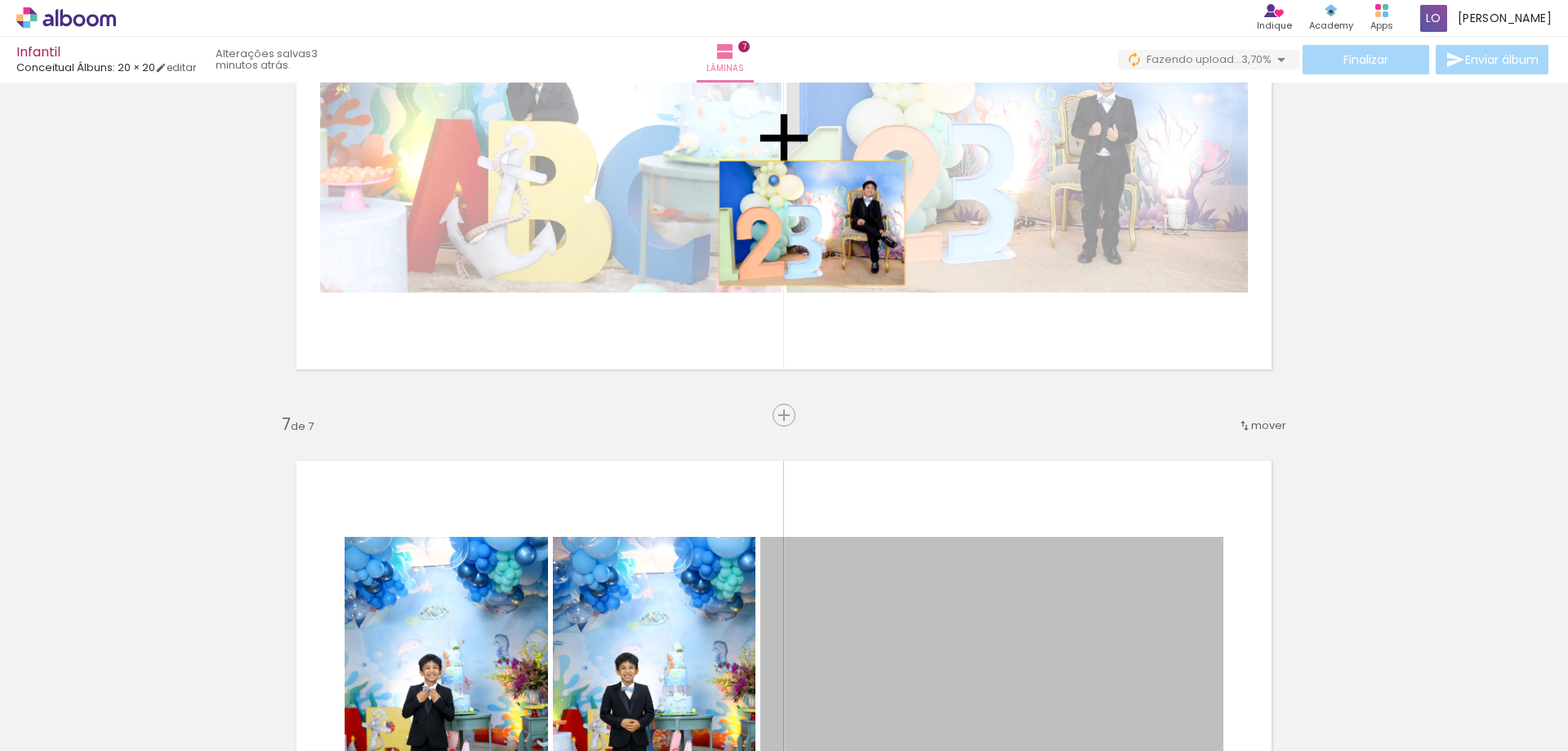
drag, startPoint x: 934, startPoint y: 600, endPoint x: 806, endPoint y: 213, distance: 407.6
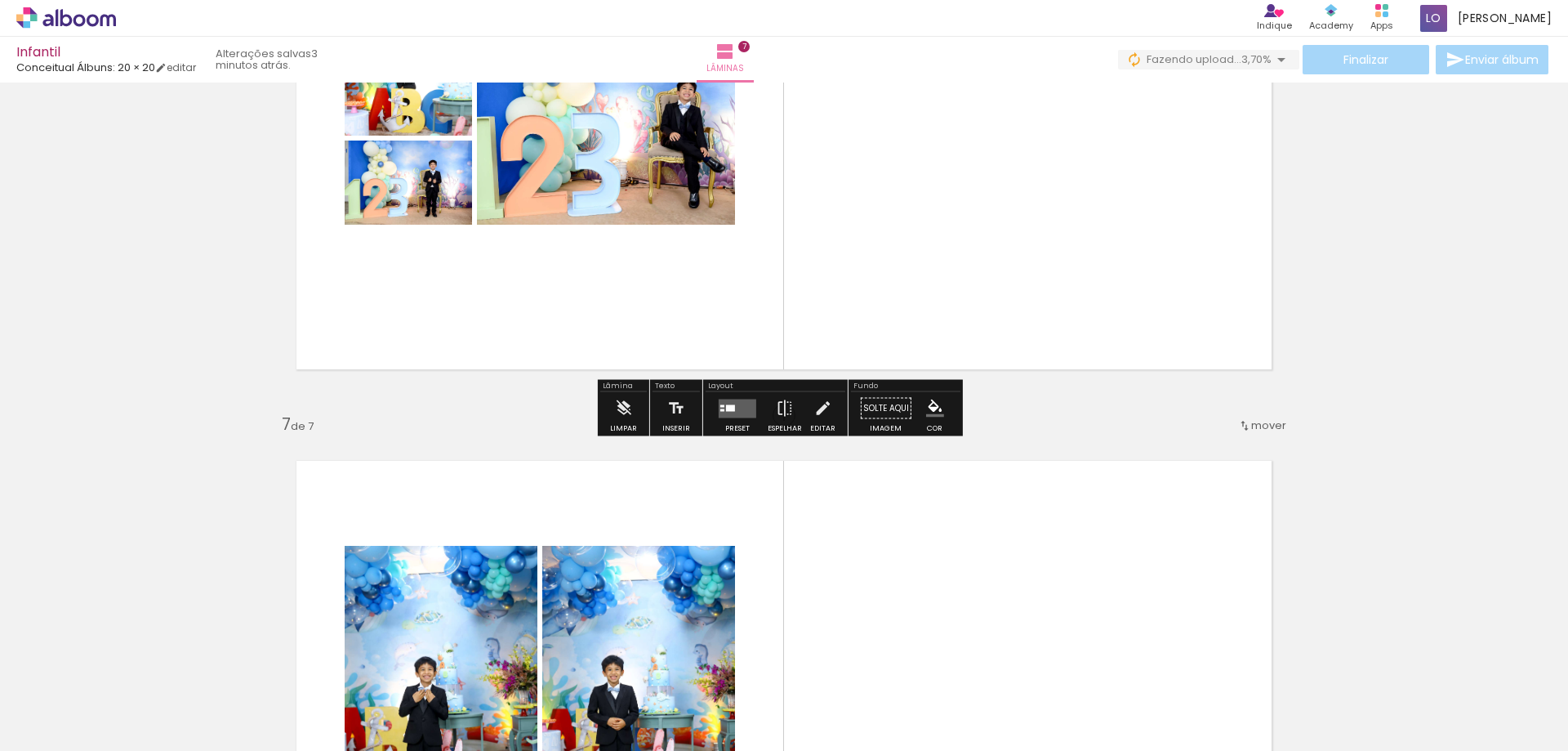
scroll to position [2936, 0]
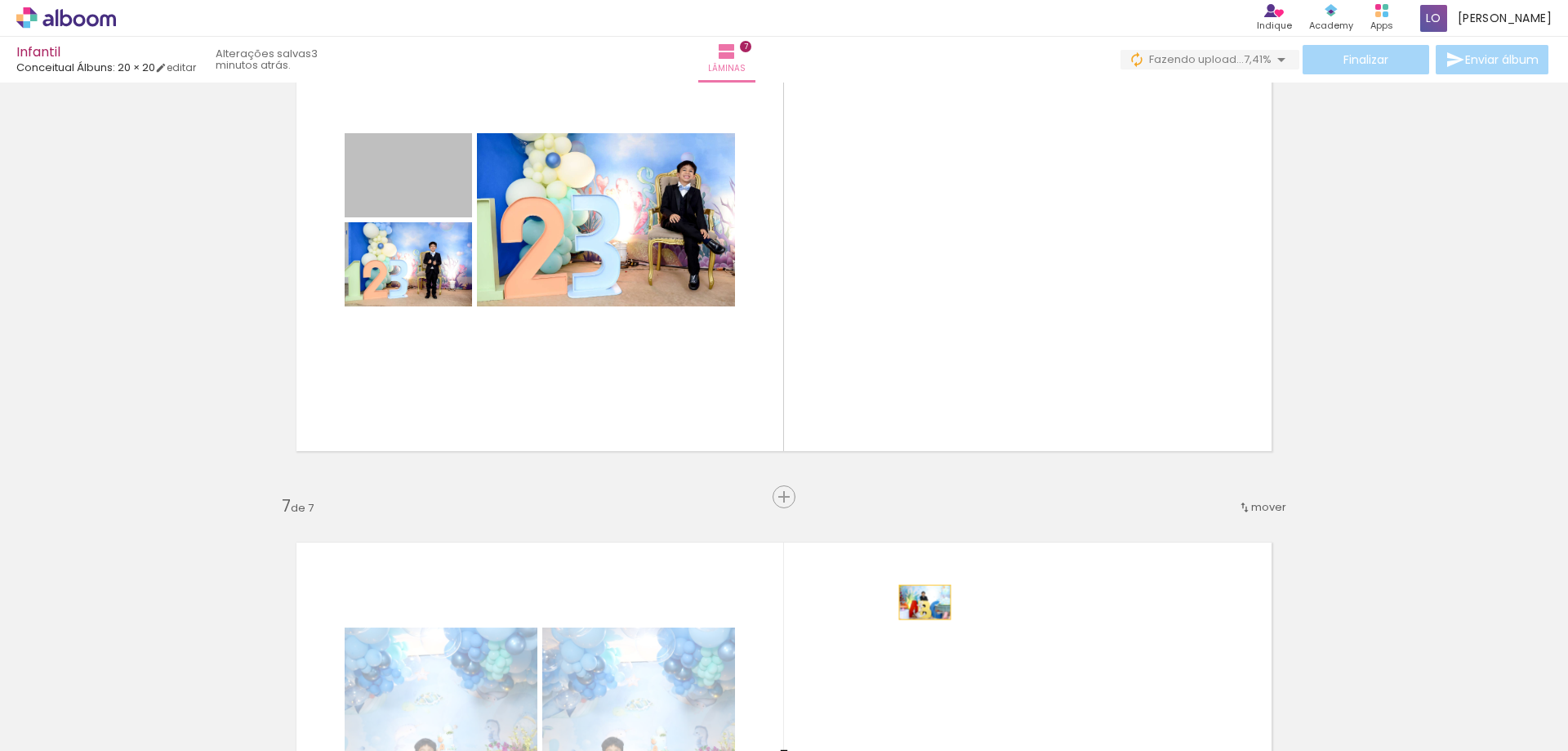
drag, startPoint x: 420, startPoint y: 202, endPoint x: 920, endPoint y: 587, distance: 631.1
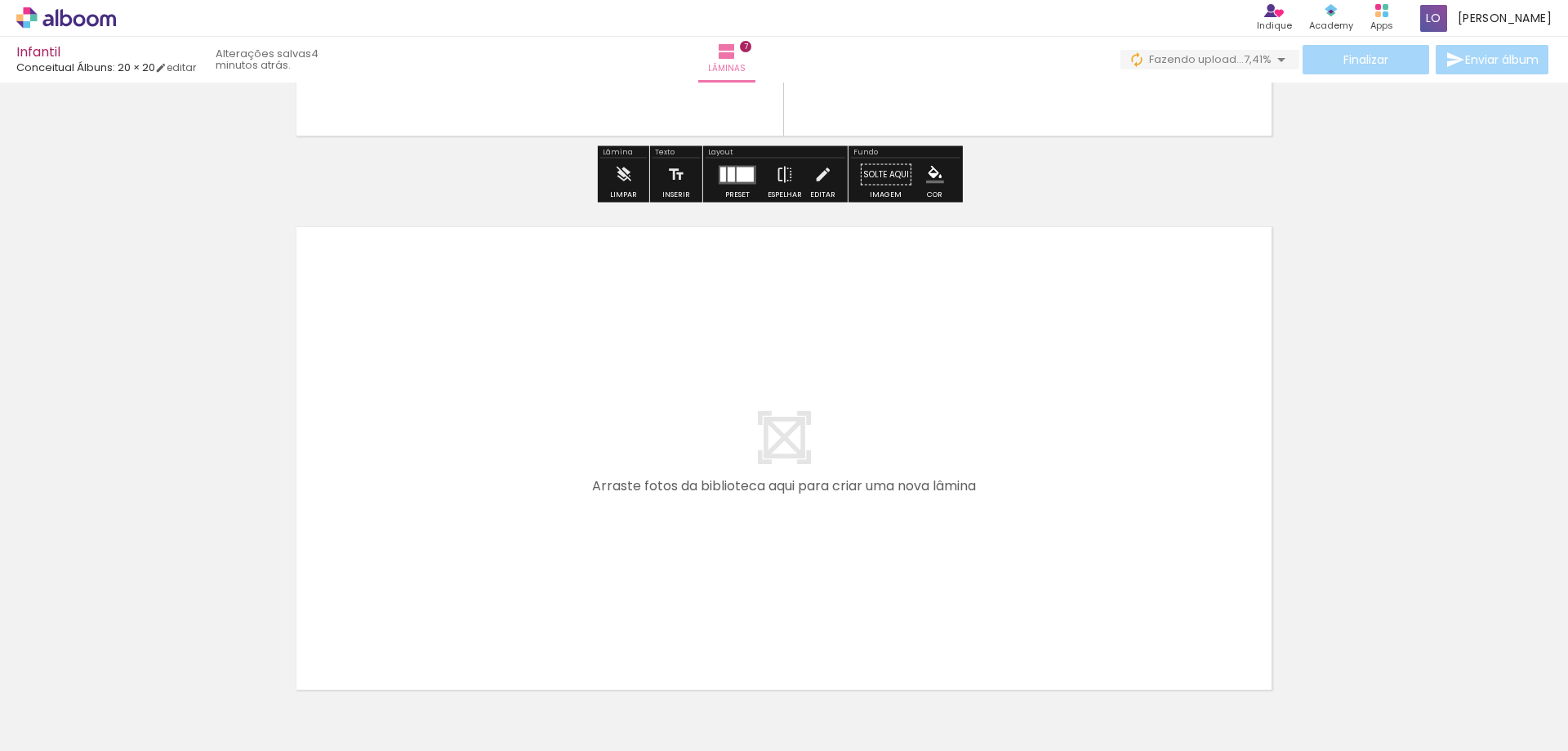
scroll to position [3834, 0]
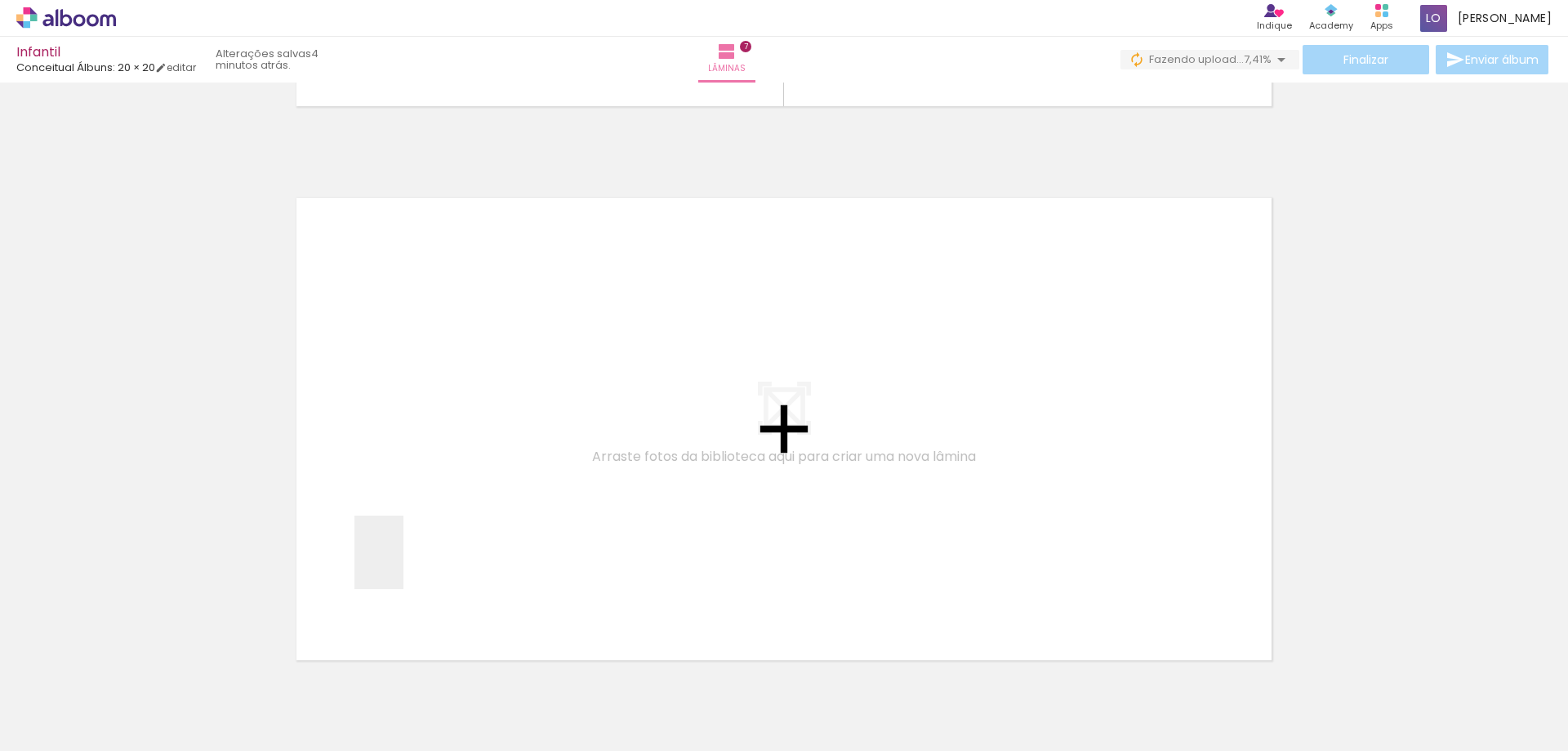
drag, startPoint x: 181, startPoint y: 710, endPoint x: 439, endPoint y: 550, distance: 303.6
click at [439, 550] on quentale-workspace at bounding box center [784, 375] width 1568 height 751
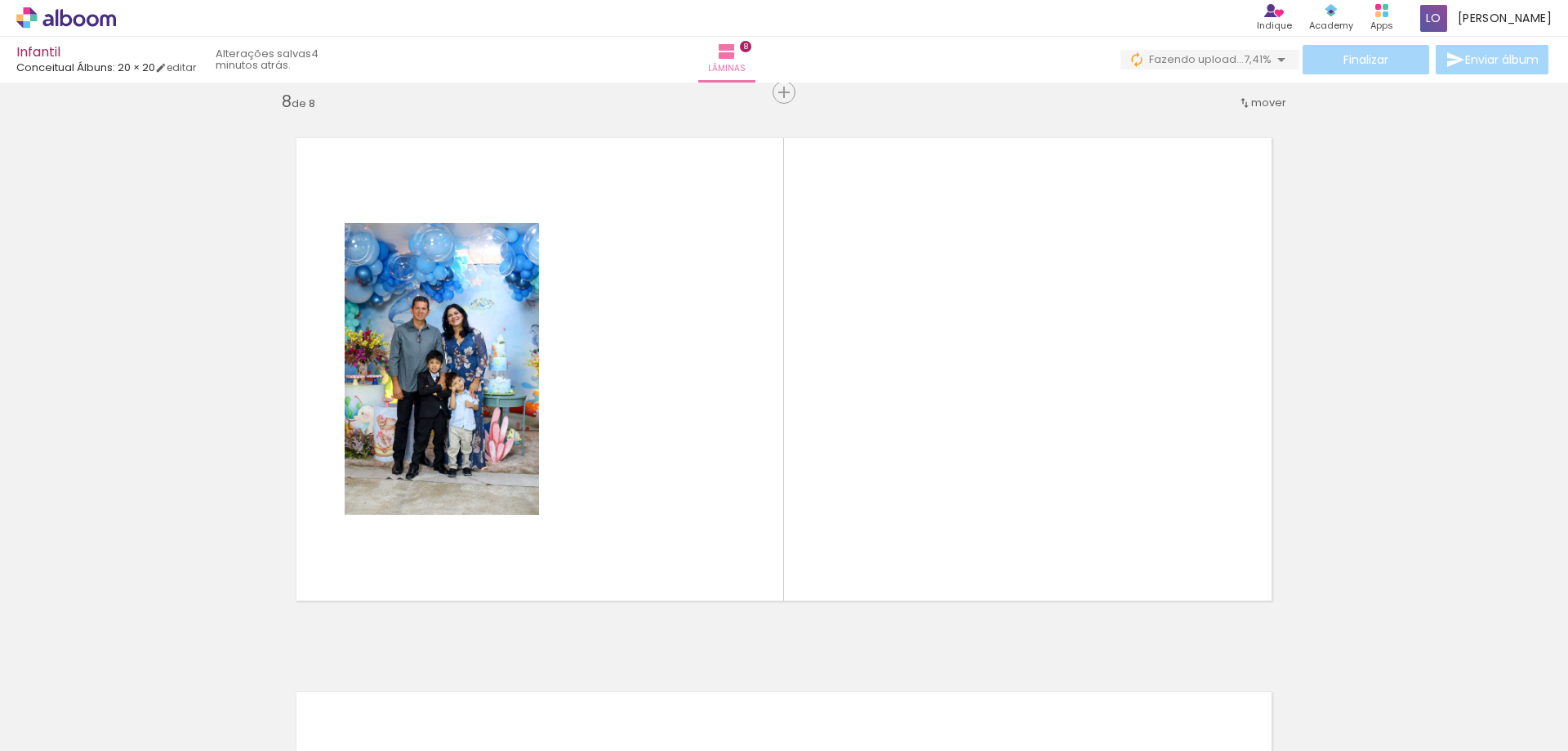
scroll to position [3898, 0]
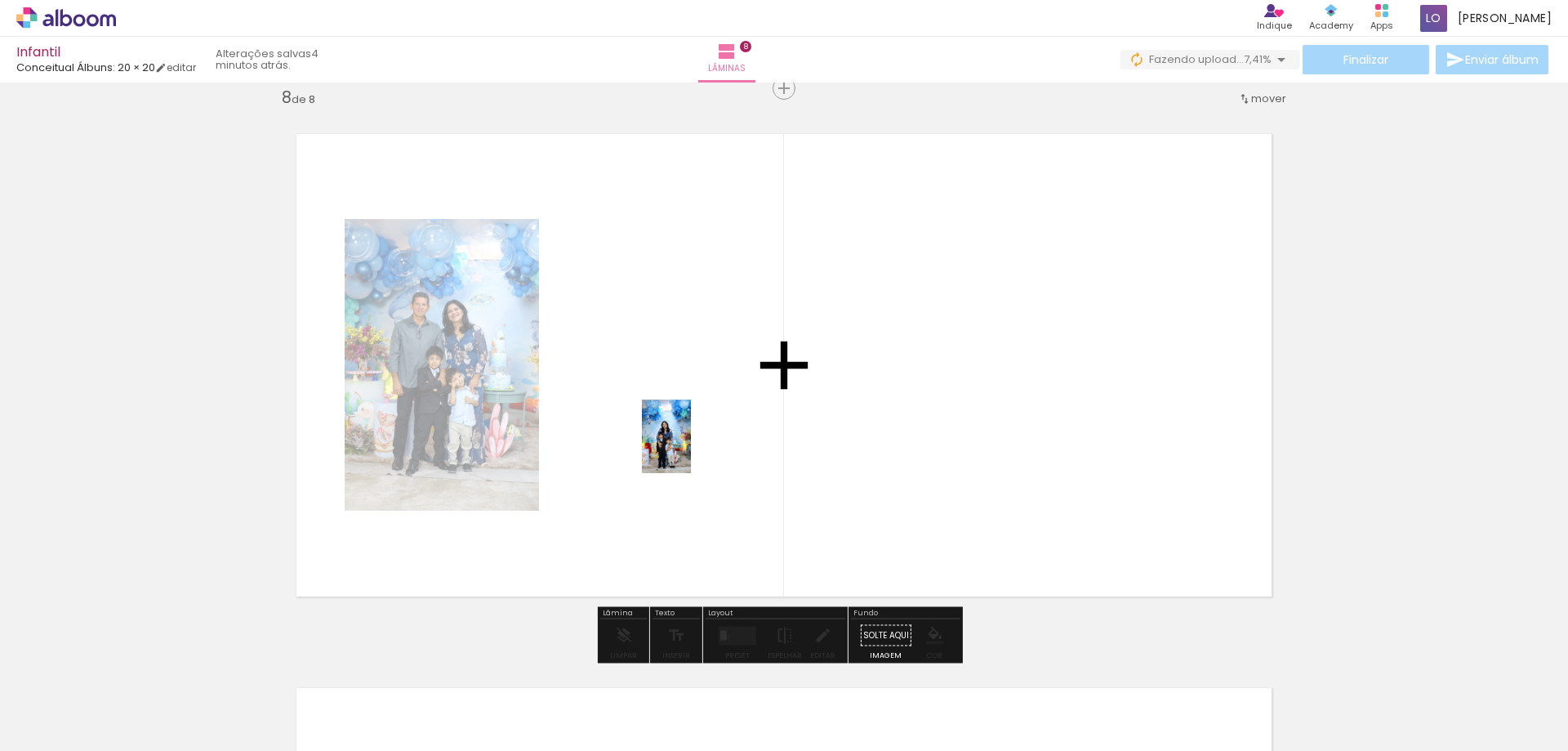
drag, startPoint x: 264, startPoint y: 696, endPoint x: 691, endPoint y: 448, distance: 493.8
click at [691, 448] on quentale-workspace at bounding box center [784, 375] width 1568 height 751
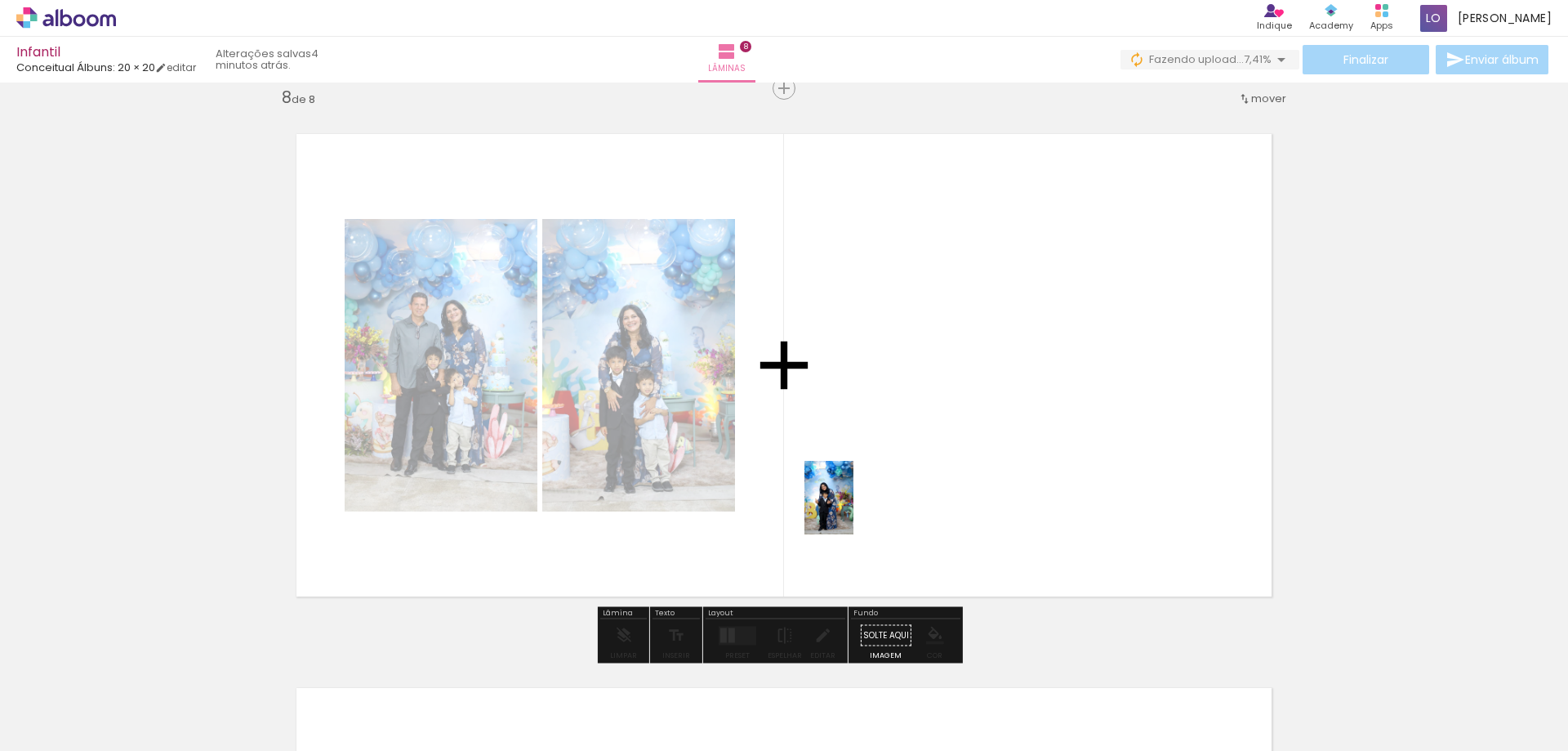
drag, startPoint x: 524, startPoint y: 700, endPoint x: 853, endPoint y: 509, distance: 380.4
click at [853, 509] on quentale-workspace at bounding box center [784, 375] width 1568 height 751
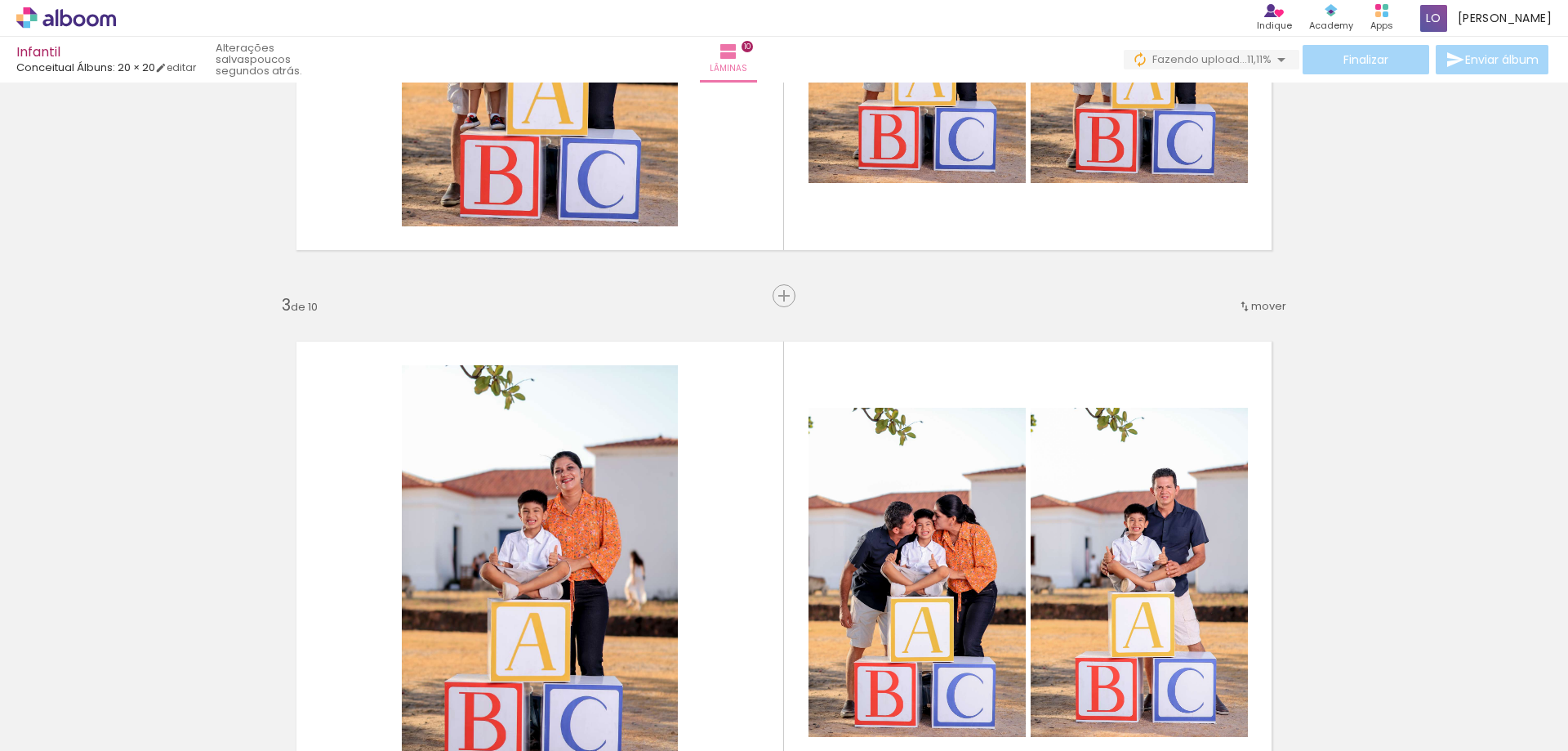
scroll to position [3823, 0]
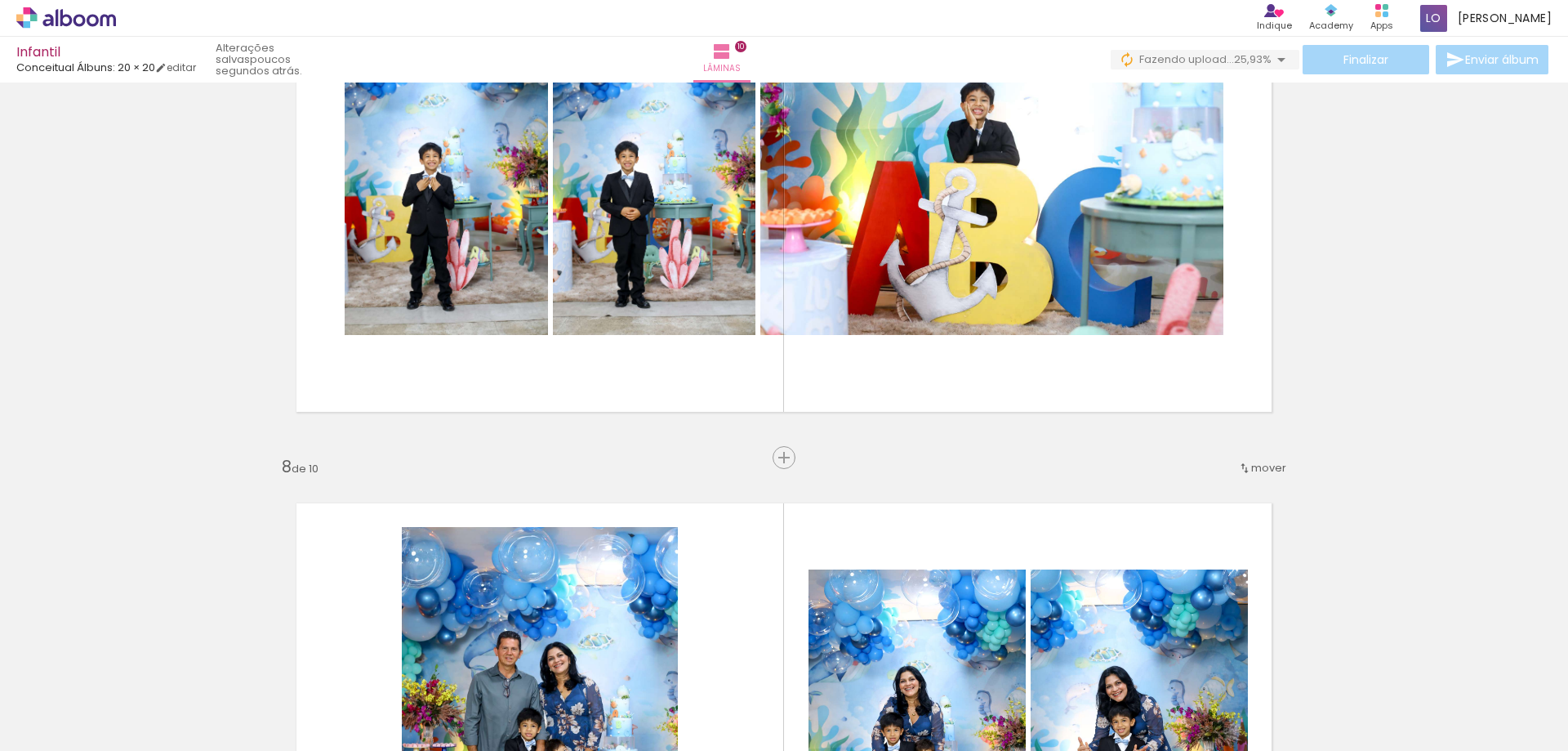
scroll to position [3535, 0]
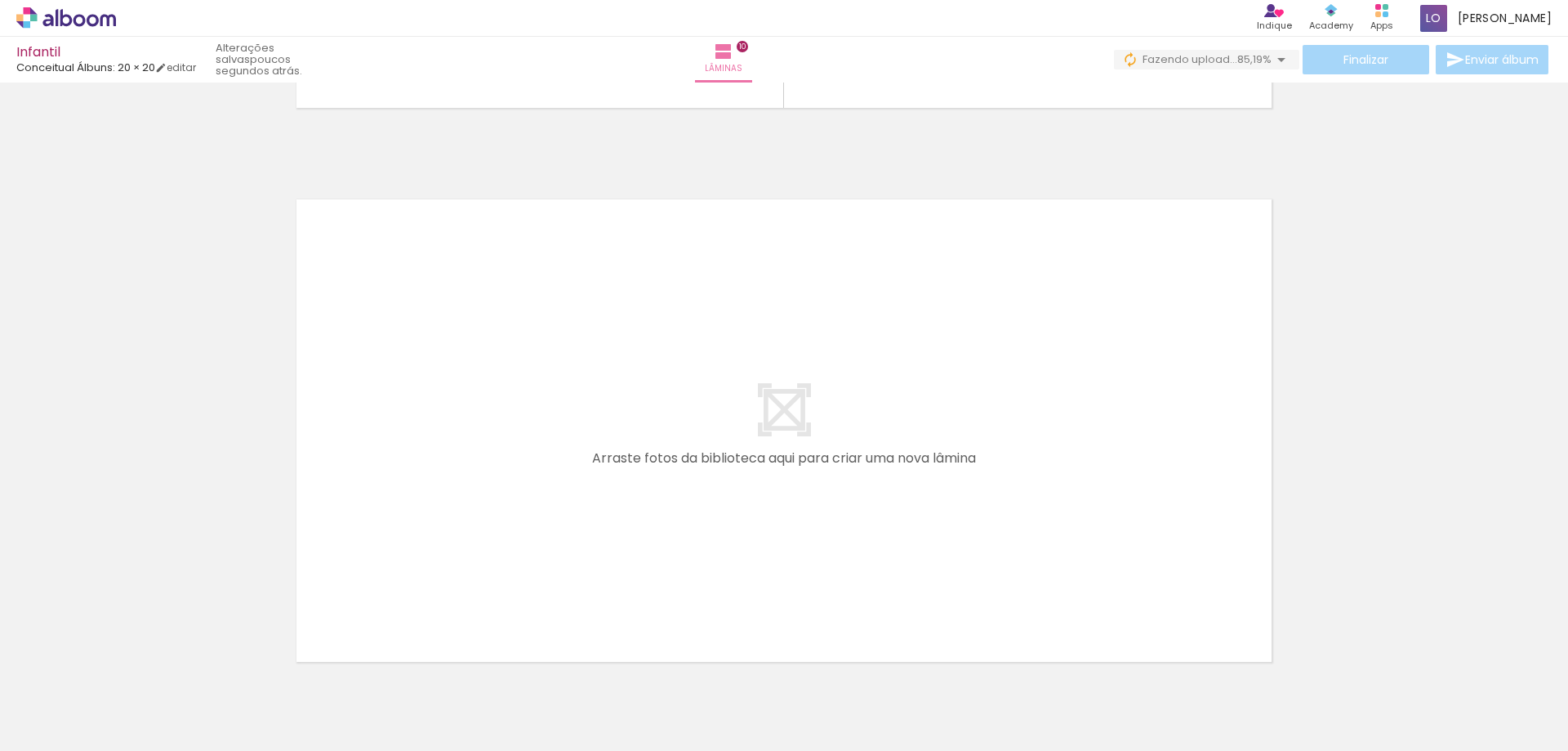
scroll to position [5590, 0]
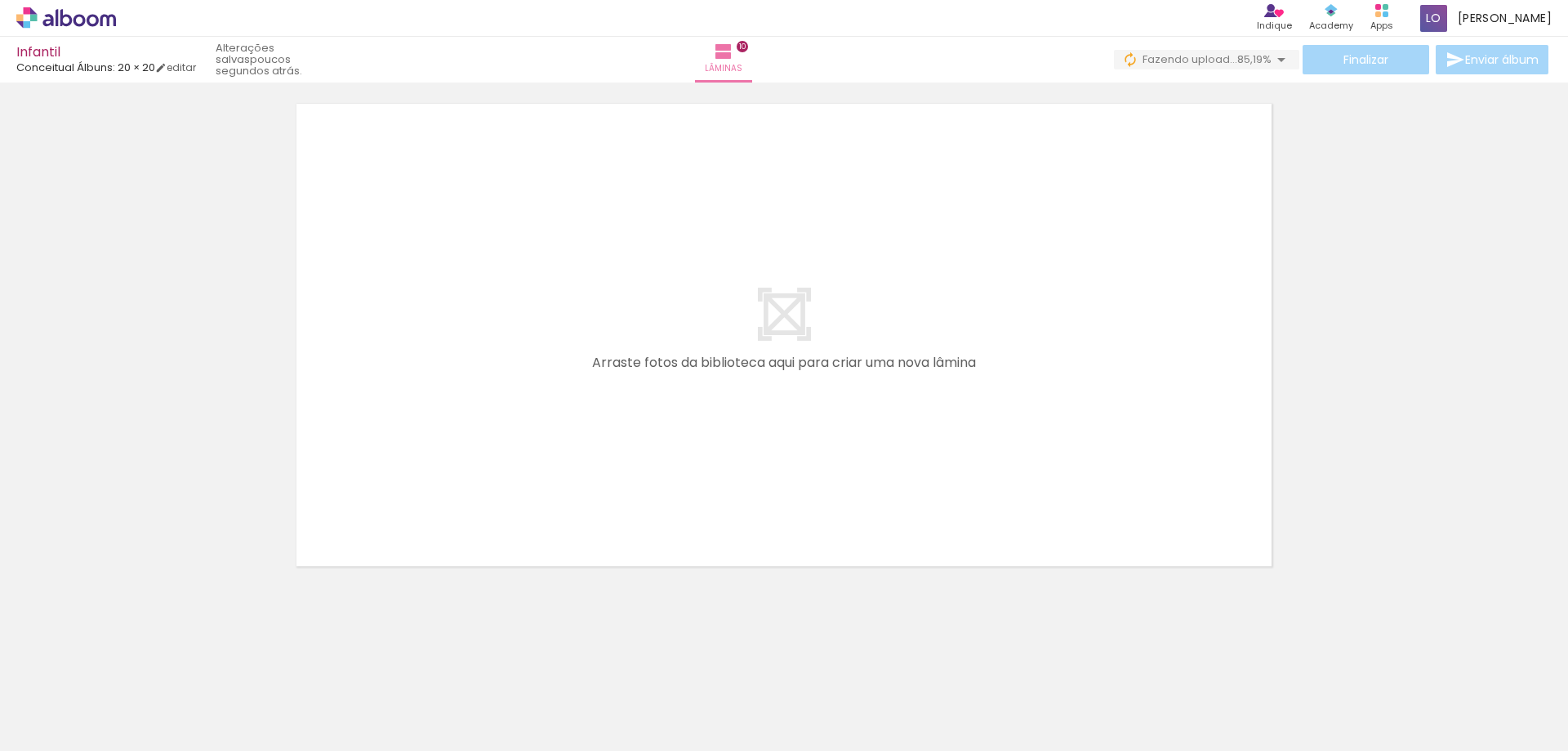
scroll to position [3823, 0]
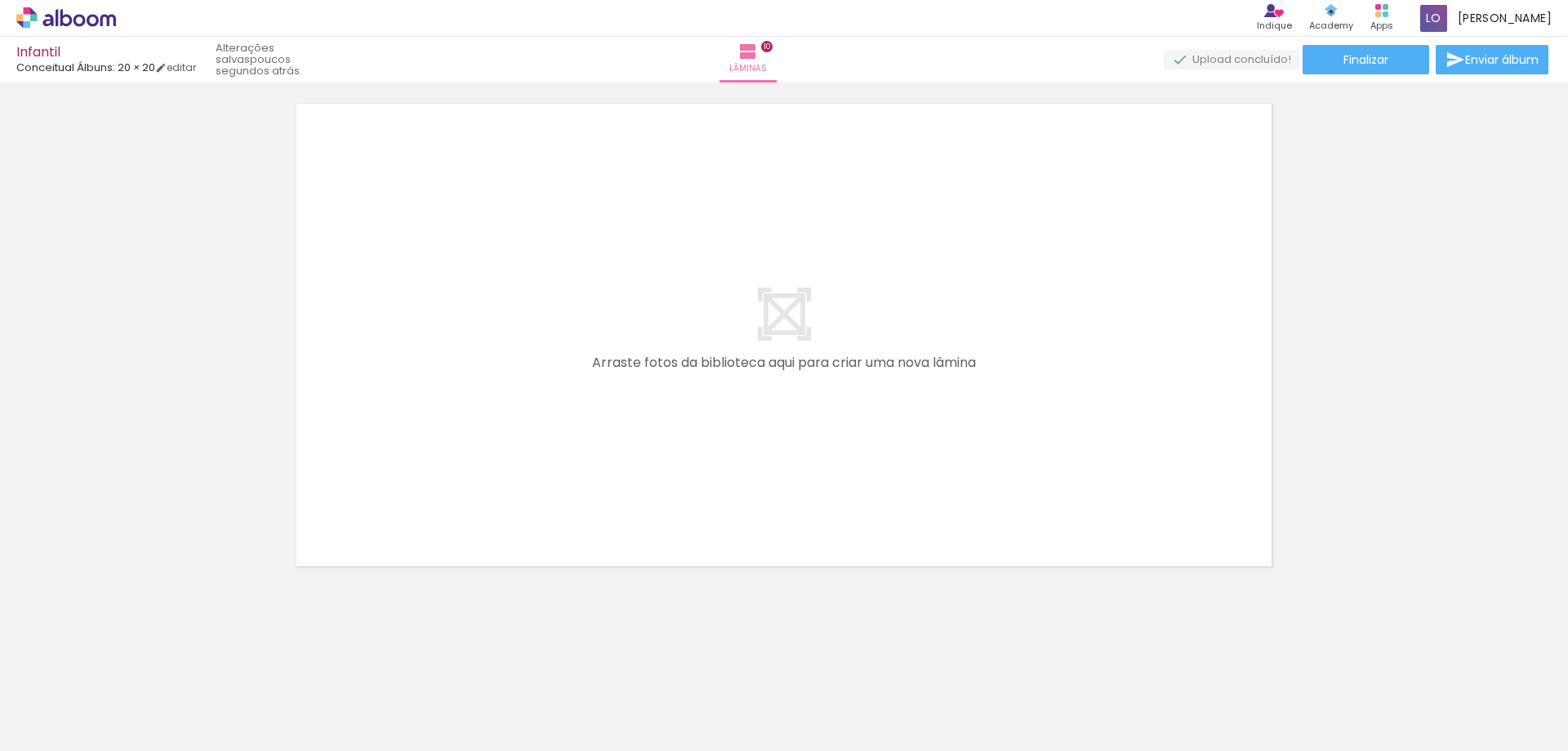
scroll to position [3823, 0]
click at [1374, 68] on paper-button "Finalizar" at bounding box center [1366, 59] width 127 height 30
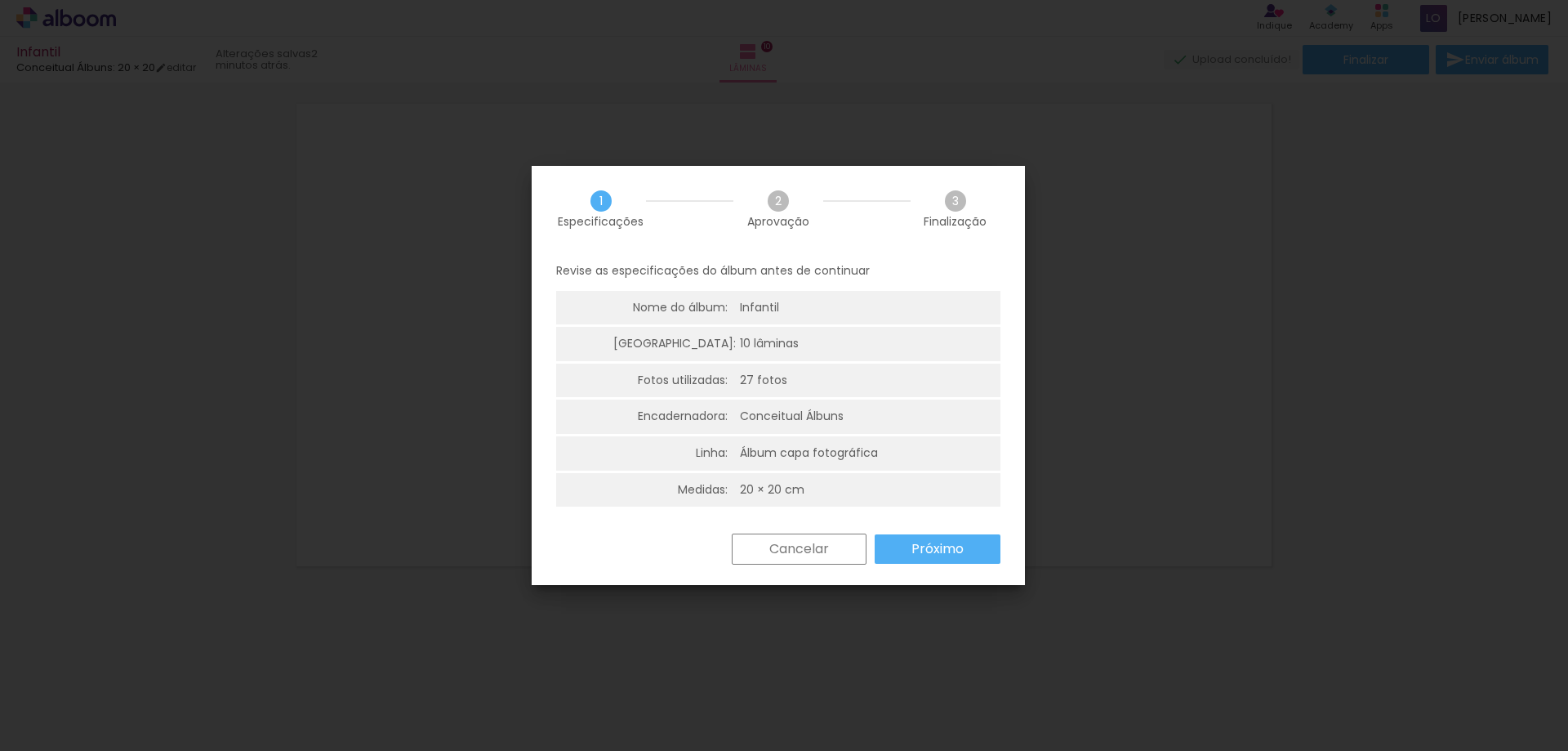
scroll to position [4, 0]
click at [0, 0] on slot "Próximo" at bounding box center [0, 0] width 0 height 0
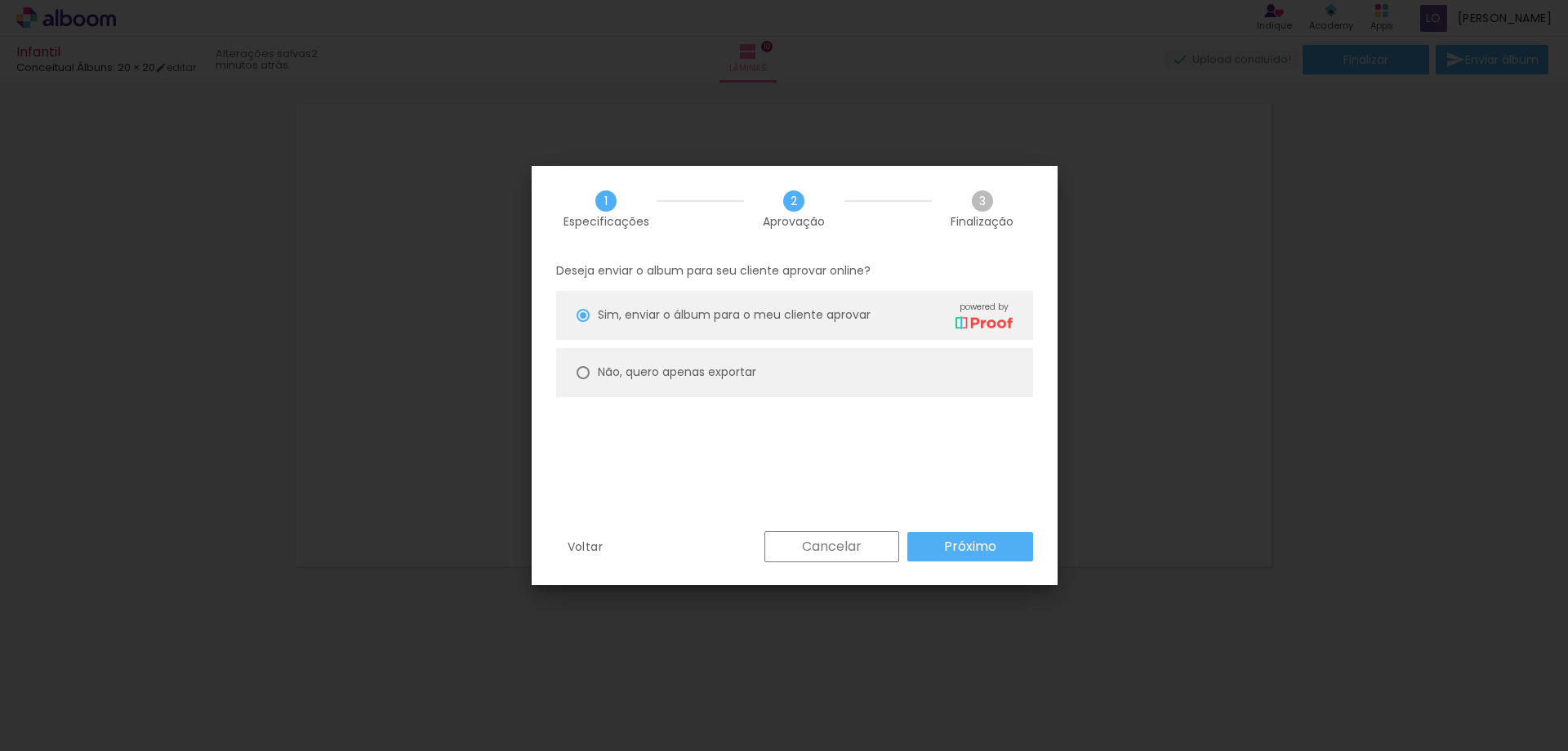
click at [0, 0] on slot "Não, quero apenas exportar" at bounding box center [0, 0] width 0 height 0
type paper-radio-button "on"
click at [980, 536] on paper-button "Próximo" at bounding box center [970, 547] width 126 height 30
type input "Alta, 300 DPI"
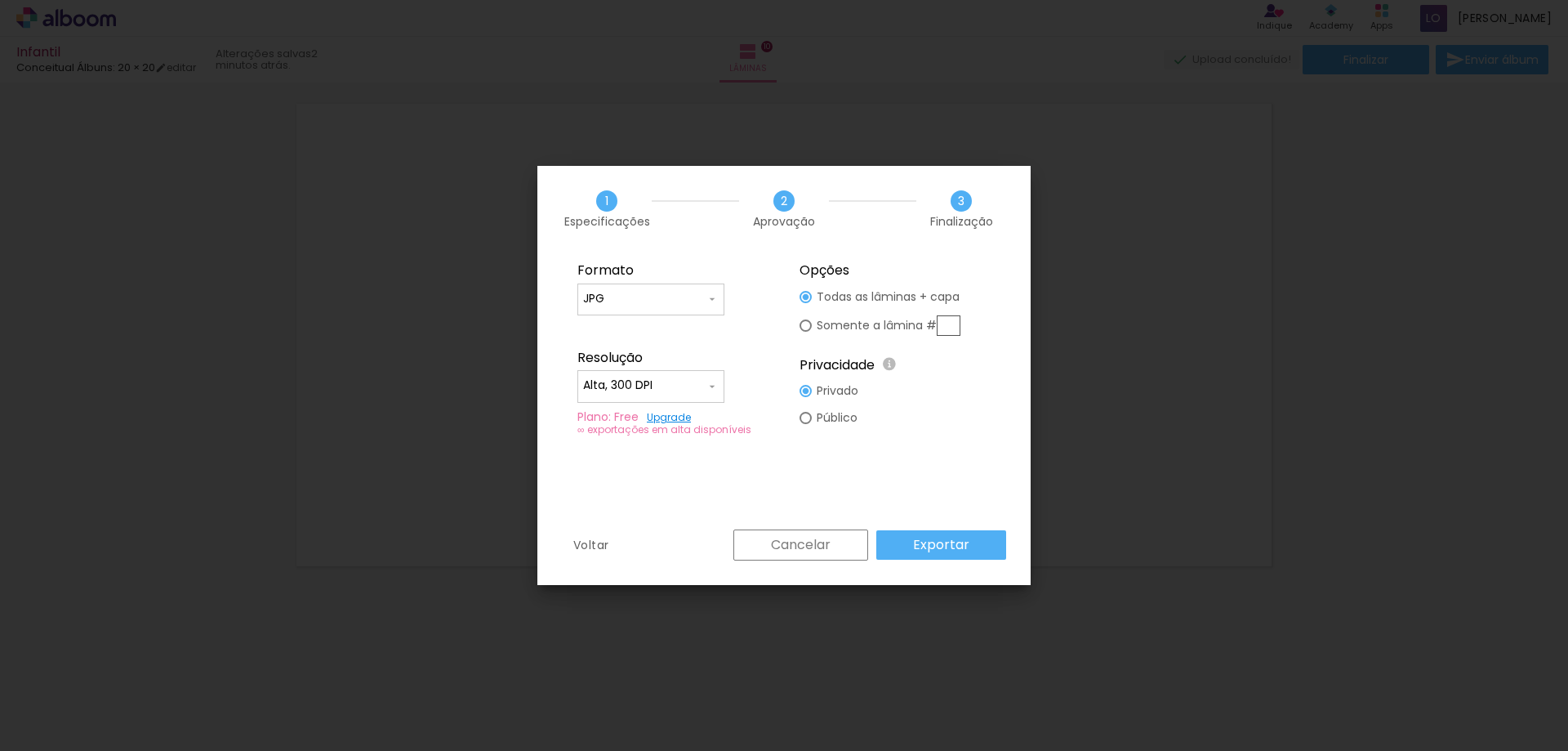
click at [926, 556] on paper-button "Exportar" at bounding box center [941, 545] width 130 height 30
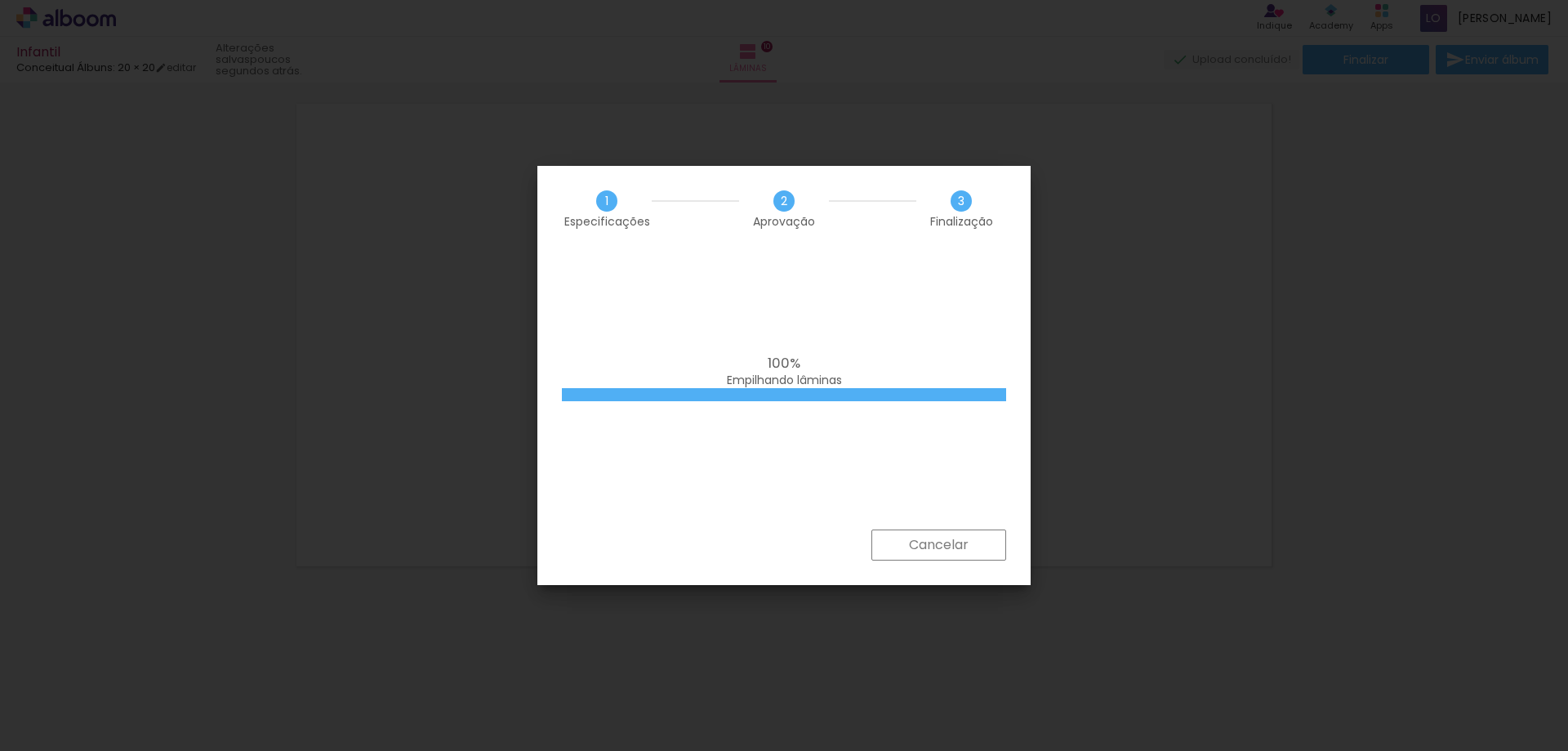
scroll to position [3823, 0]
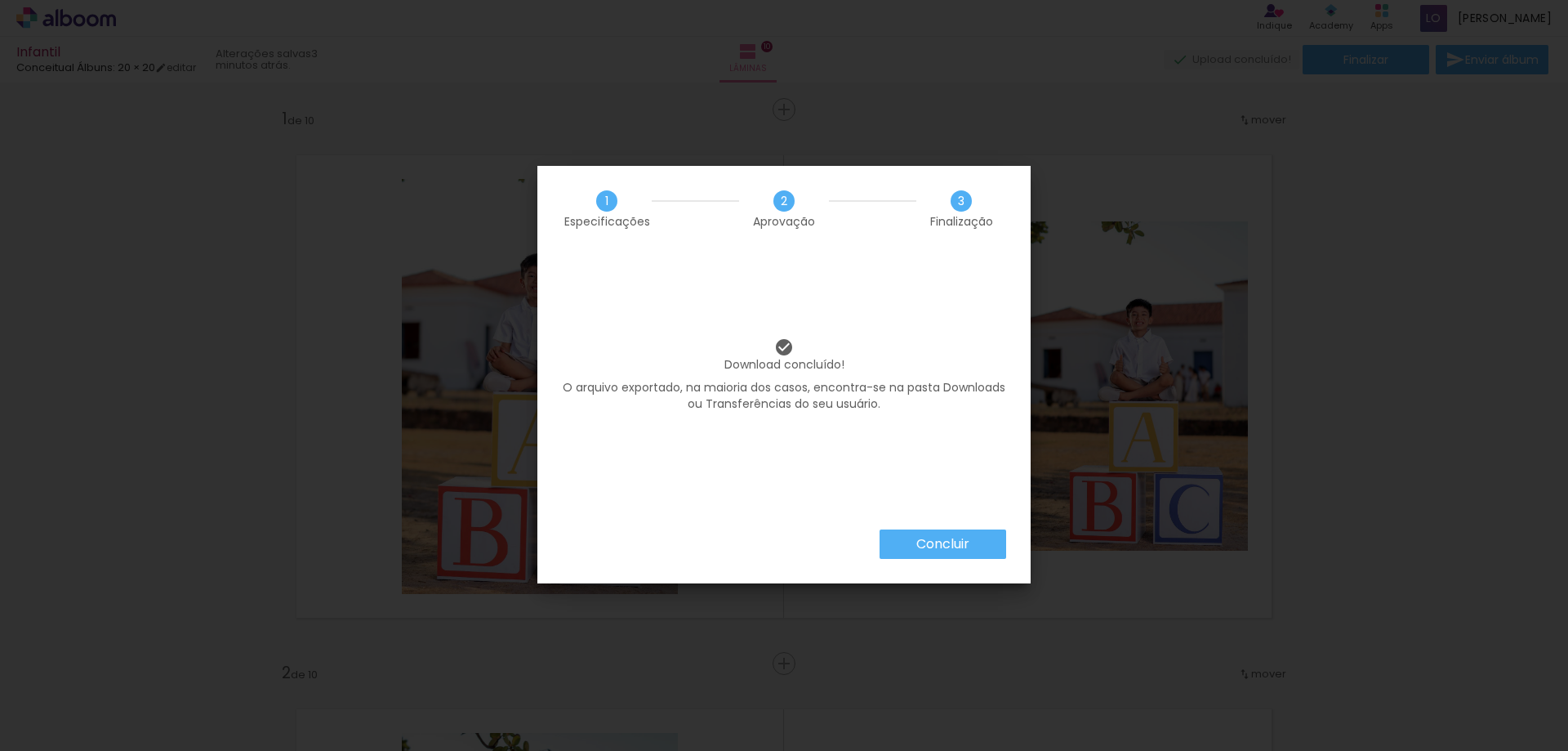
scroll to position [3823, 0]
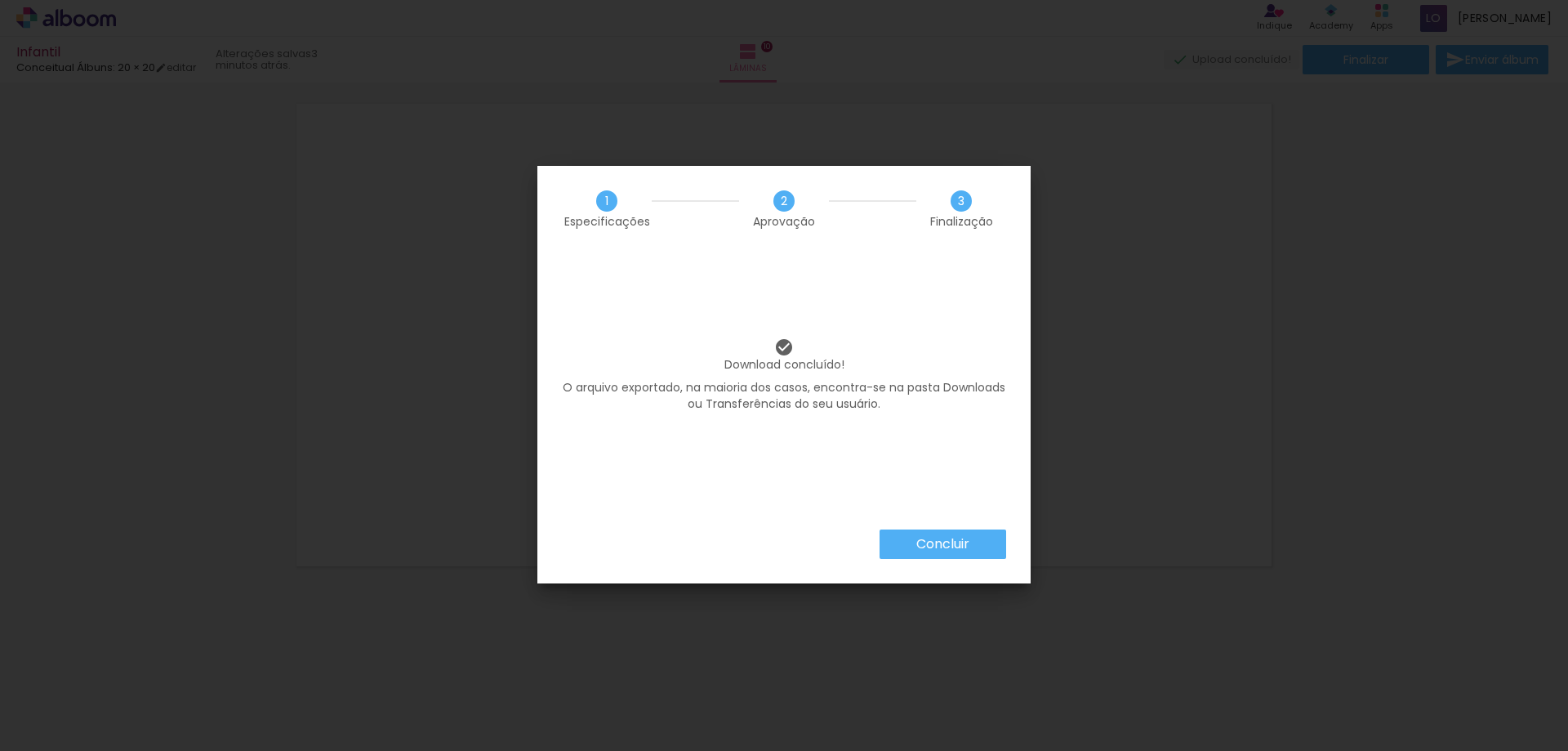
click at [990, 545] on paper-button "Concluir" at bounding box center [943, 544] width 127 height 30
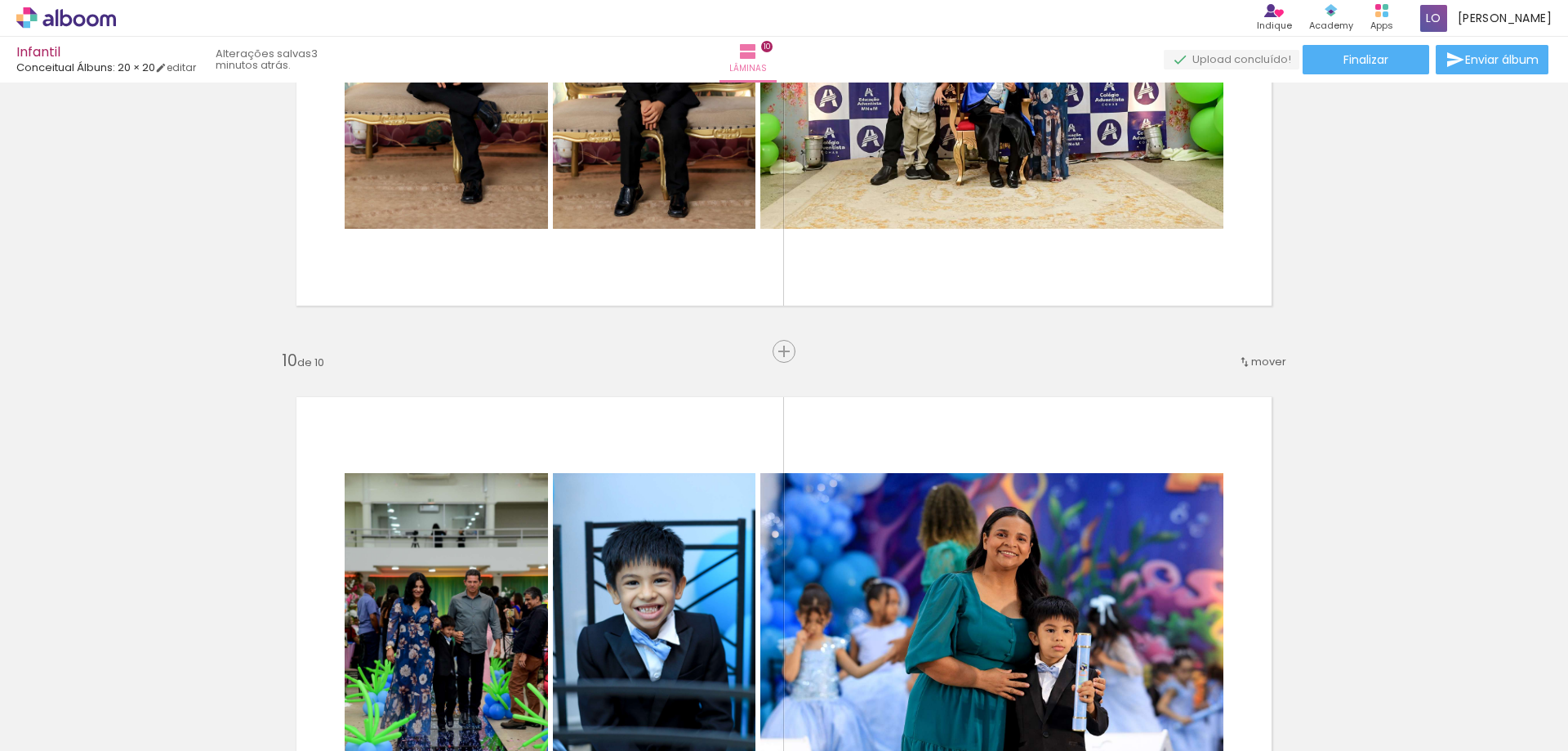
scroll to position [4691, 0]
